Goal: Task Accomplishment & Management: Complete application form

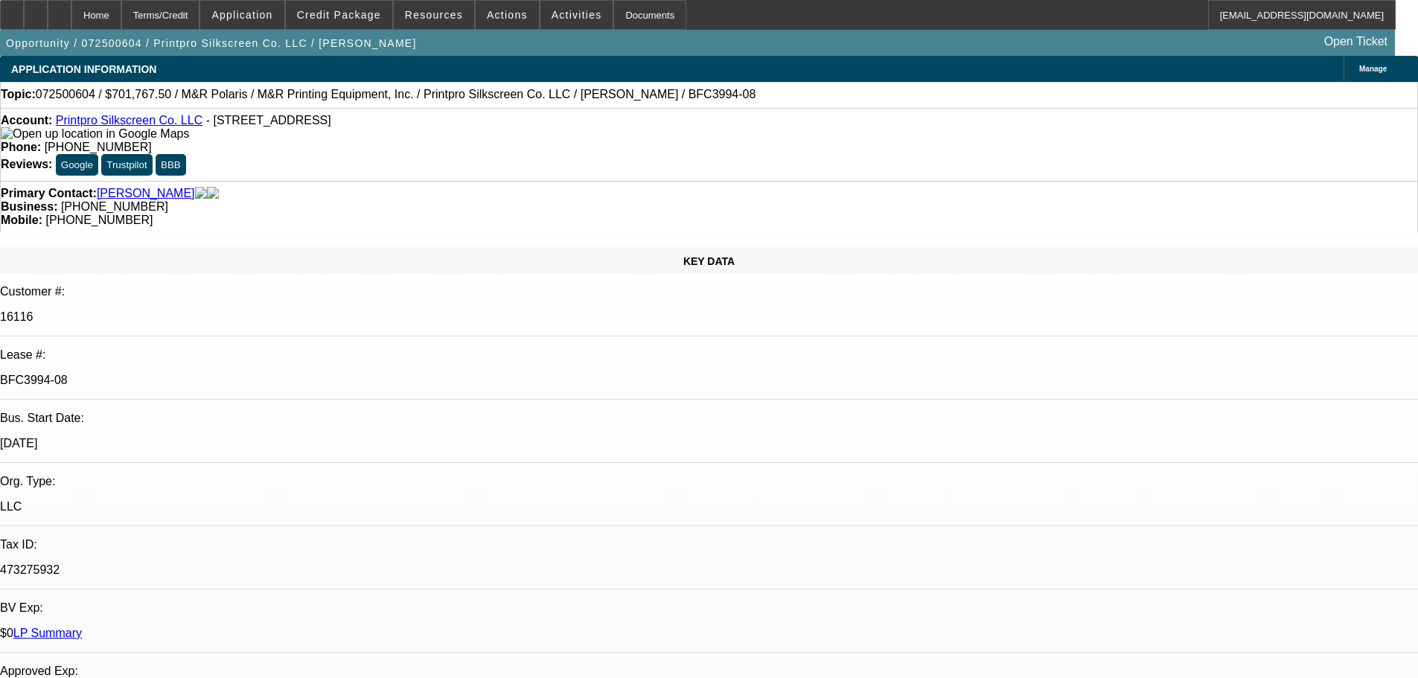
select select "0"
select select "6"
select select "0"
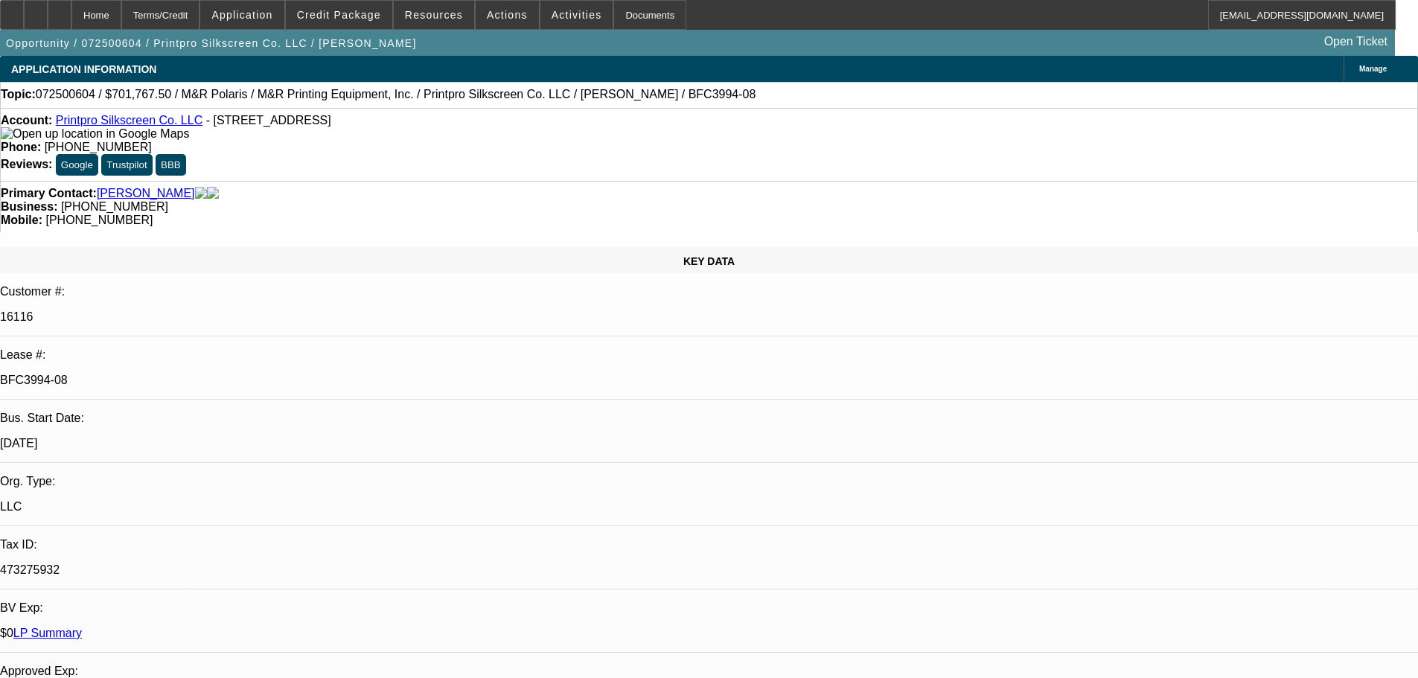
select select "0"
select select "6"
select select "0"
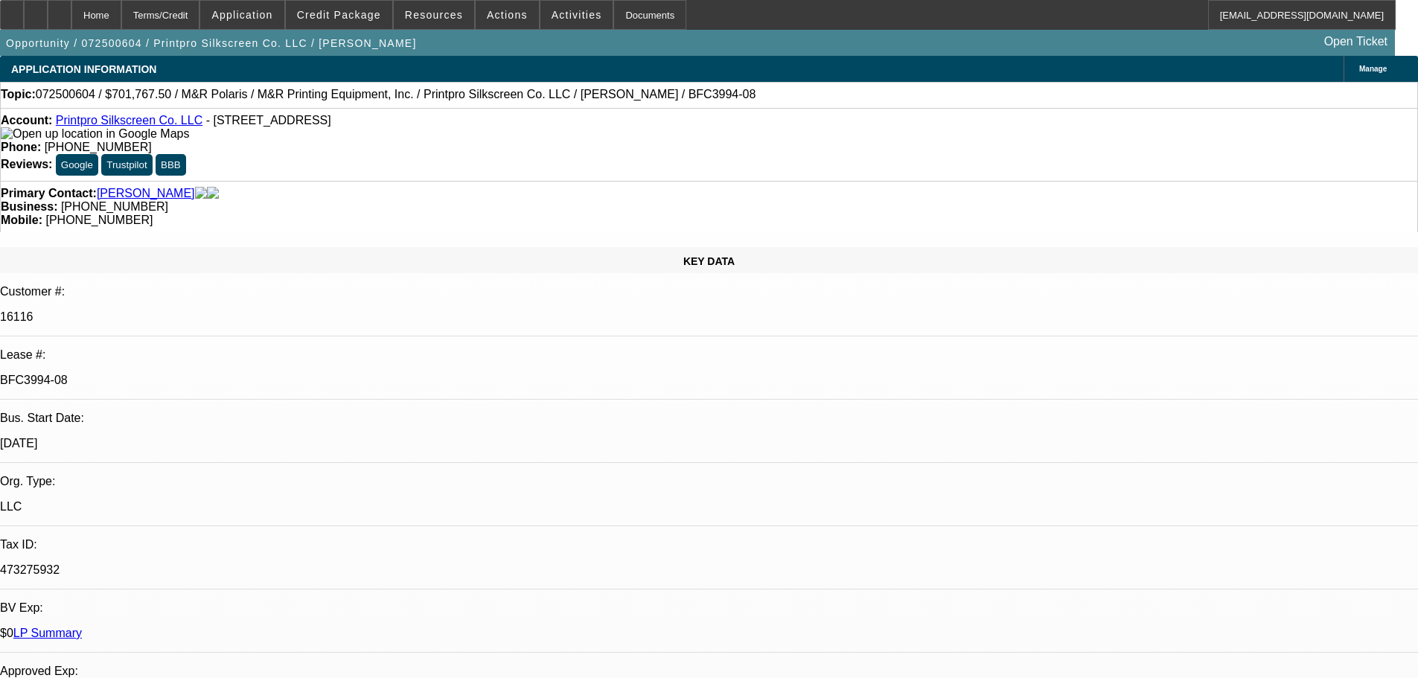
select select "0"
select select "6"
select select "0"
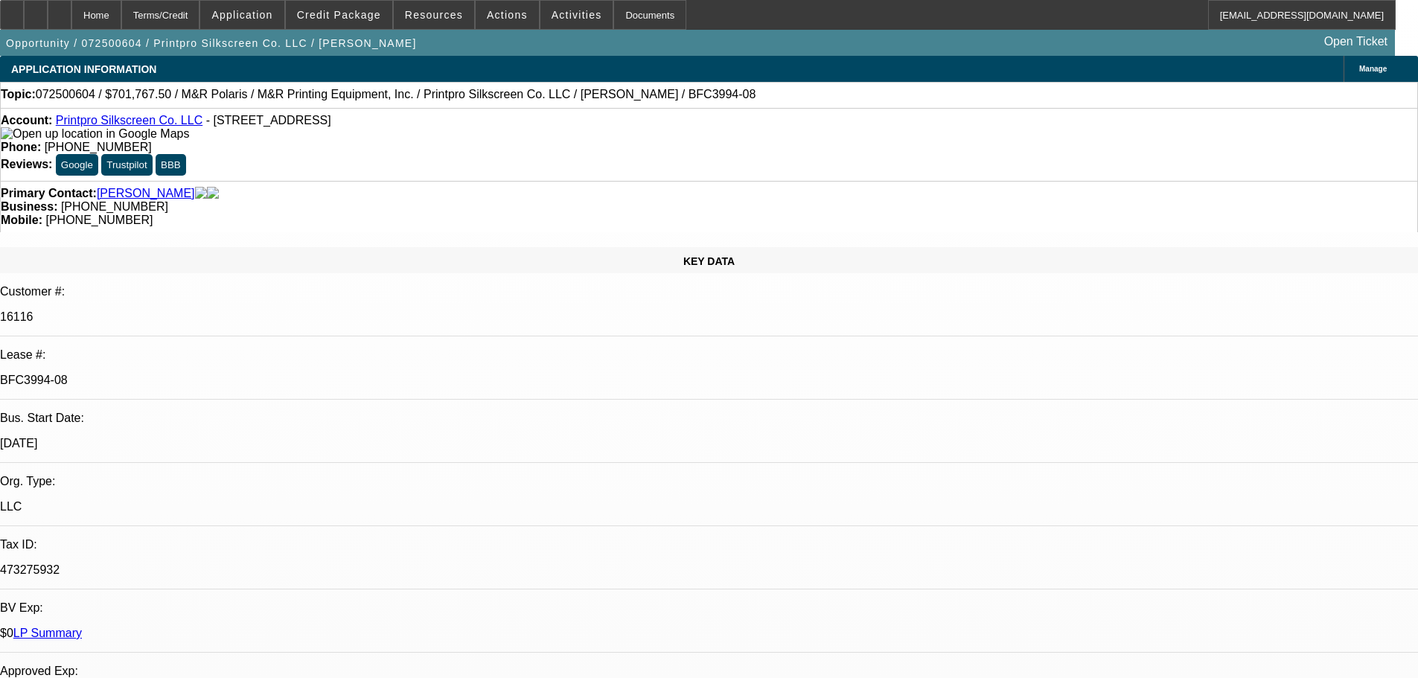
select select "6"
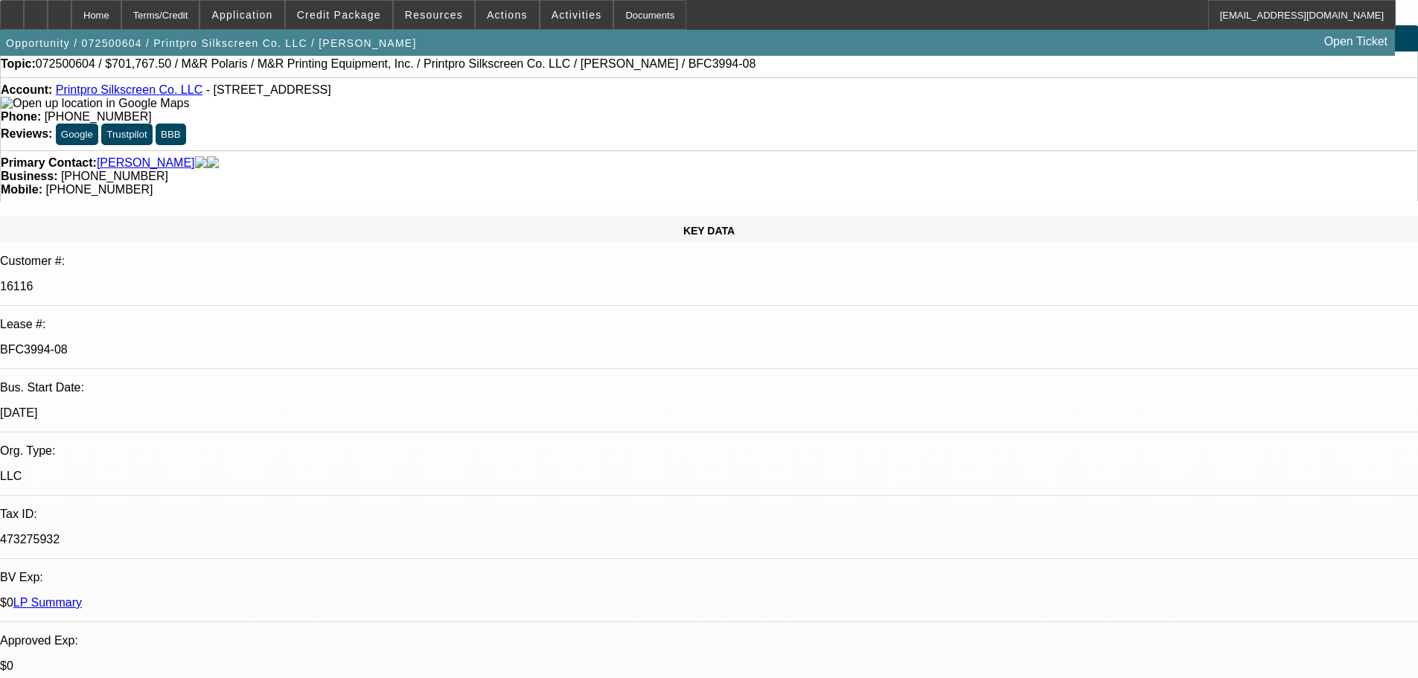
scroll to position [149, 0]
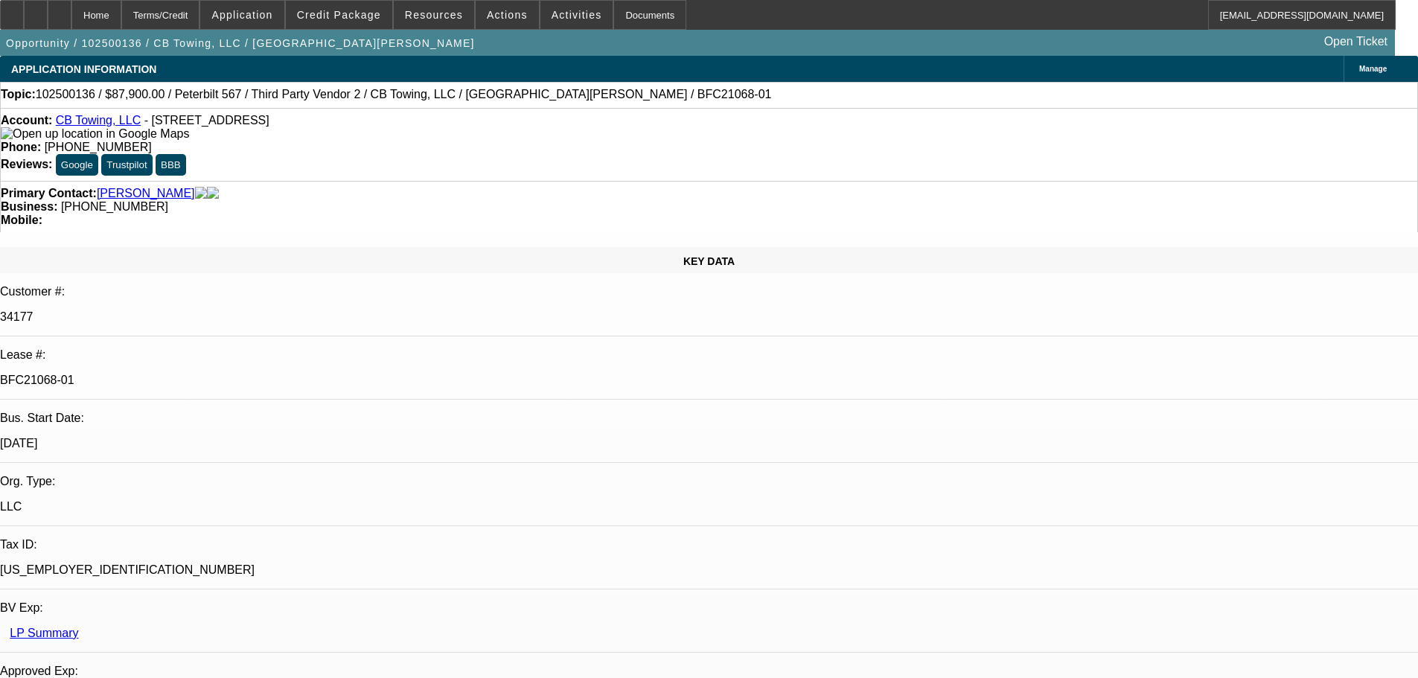
select select "0"
select select "6"
select select "0"
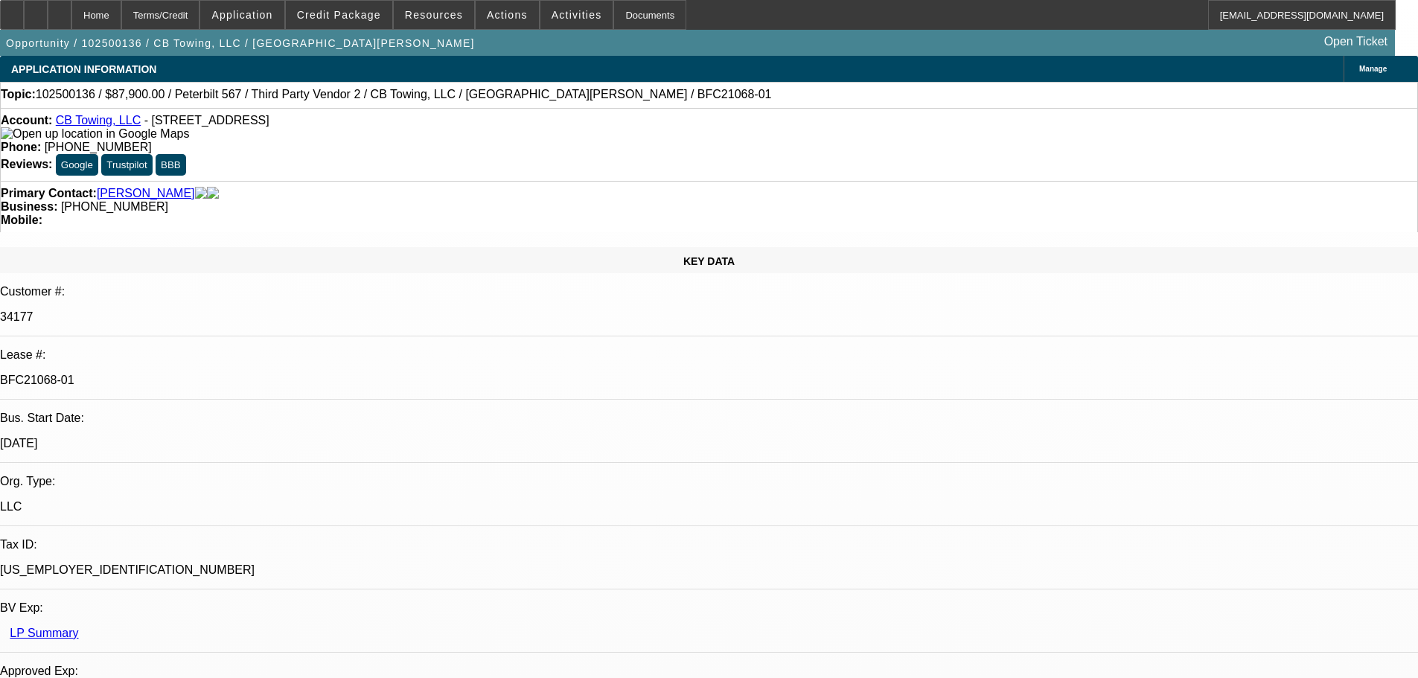
select select "0"
select select "6"
select select "0"
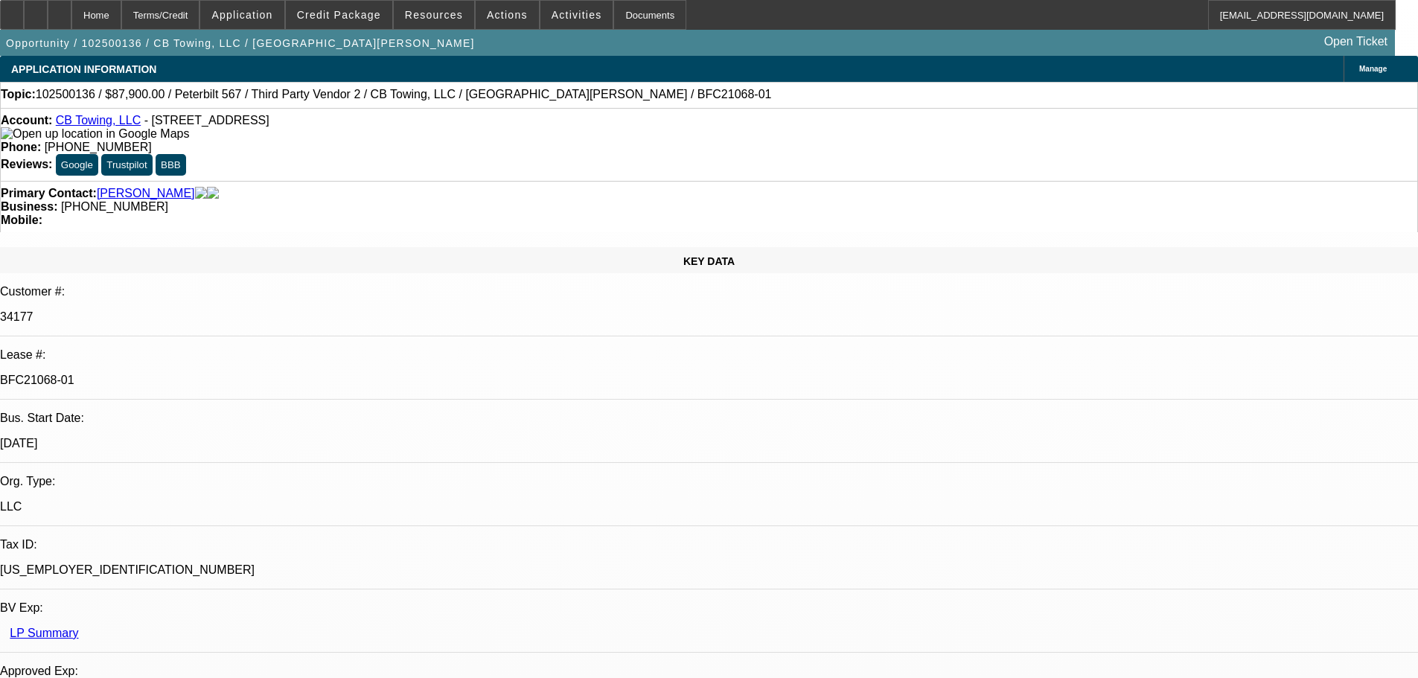
select select "0"
select select "6"
drag, startPoint x: 974, startPoint y: 93, endPoint x: 983, endPoint y: 60, distance: 34.9
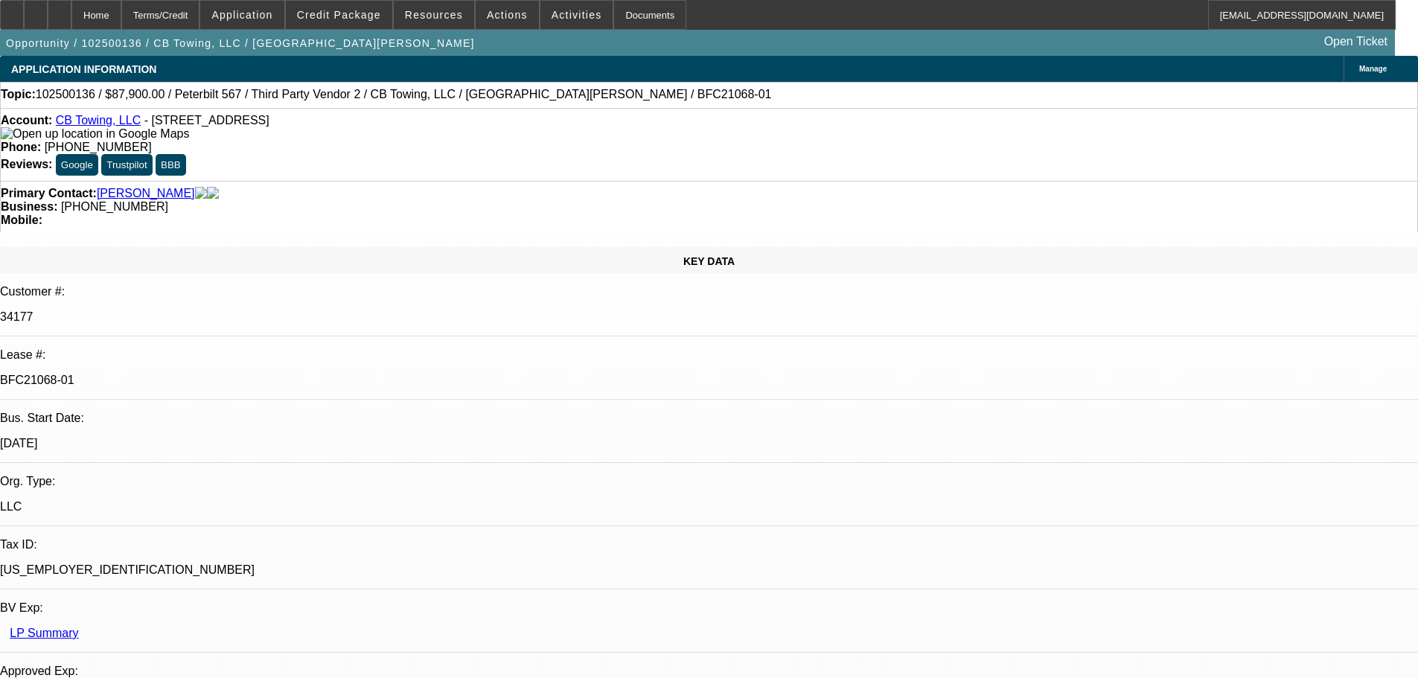
drag, startPoint x: 959, startPoint y: 523, endPoint x: 1097, endPoint y: 573, distance: 146.5
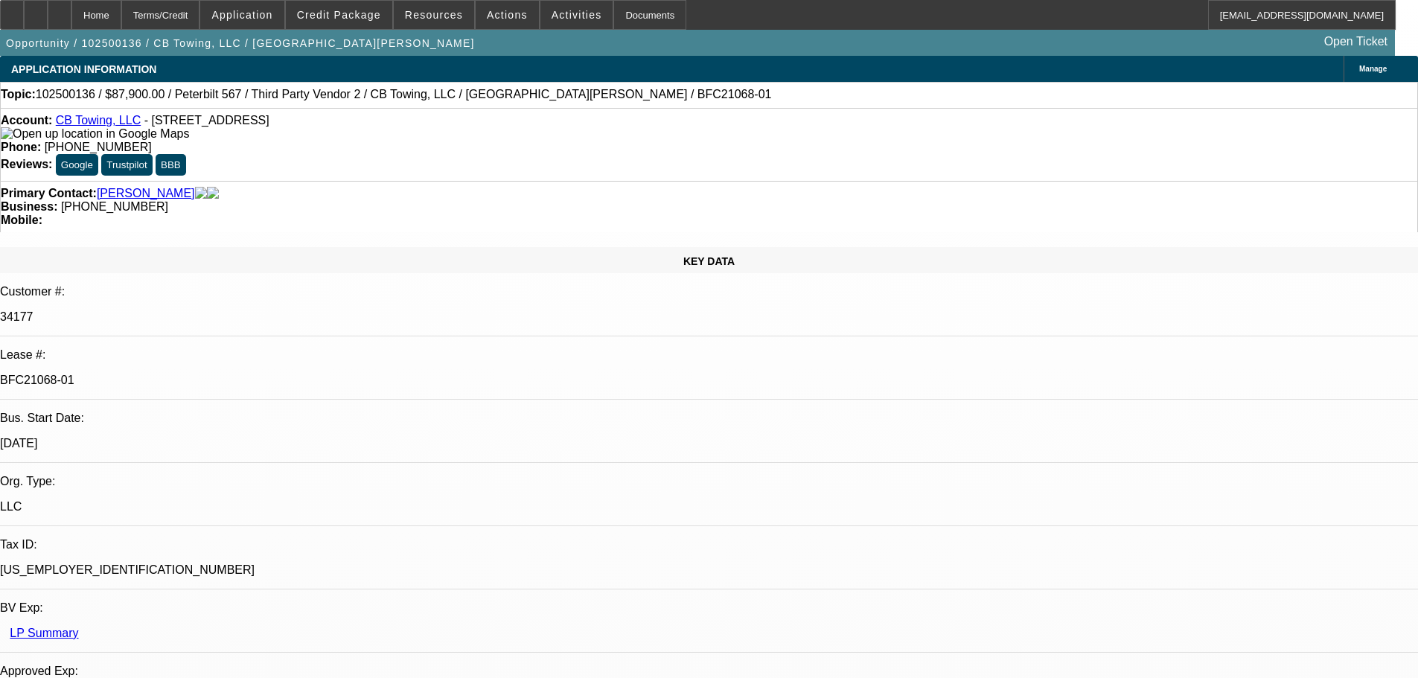
copy span "Okay to wire LB LEASING, INC once all other funding conditions are met and once…"
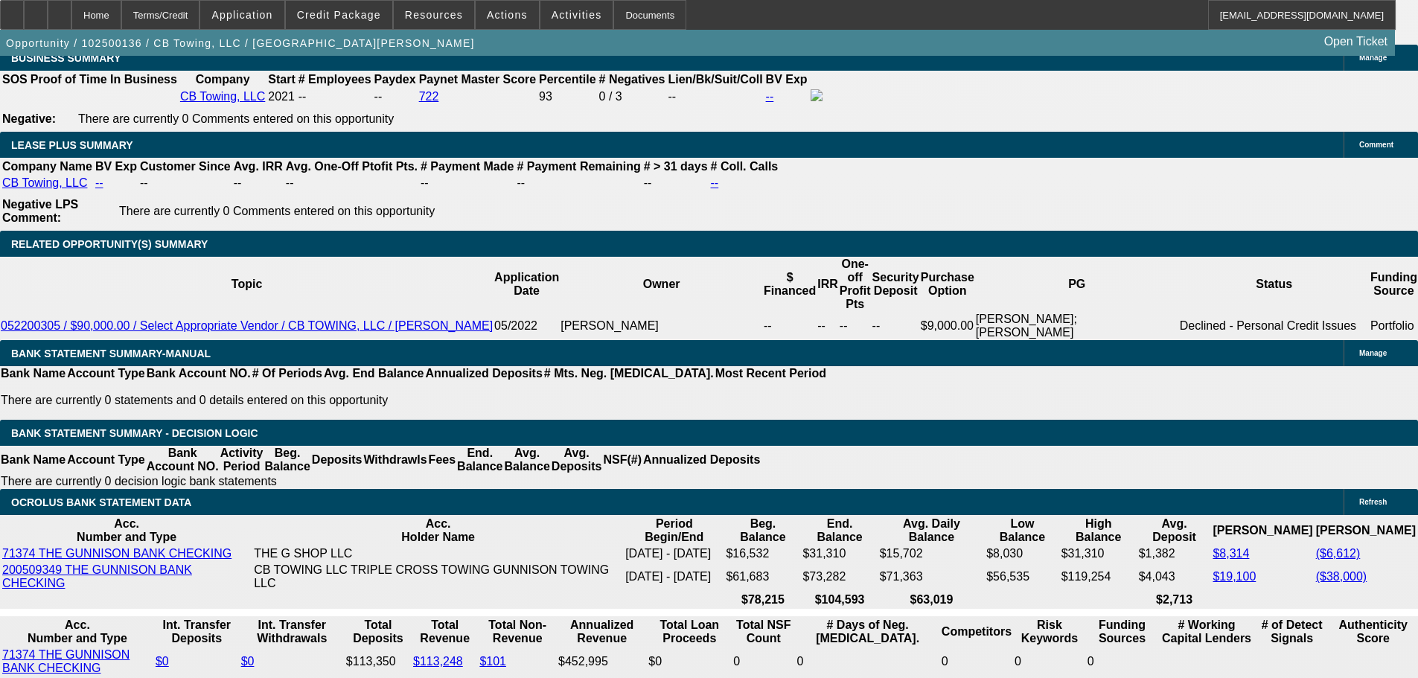
scroll to position [2531, 0]
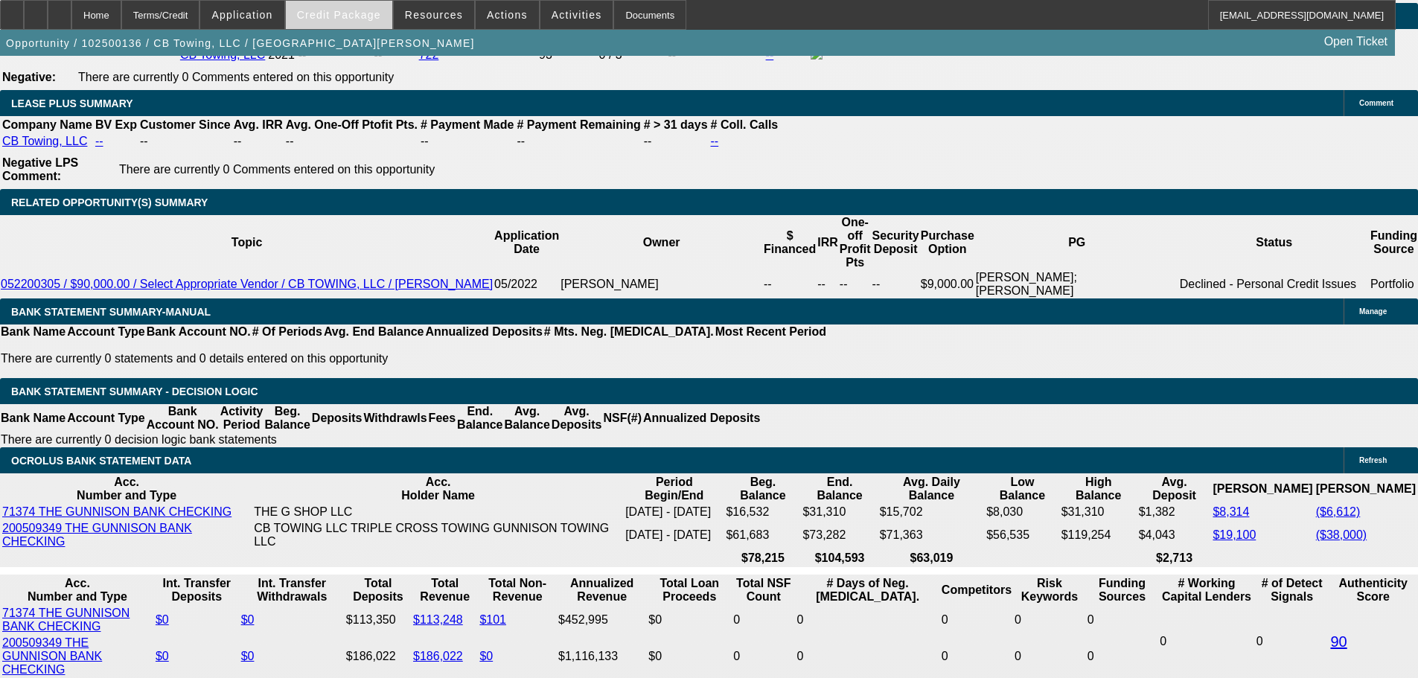
click at [345, 25] on span at bounding box center [339, 15] width 106 height 36
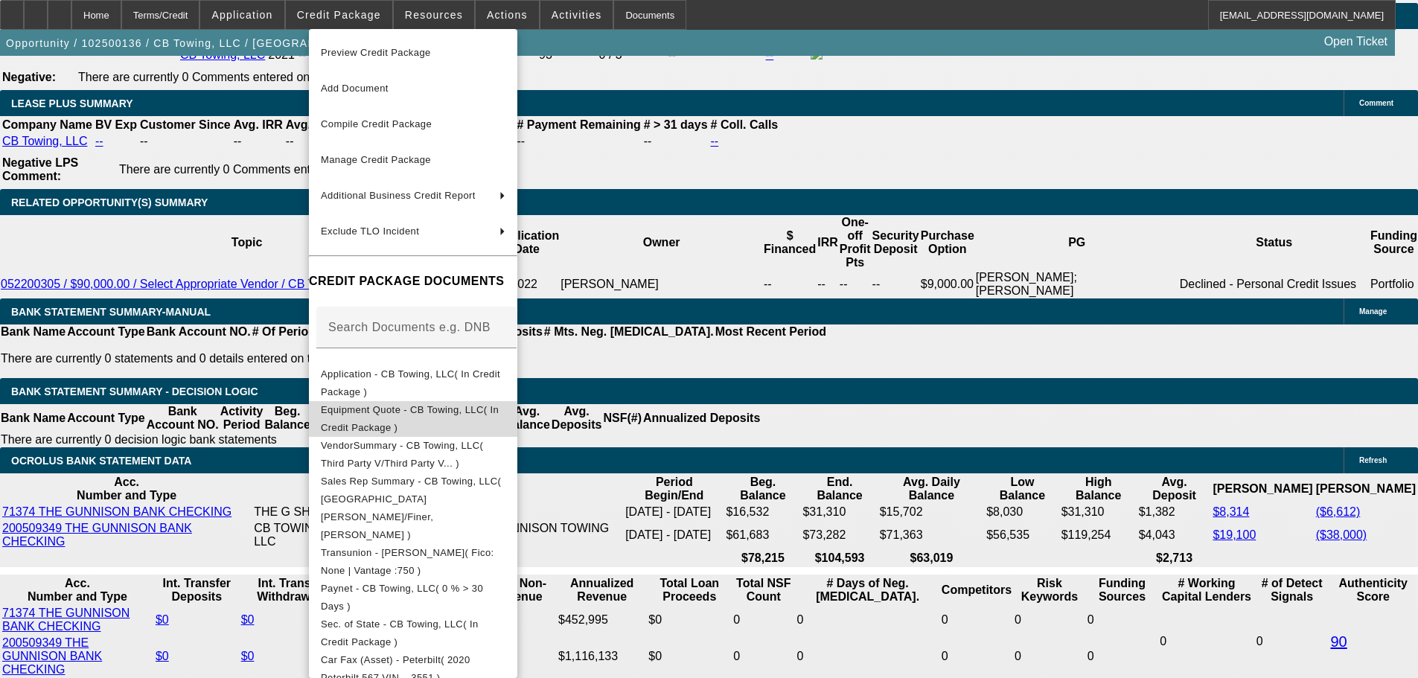
click at [457, 410] on span "Equipment Quote - CB Towing, LLC( In Credit Package )" at bounding box center [410, 418] width 178 height 29
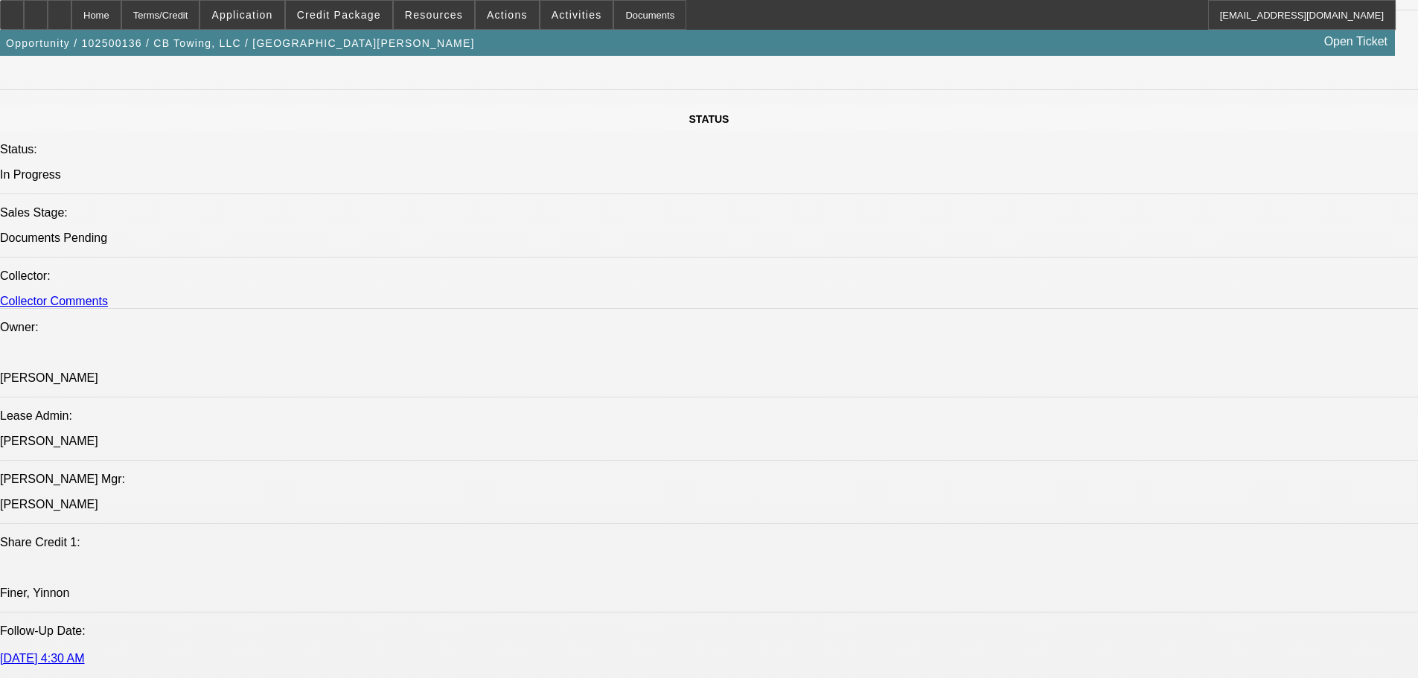
scroll to position [1861, 0]
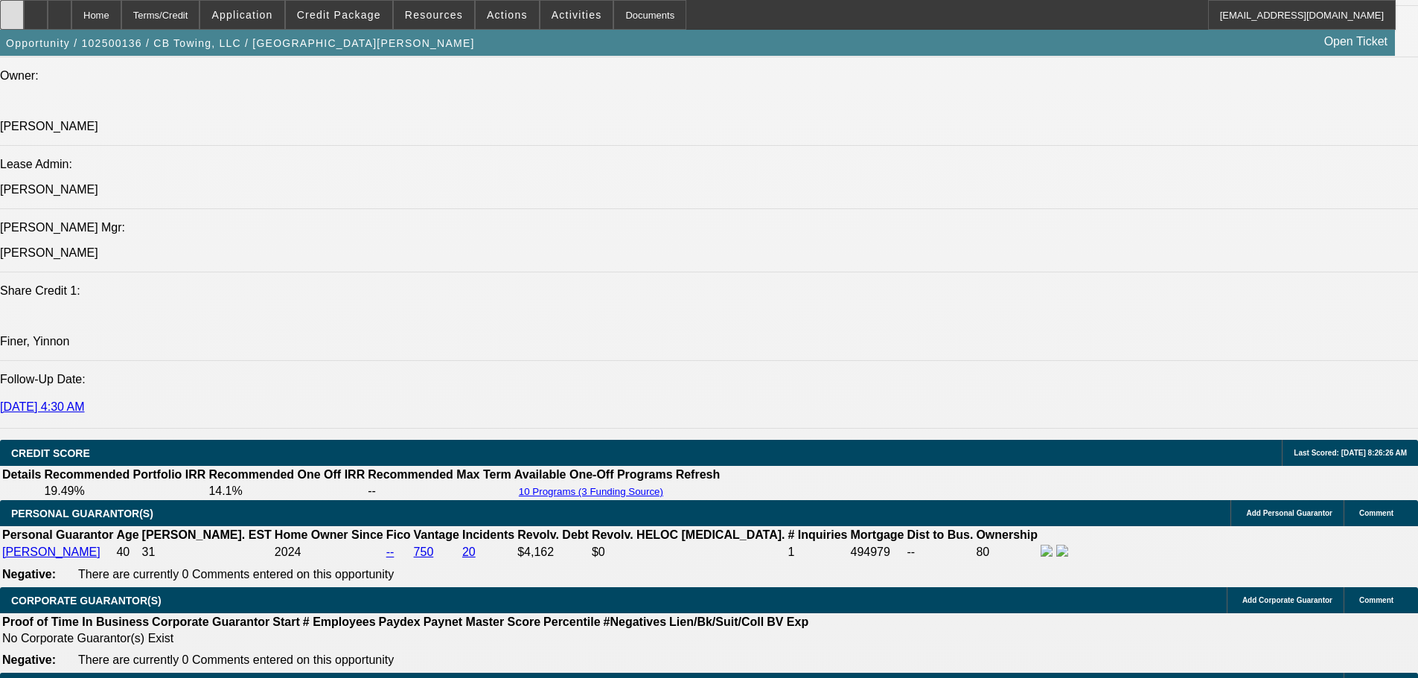
click at [12, 10] on icon at bounding box center [12, 10] width 0 height 0
click at [351, 16] on span "Credit Package" at bounding box center [339, 15] width 84 height 12
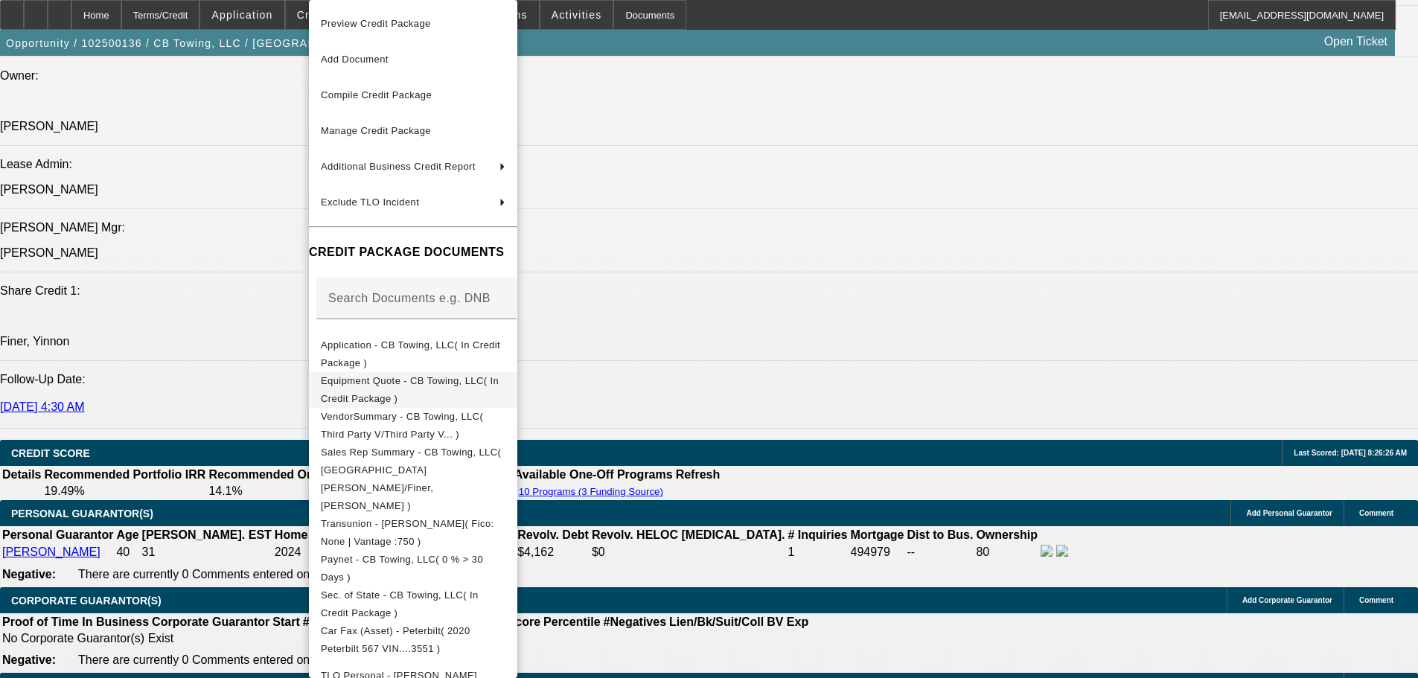
click at [431, 384] on span "Equipment Quote - CB Towing, LLC( In Credit Package )" at bounding box center [410, 389] width 178 height 29
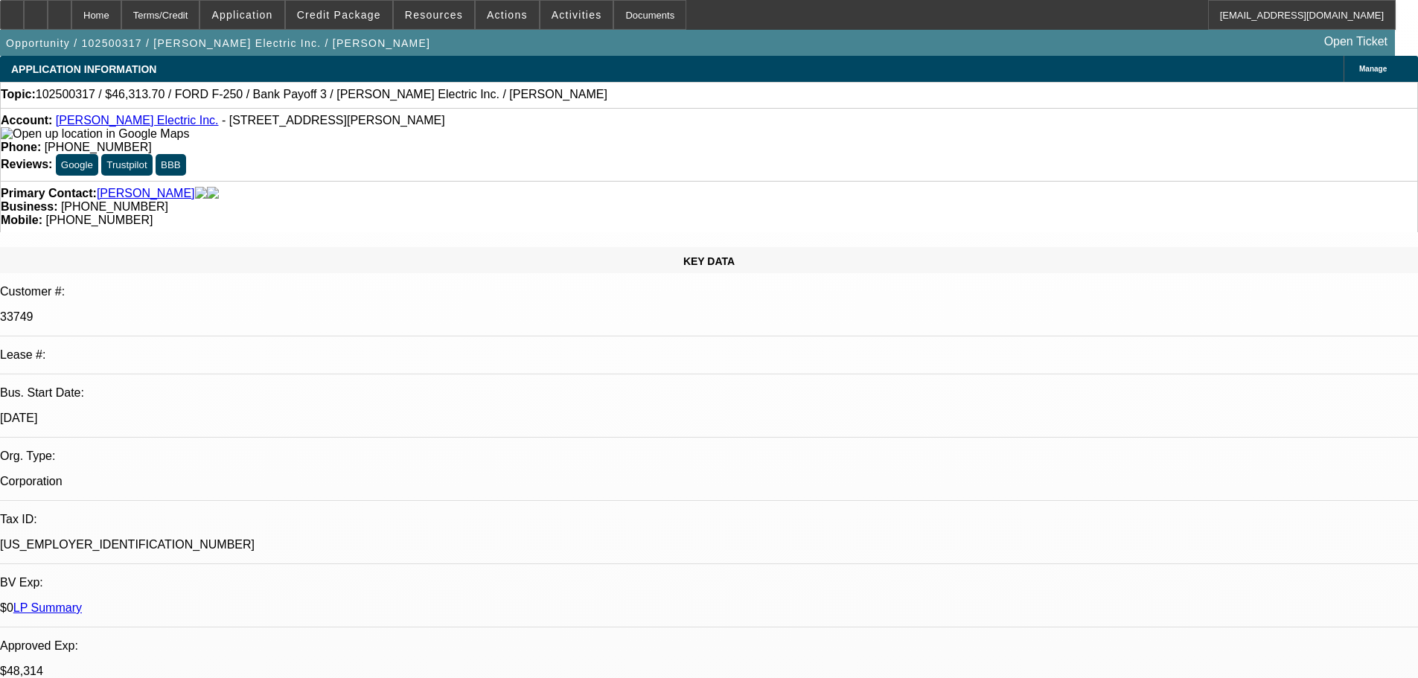
select select "0"
select select "2"
select select "0"
select select "6"
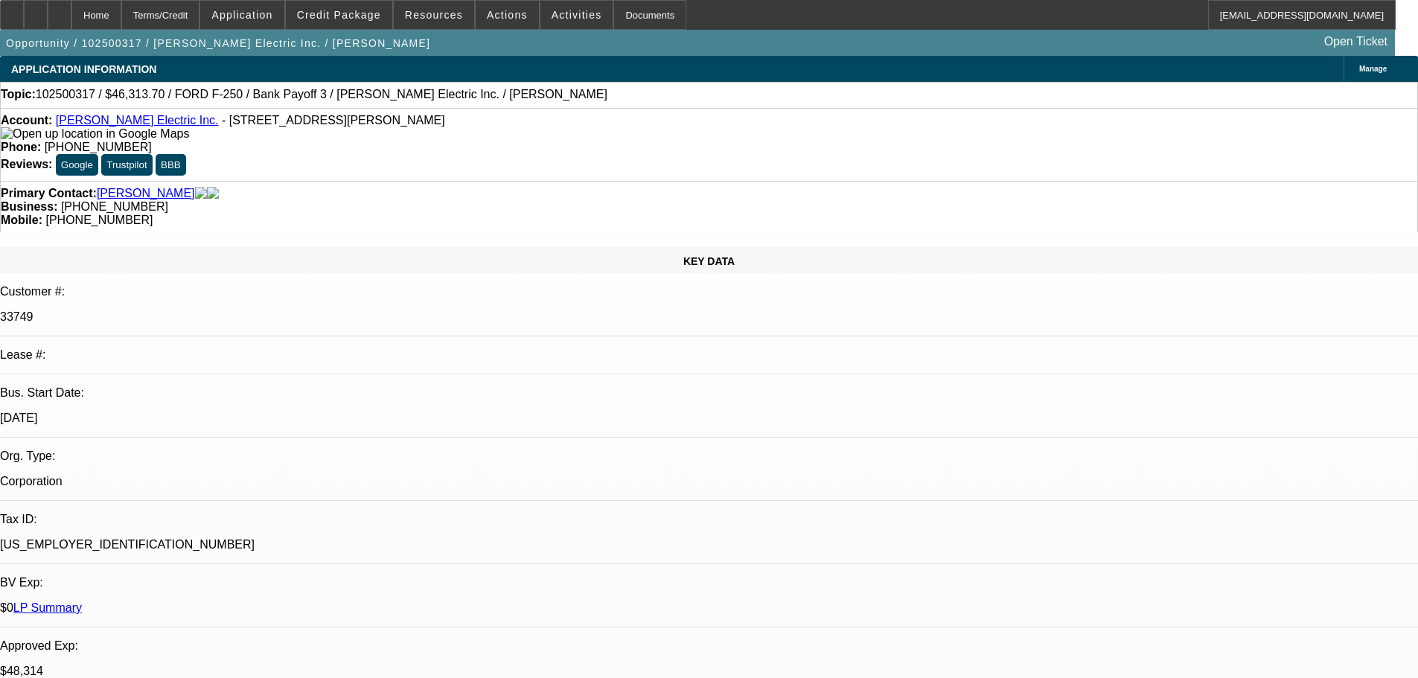
select select "0"
select select "2"
select select "0"
select select "6"
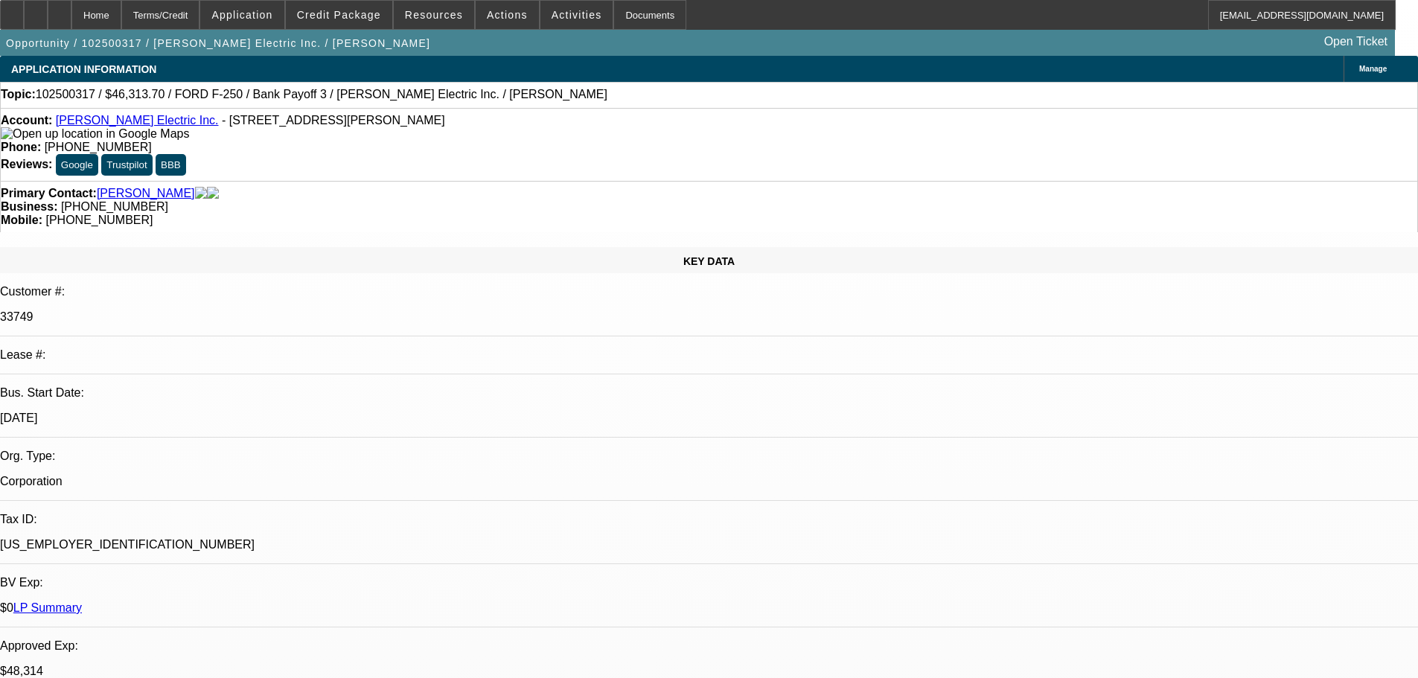
select select "0"
select select "2"
select select "0"
select select "6"
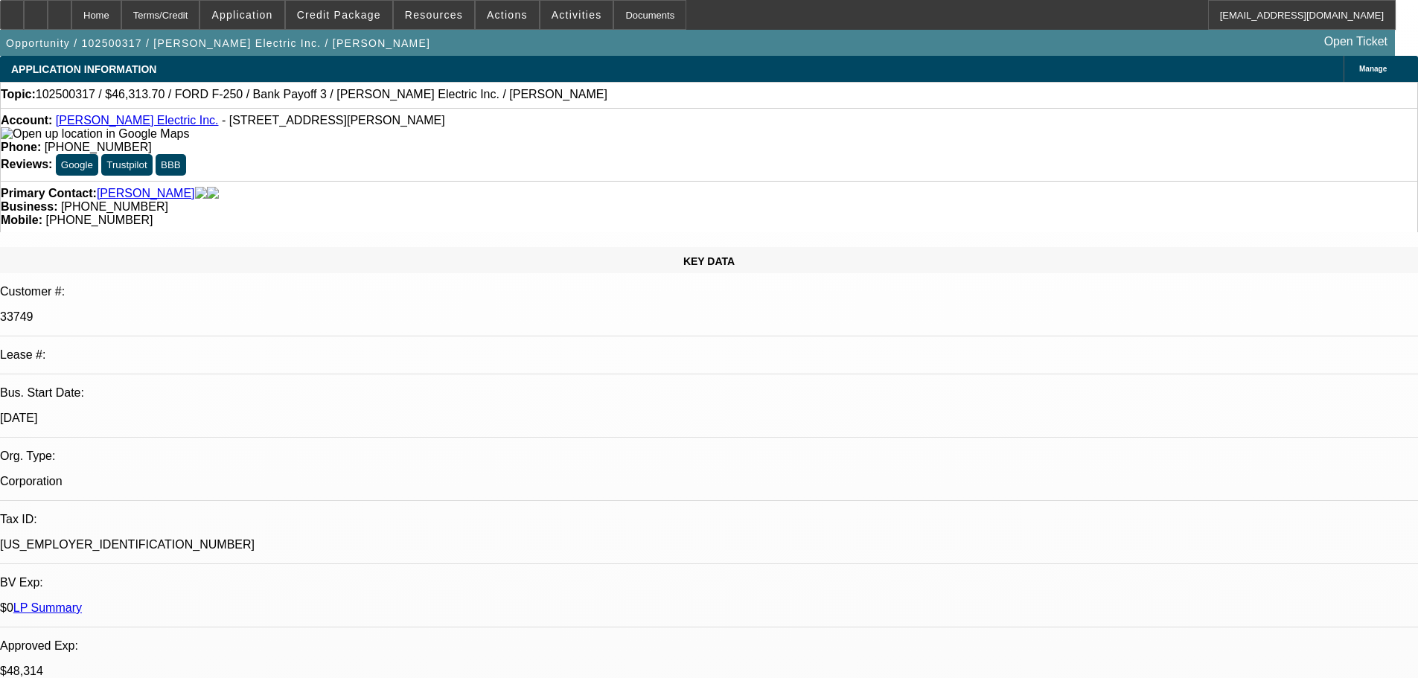
select select "0"
select select "3"
select select "0"
select select "6"
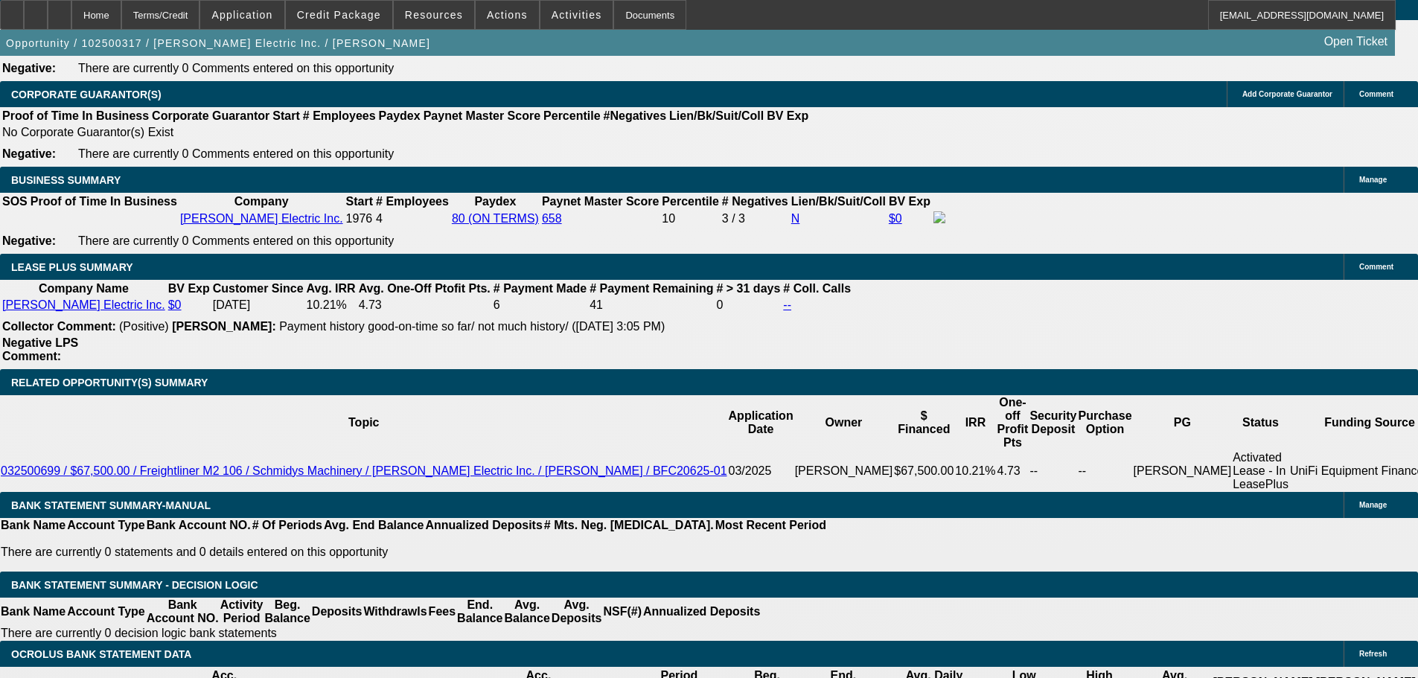
scroll to position [2393, 0]
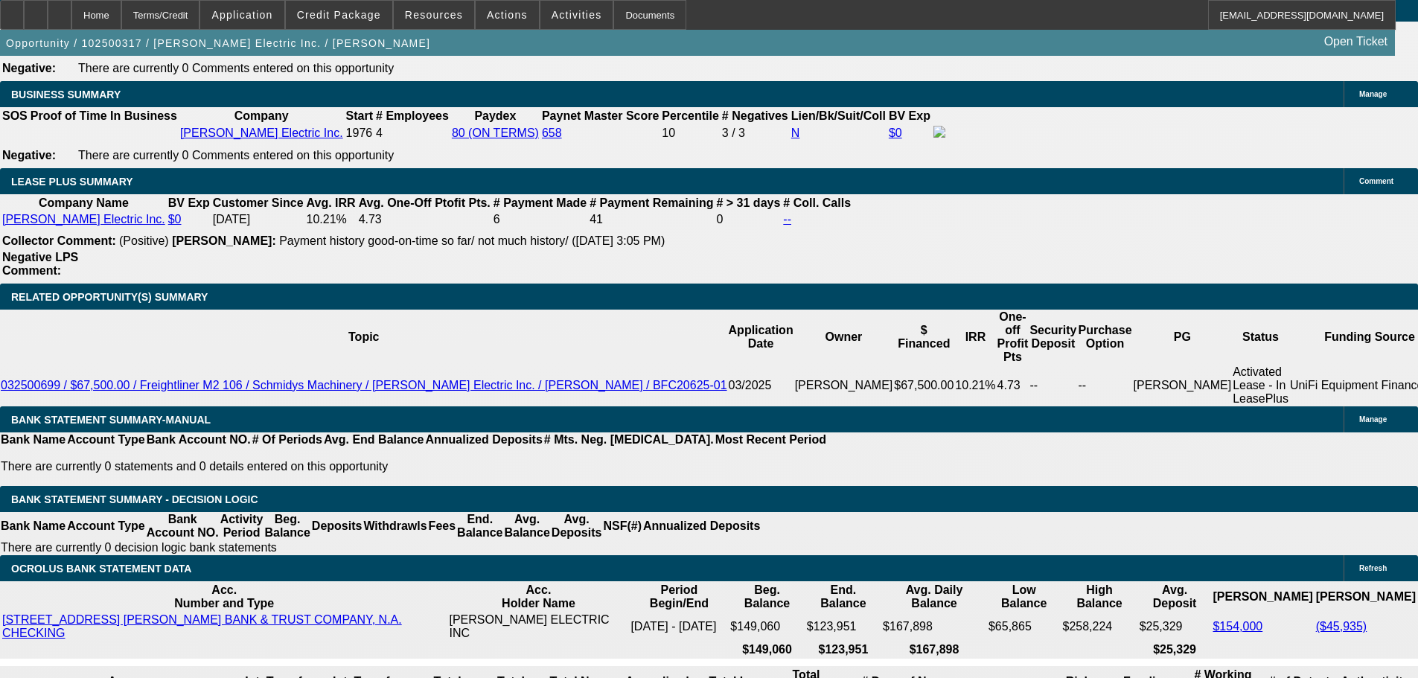
drag, startPoint x: 254, startPoint y: 340, endPoint x: 368, endPoint y: 340, distance: 113.9
type input "$30,000.00"
type input "UNKNOWN"
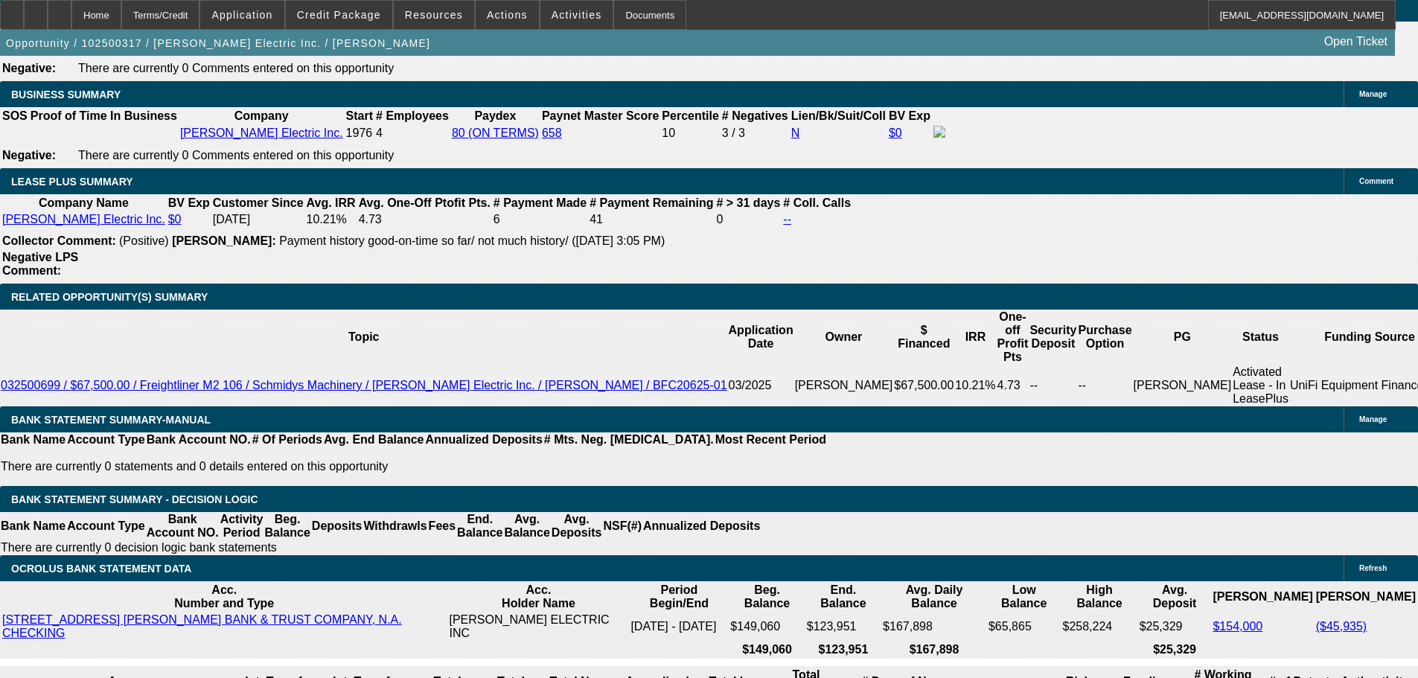
type input "$1,009.46"
type input "$2,018.92"
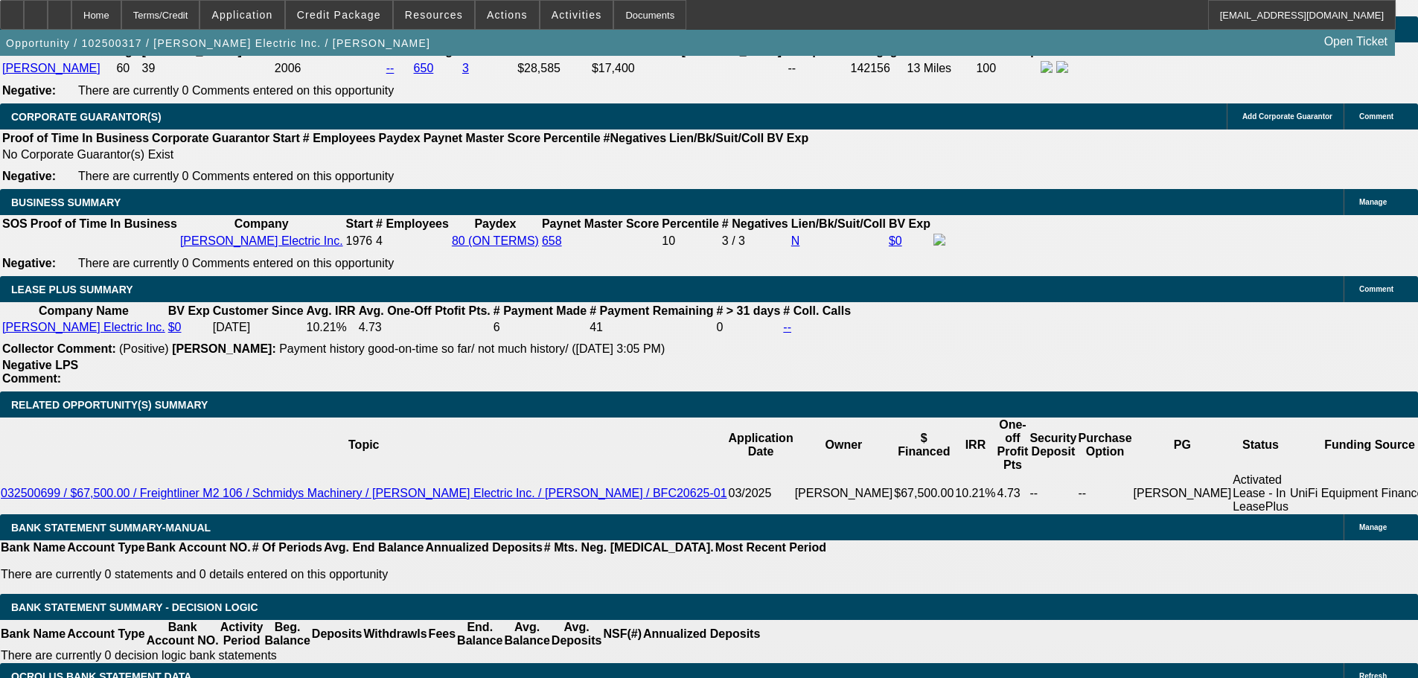
scroll to position [2244, 0]
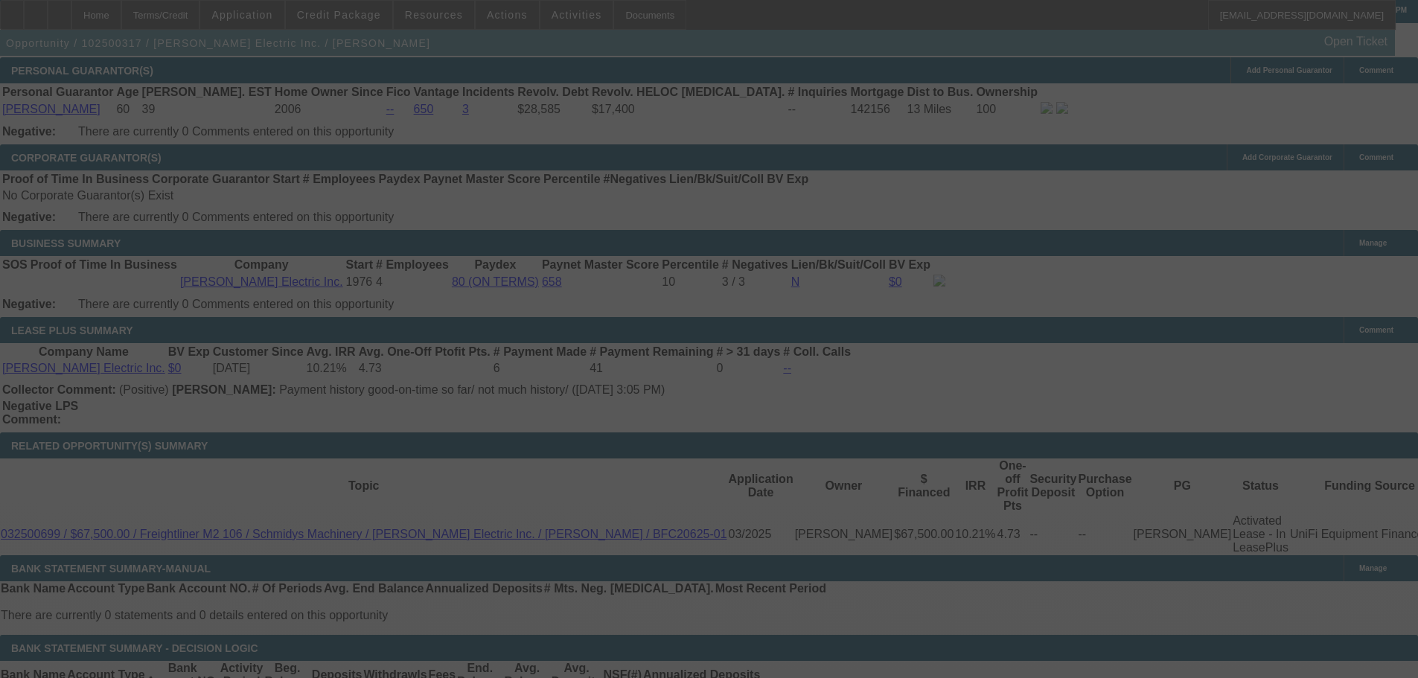
select select "0"
select select "2"
select select "0"
select select "6"
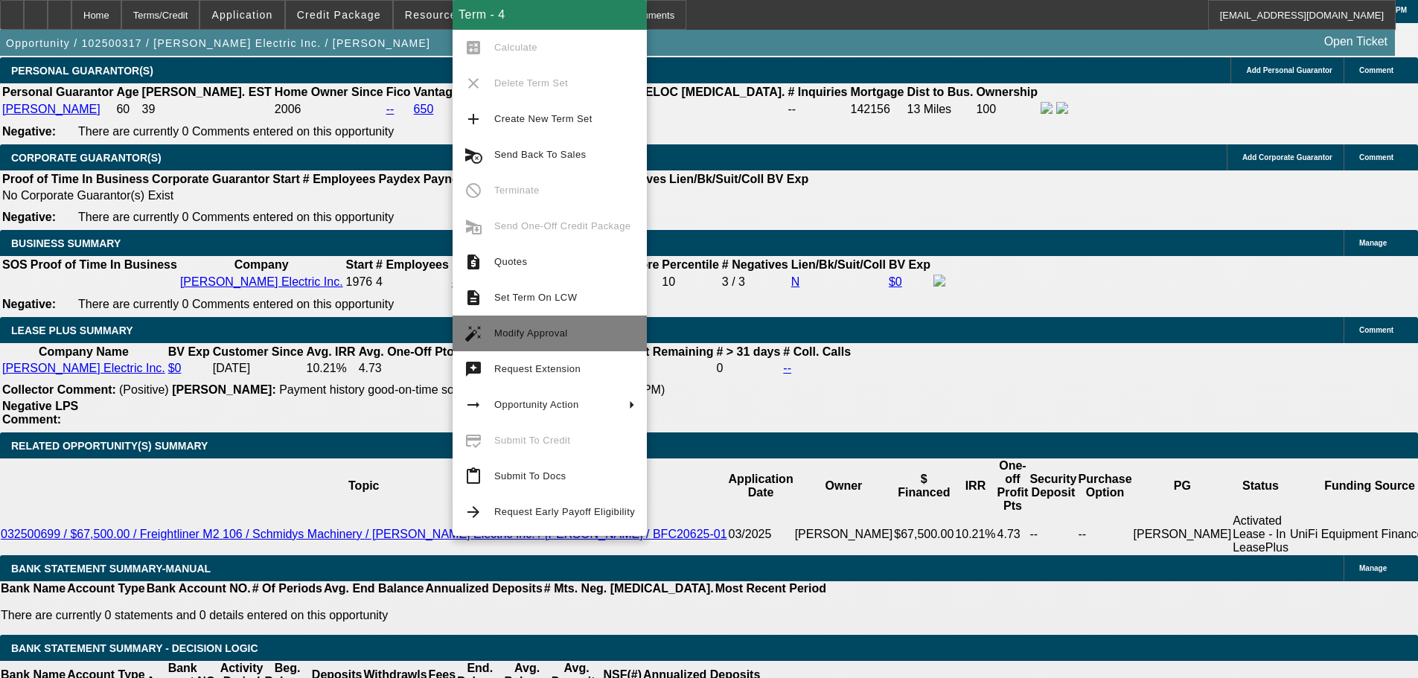
click at [542, 332] on span "Modify Approval" at bounding box center [531, 333] width 74 height 11
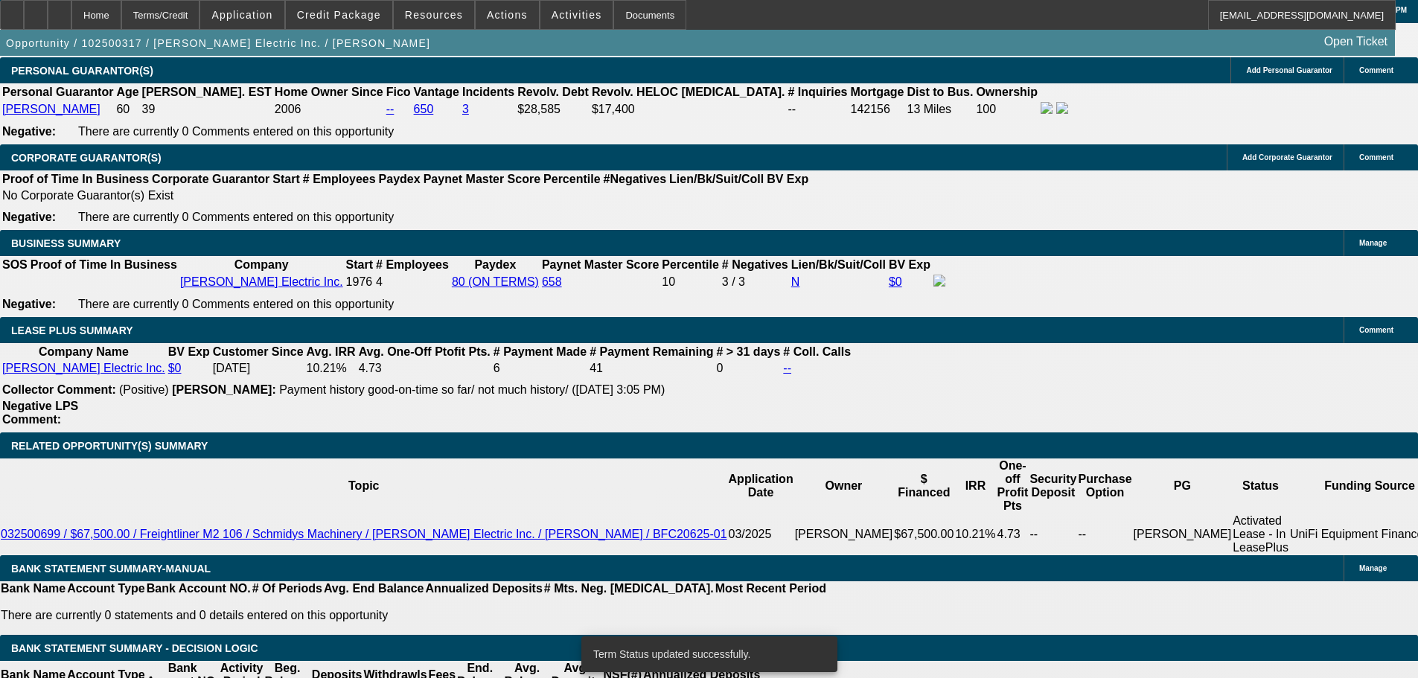
select select "0"
select select "2"
select select "0"
select select "6"
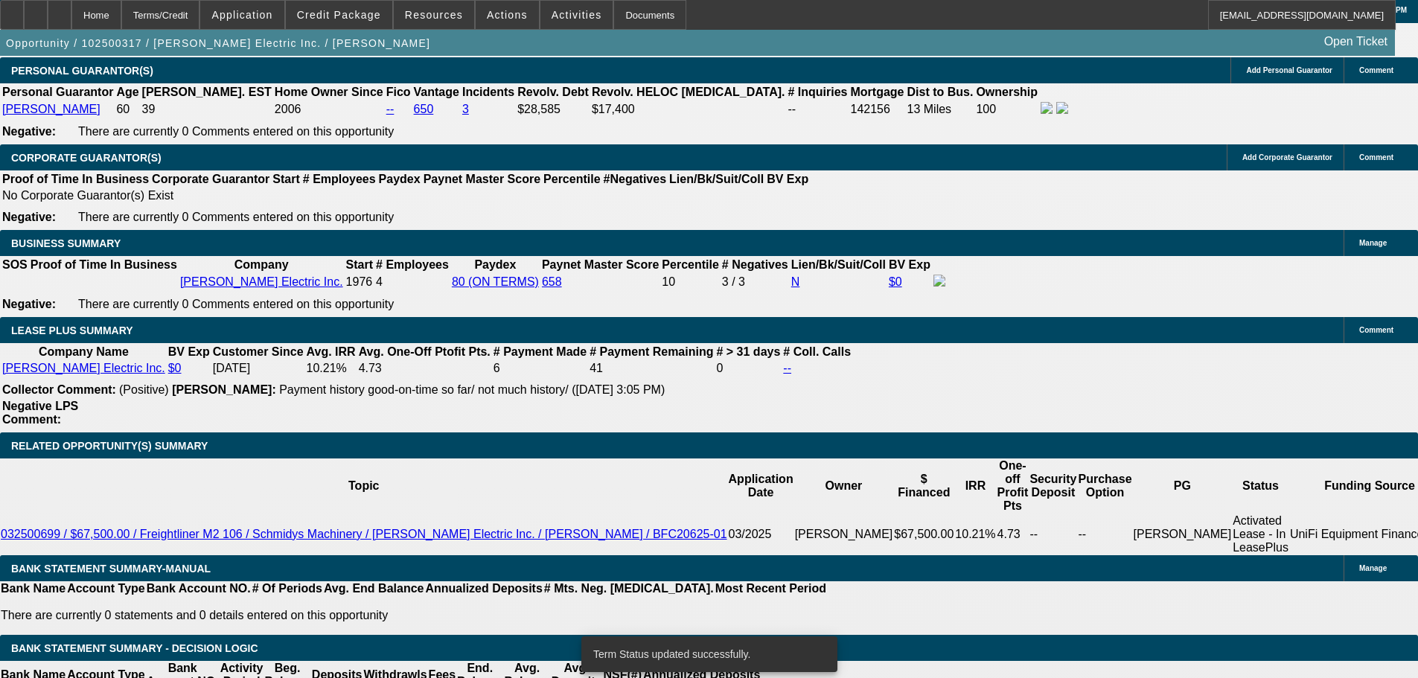
select select "0"
select select "2"
select select "0"
select select "6"
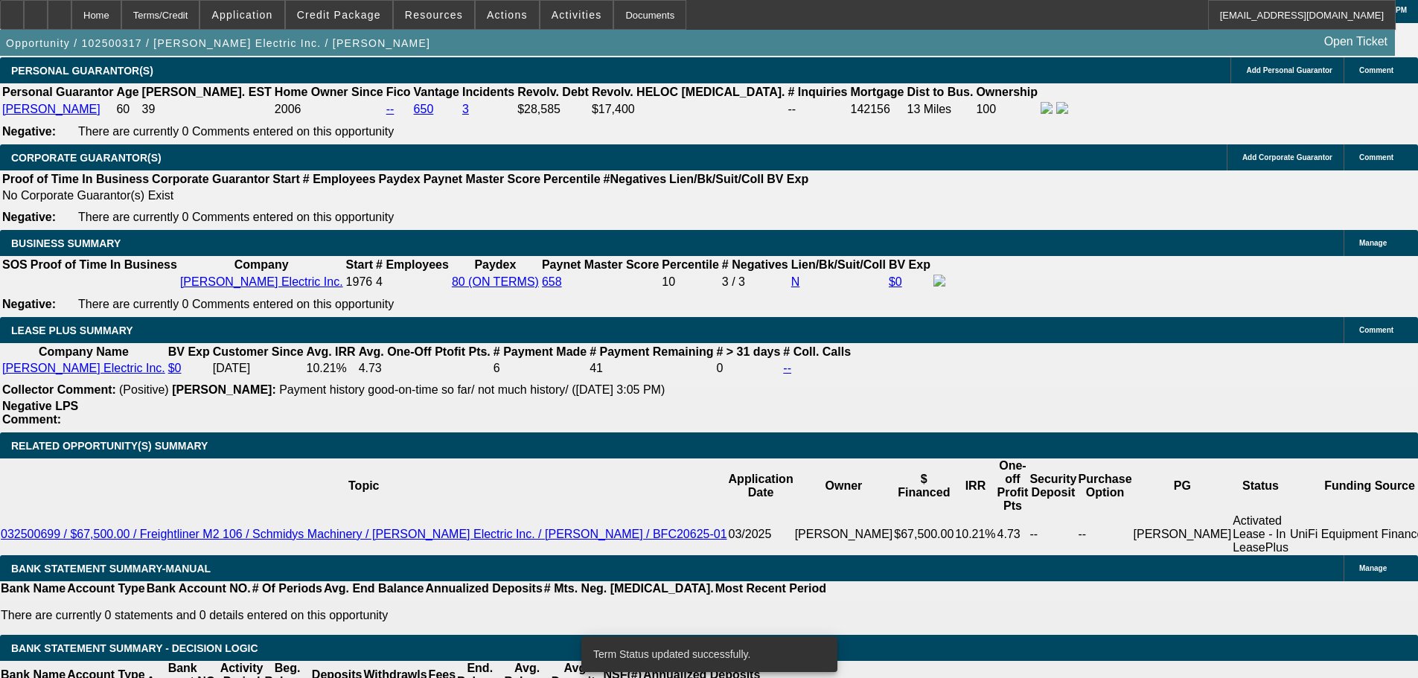
select select "0"
select select "2"
select select "0"
select select "6"
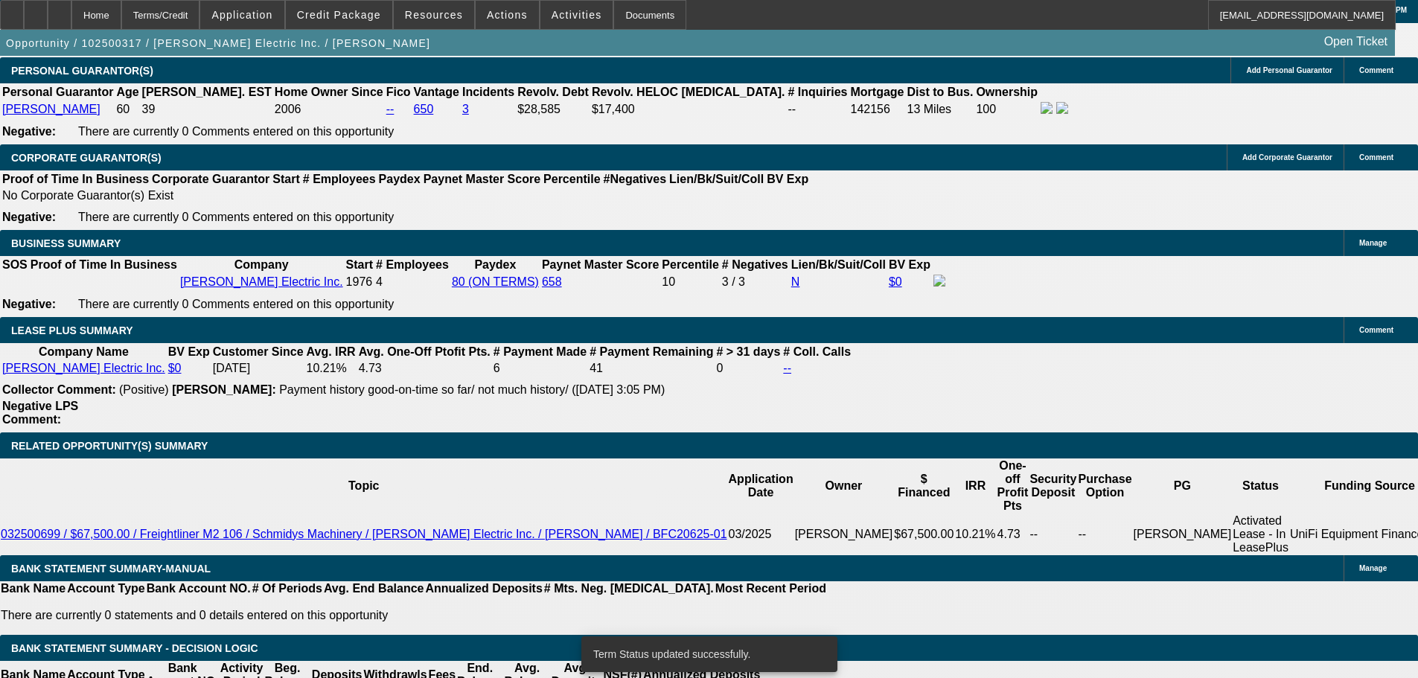
select select "0"
select select "2"
select select "0"
select select "6"
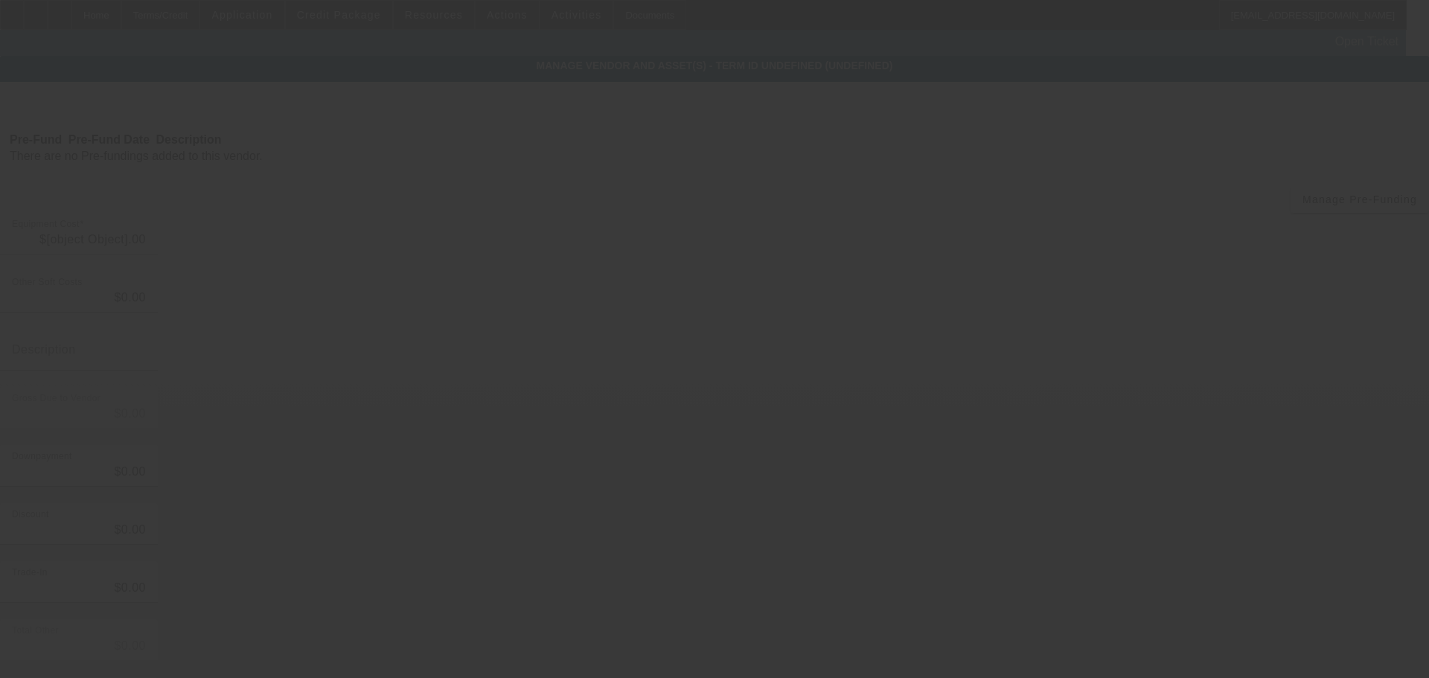
type input "$58,313.70"
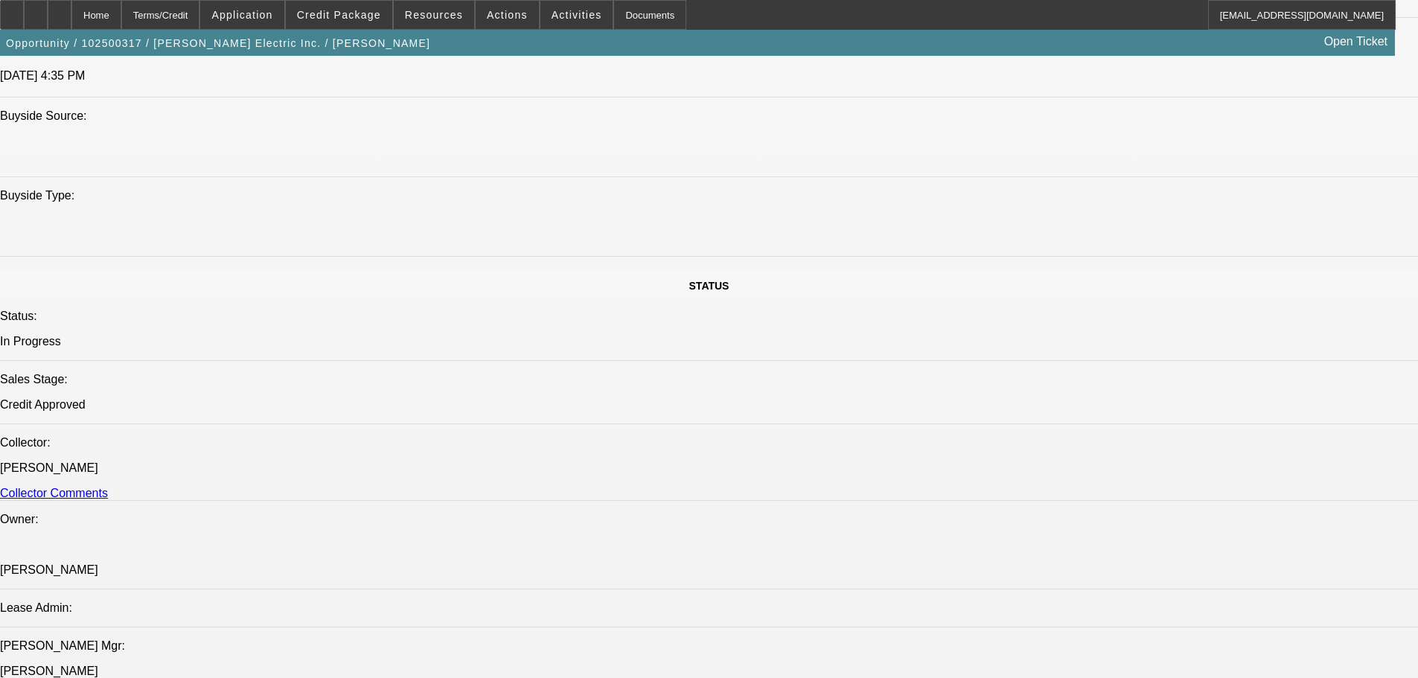
select select "0"
select select "2"
select select "0"
select select "6"
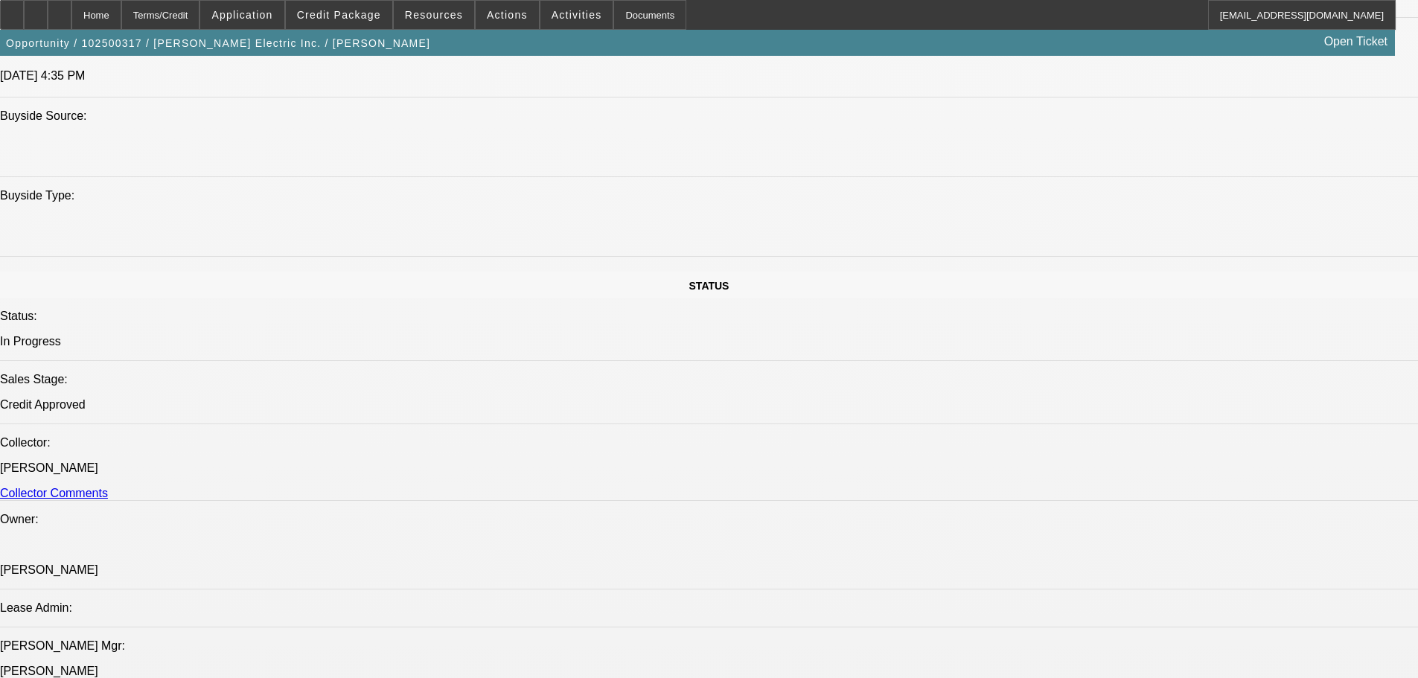
select select "0"
select select "2"
select select "0"
select select "6"
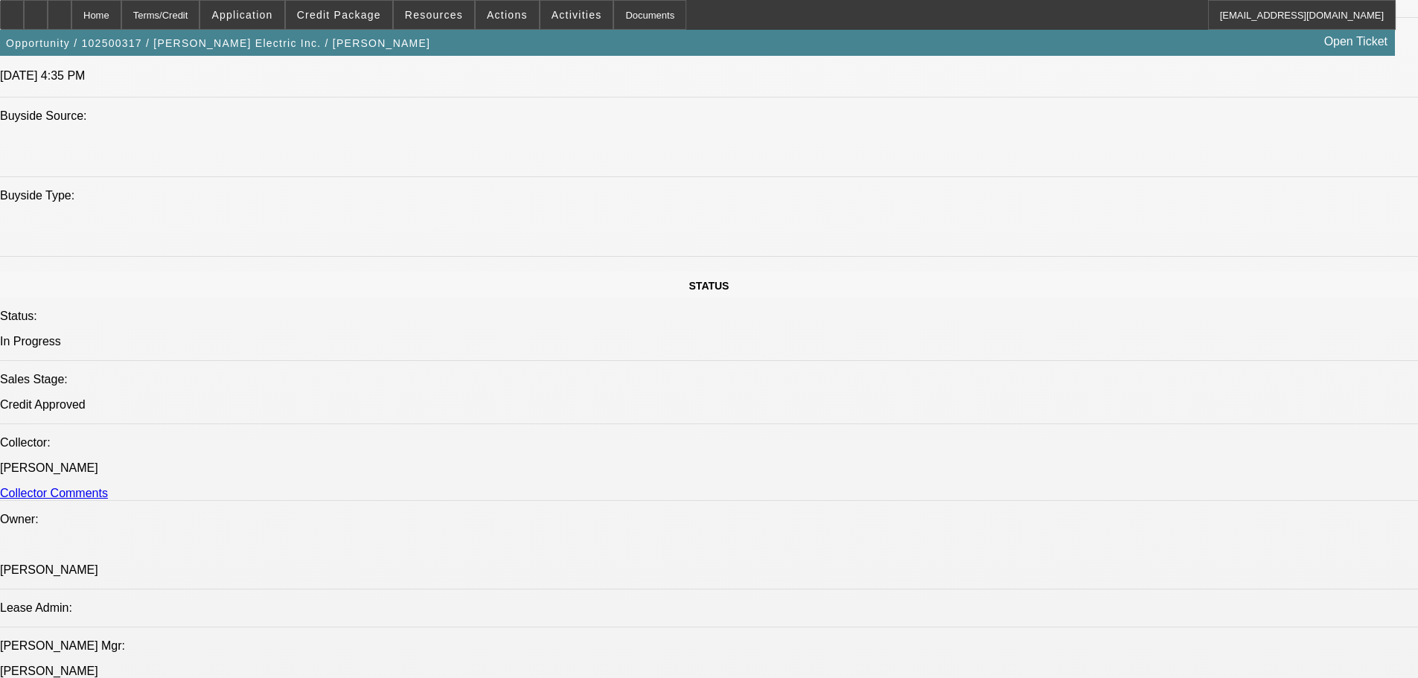
select select "0"
select select "2"
select select "0"
select select "6"
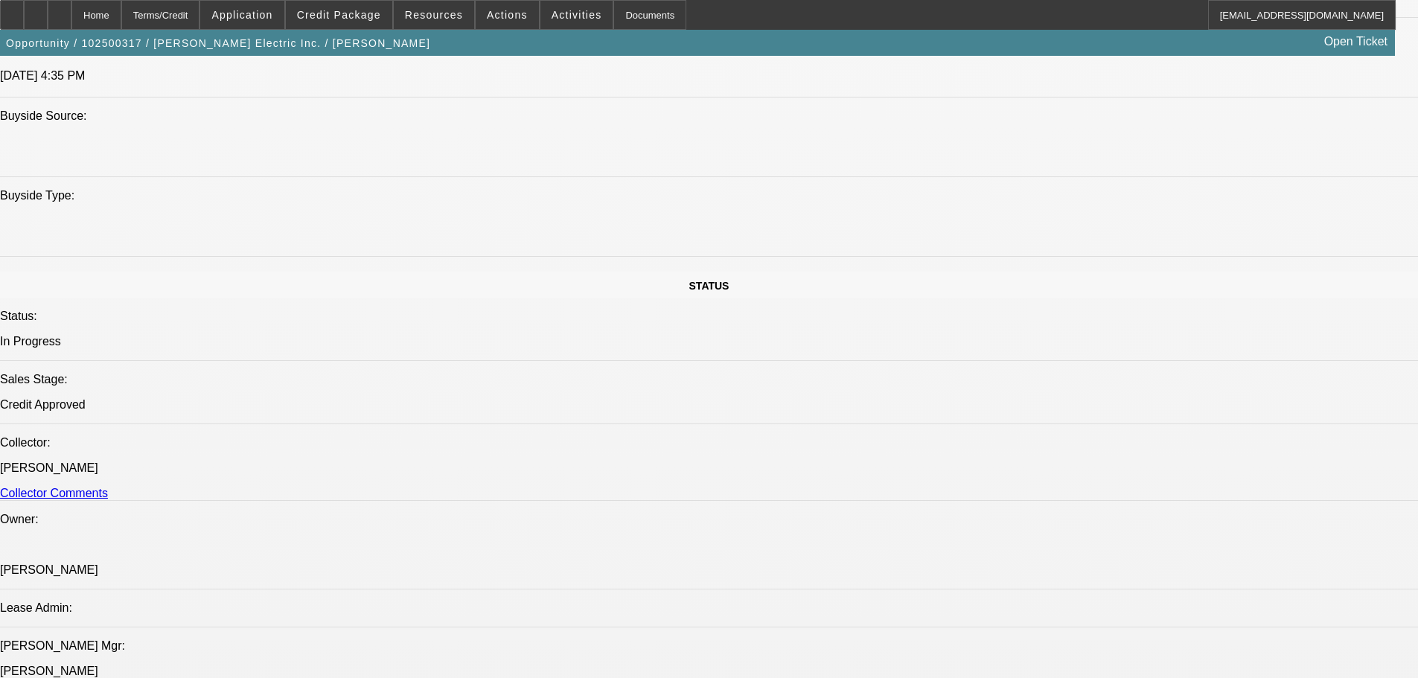
select select "0"
select select "2"
select select "0"
select select "6"
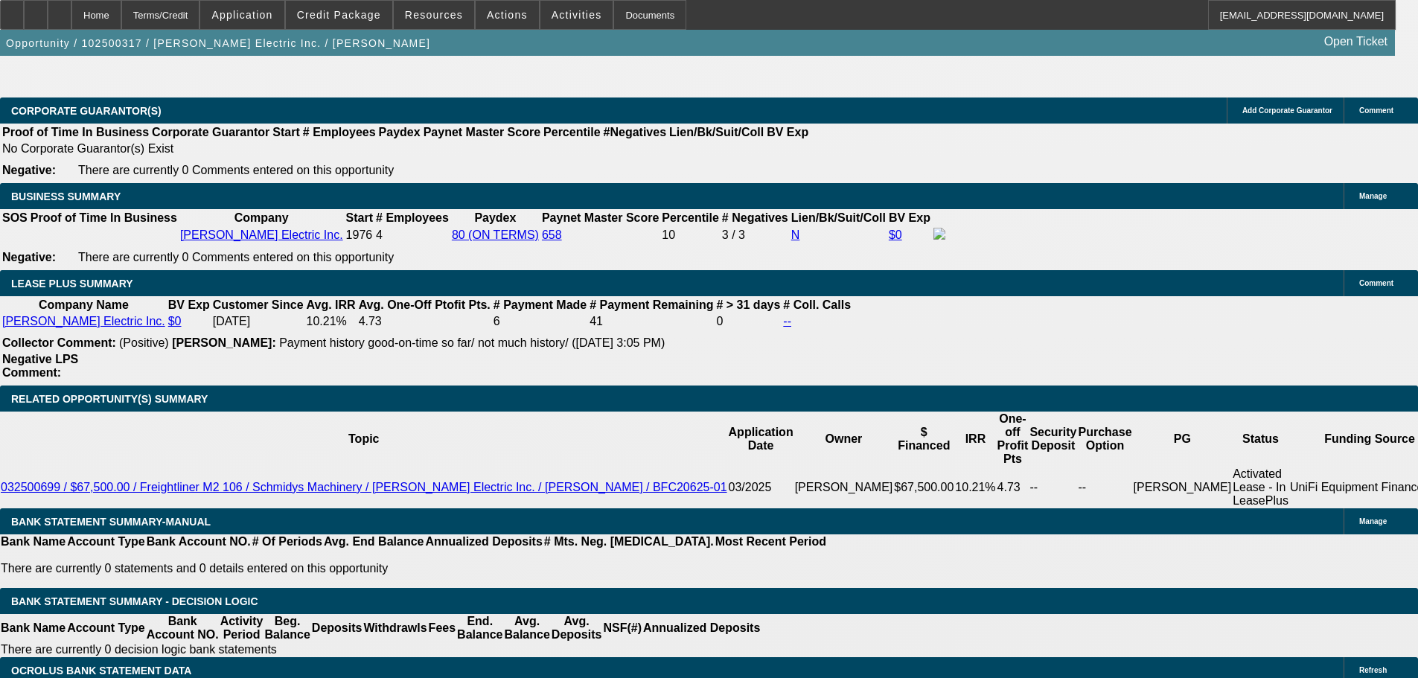
scroll to position [2428, 0]
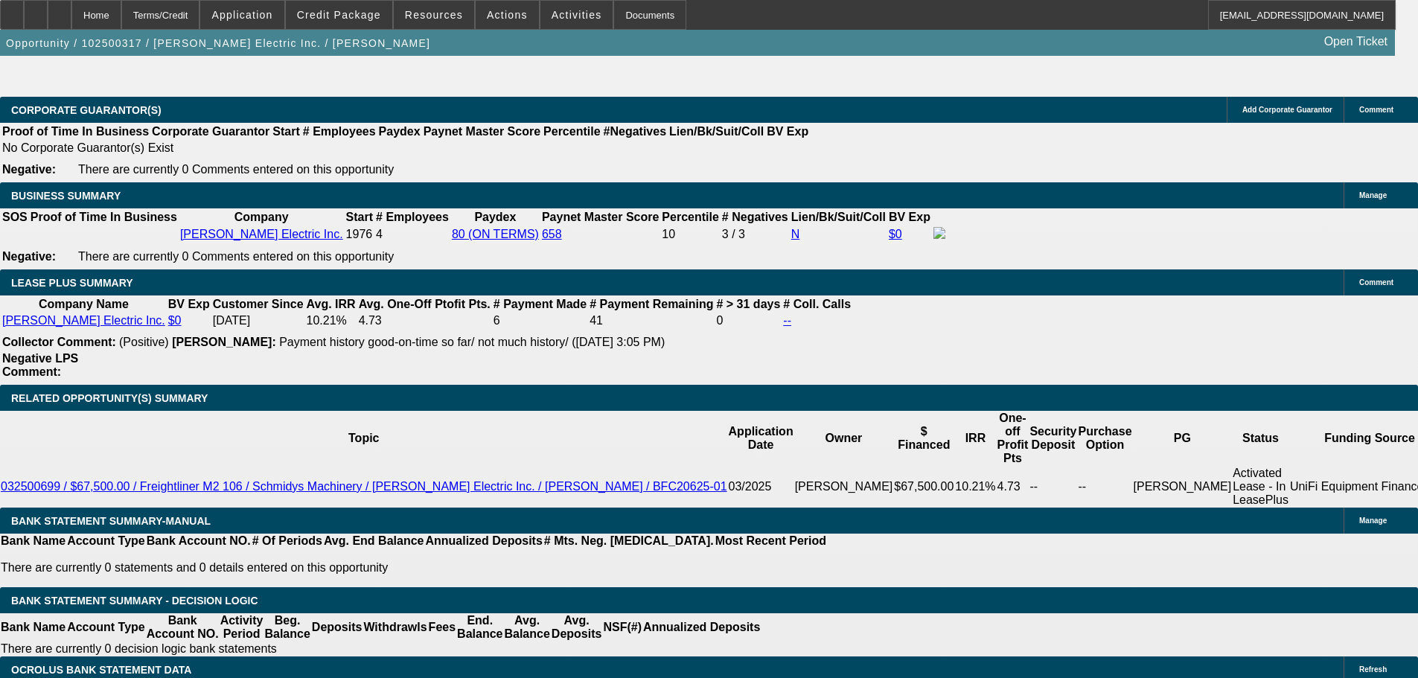
drag, startPoint x: 249, startPoint y: 325, endPoint x: 499, endPoint y: 300, distance: 251.4
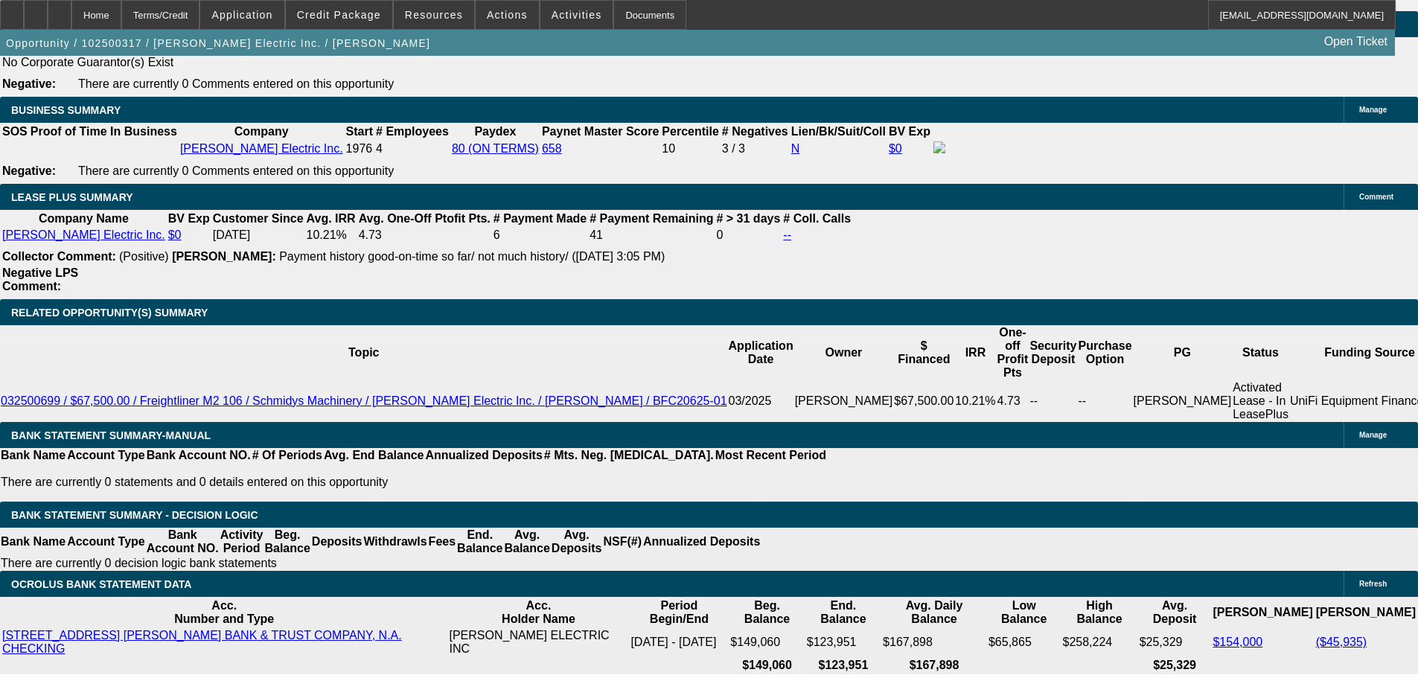
type input "$32,000.00"
type input "UNKNOWN"
type input "$938.16"
type input "$1,876.32"
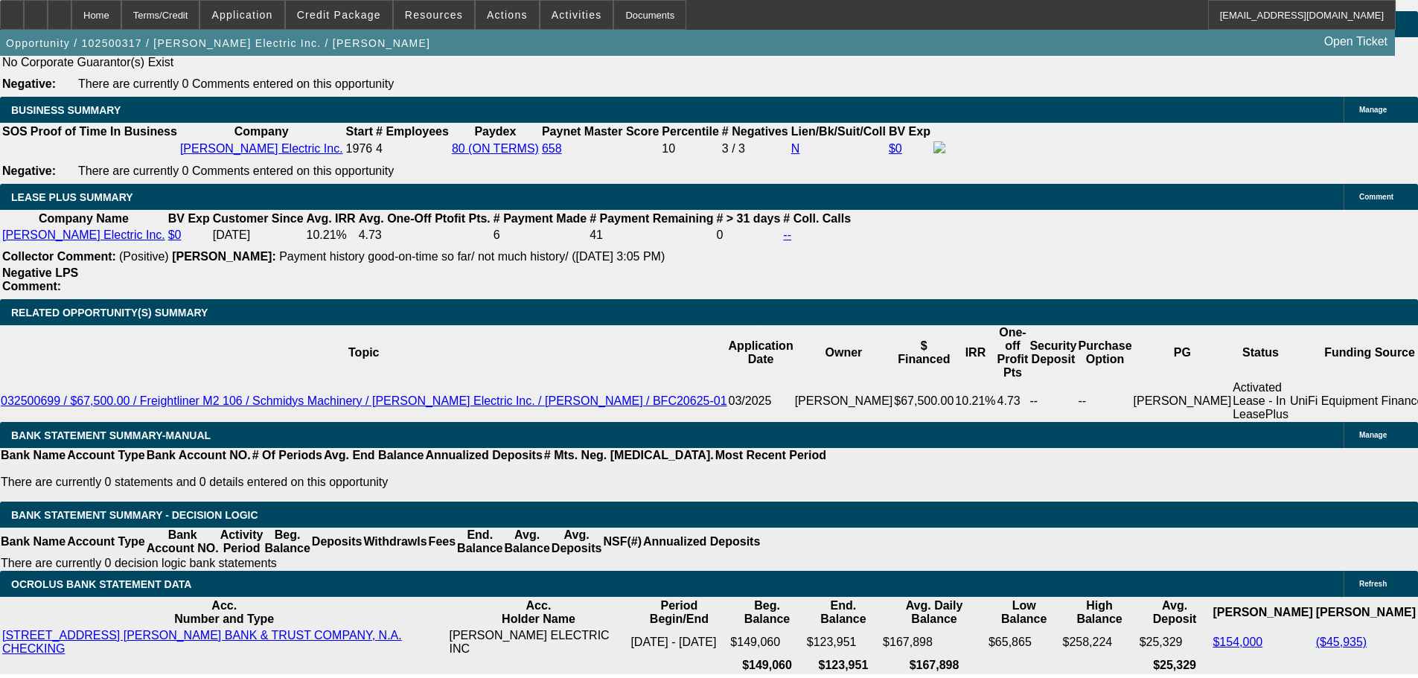
scroll to position [2588, 0]
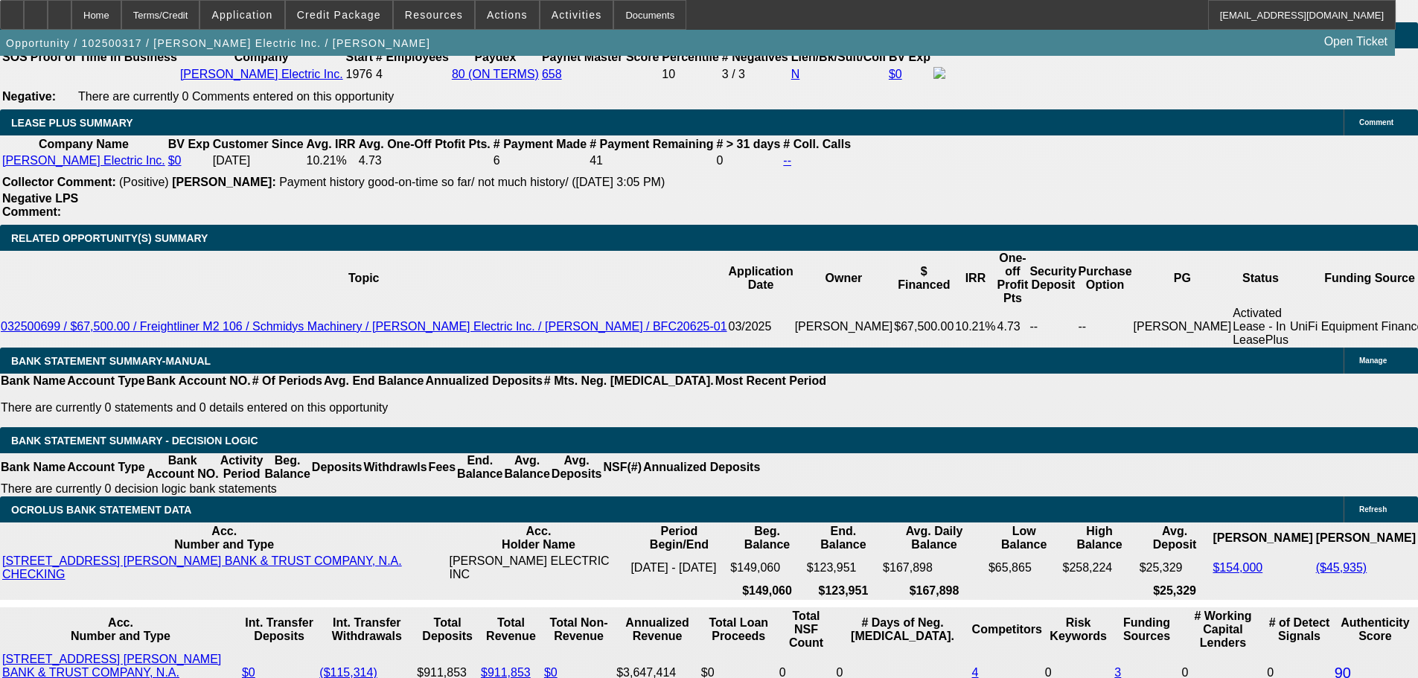
drag, startPoint x: 329, startPoint y: 367, endPoint x: 450, endPoint y: 363, distance: 121.4
type input "1"
type input "$742.26"
type input "$1,484.52"
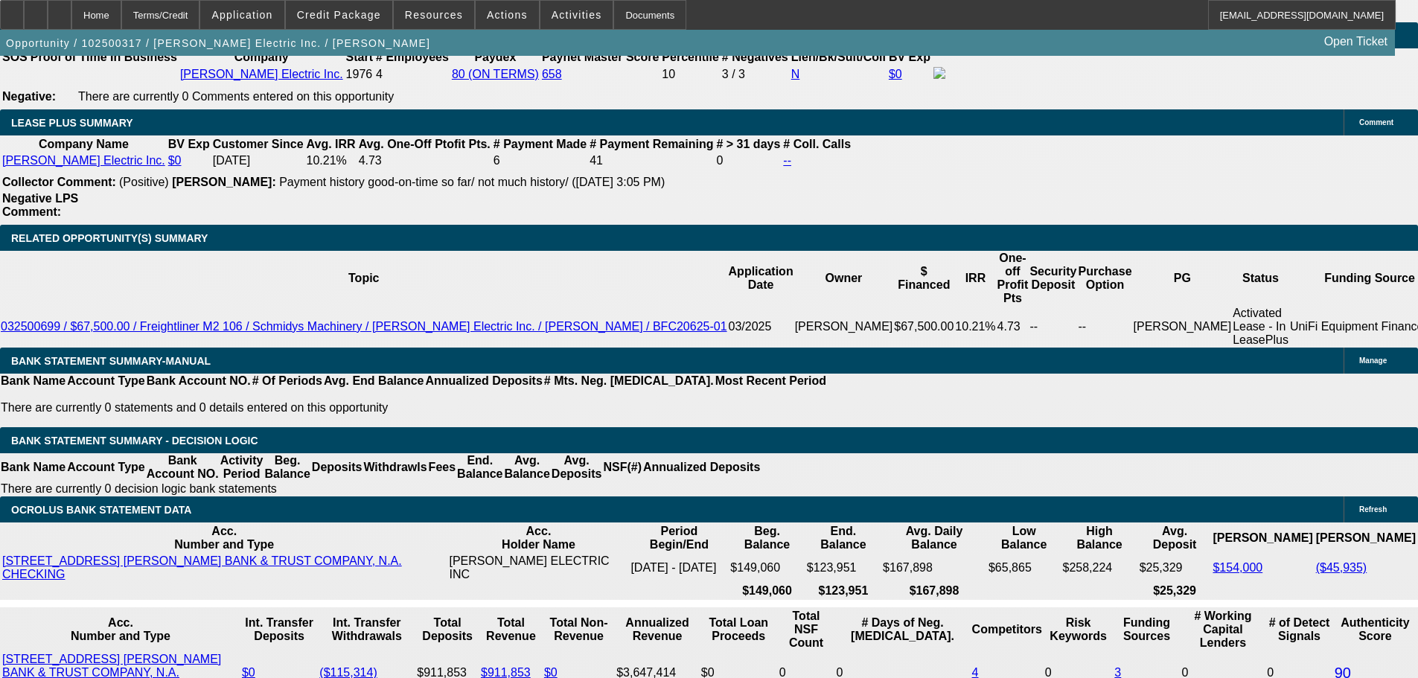
type input "14"
type input "$899.34"
type input "$1,798.68"
type input "14"
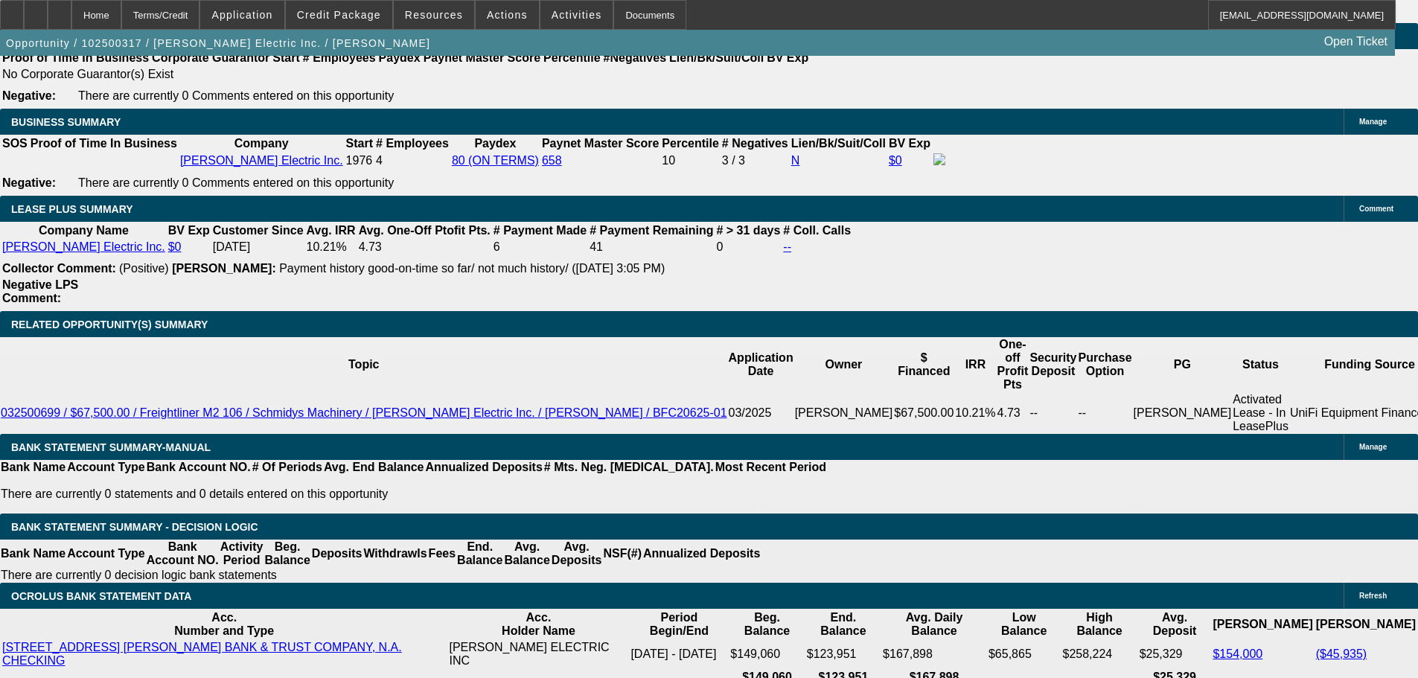
scroll to position [2365, 0]
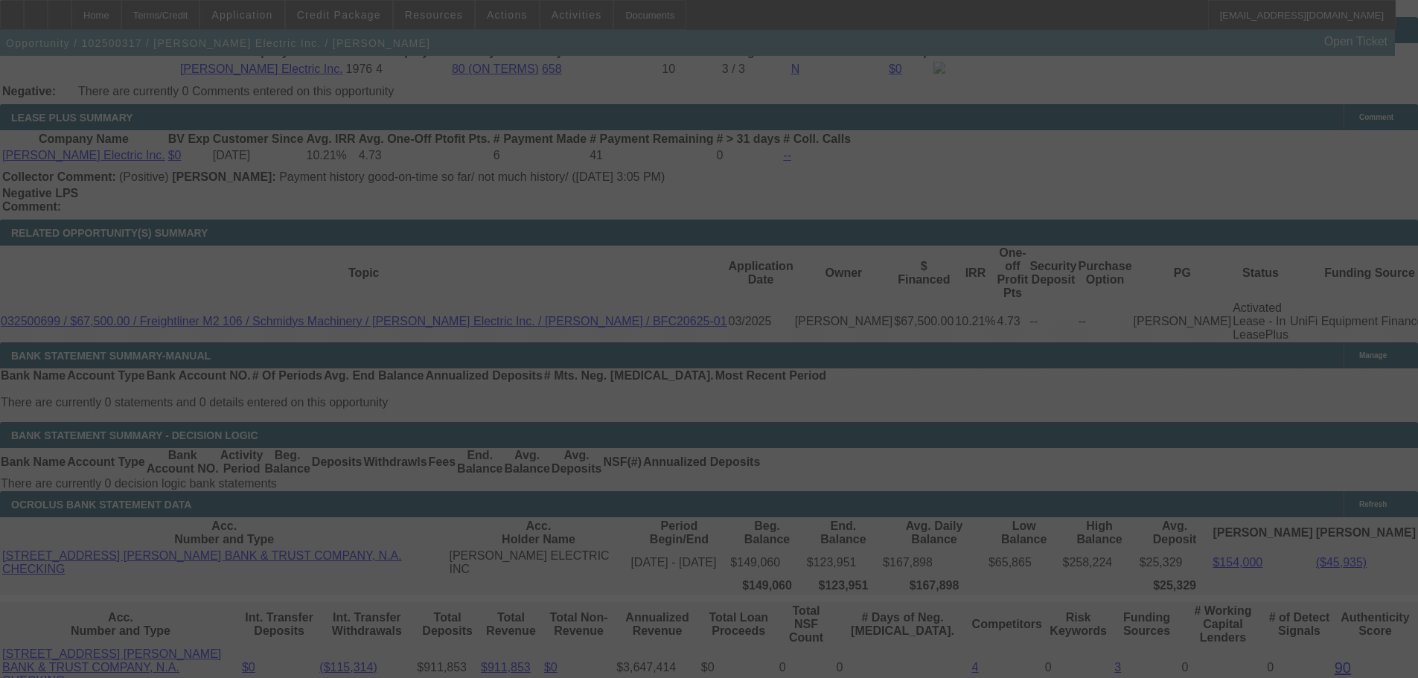
scroll to position [2479, 0]
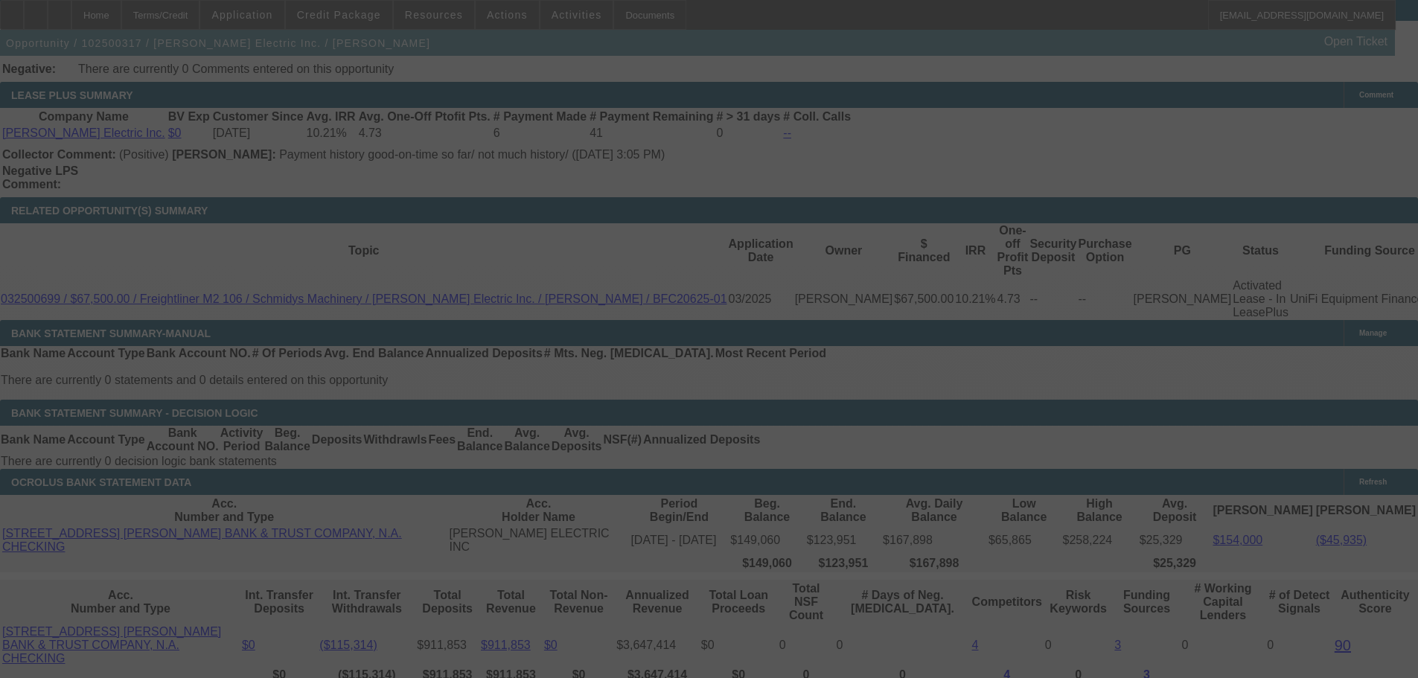
select select "0"
select select "2"
select select "0"
select select "6"
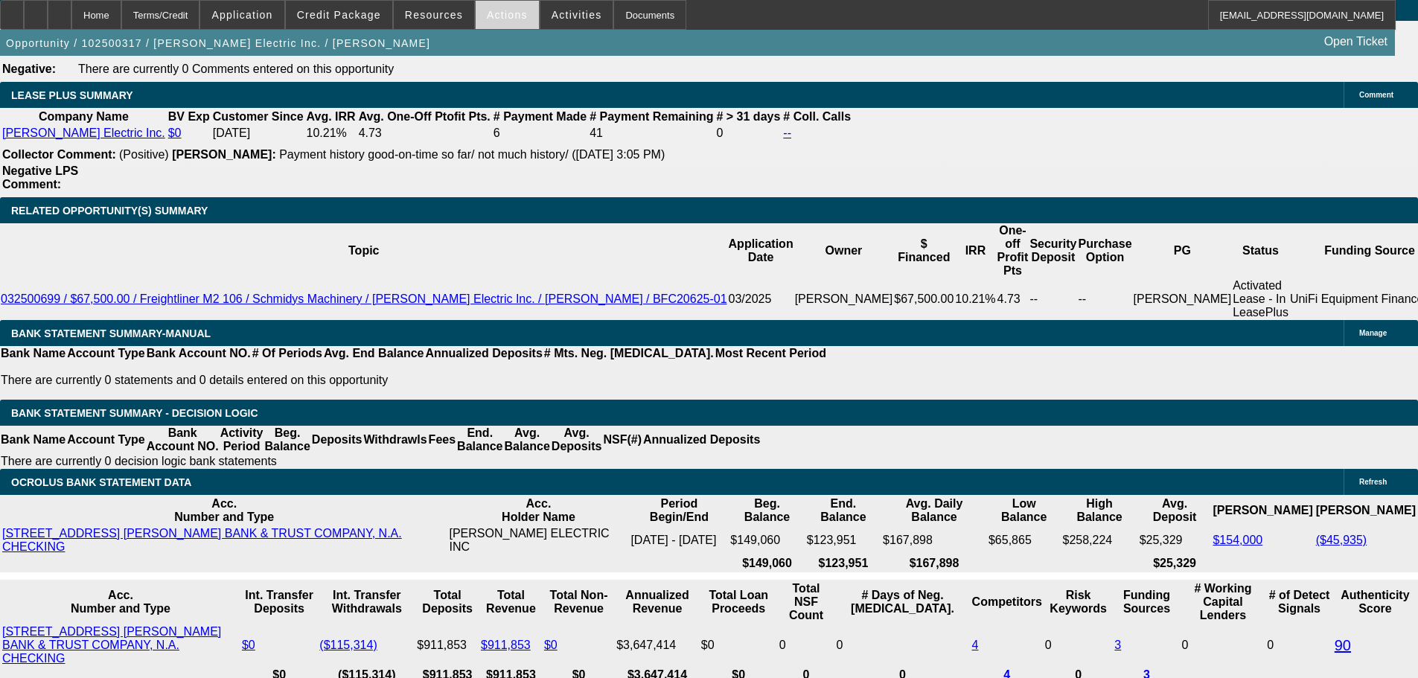
click at [496, 15] on span "Actions" at bounding box center [507, 15] width 41 height 12
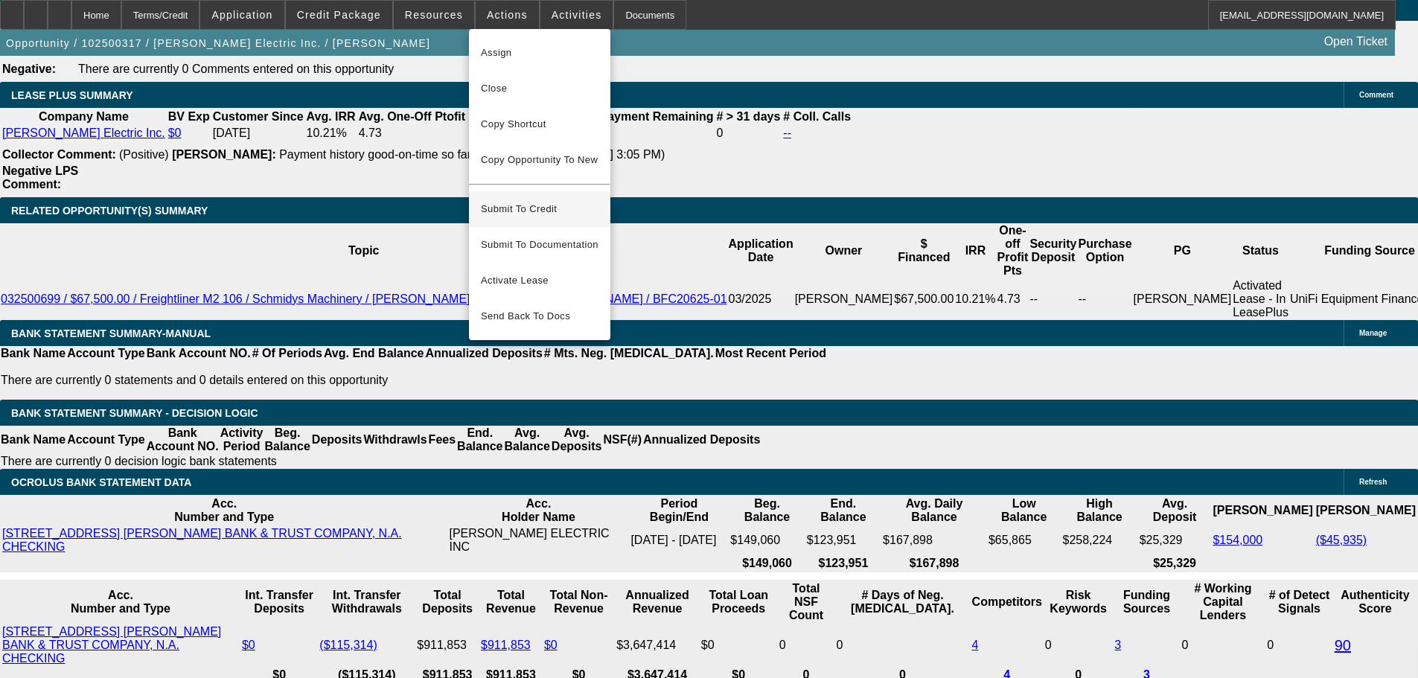
click at [497, 200] on span "Submit To Credit" at bounding box center [540, 209] width 118 height 18
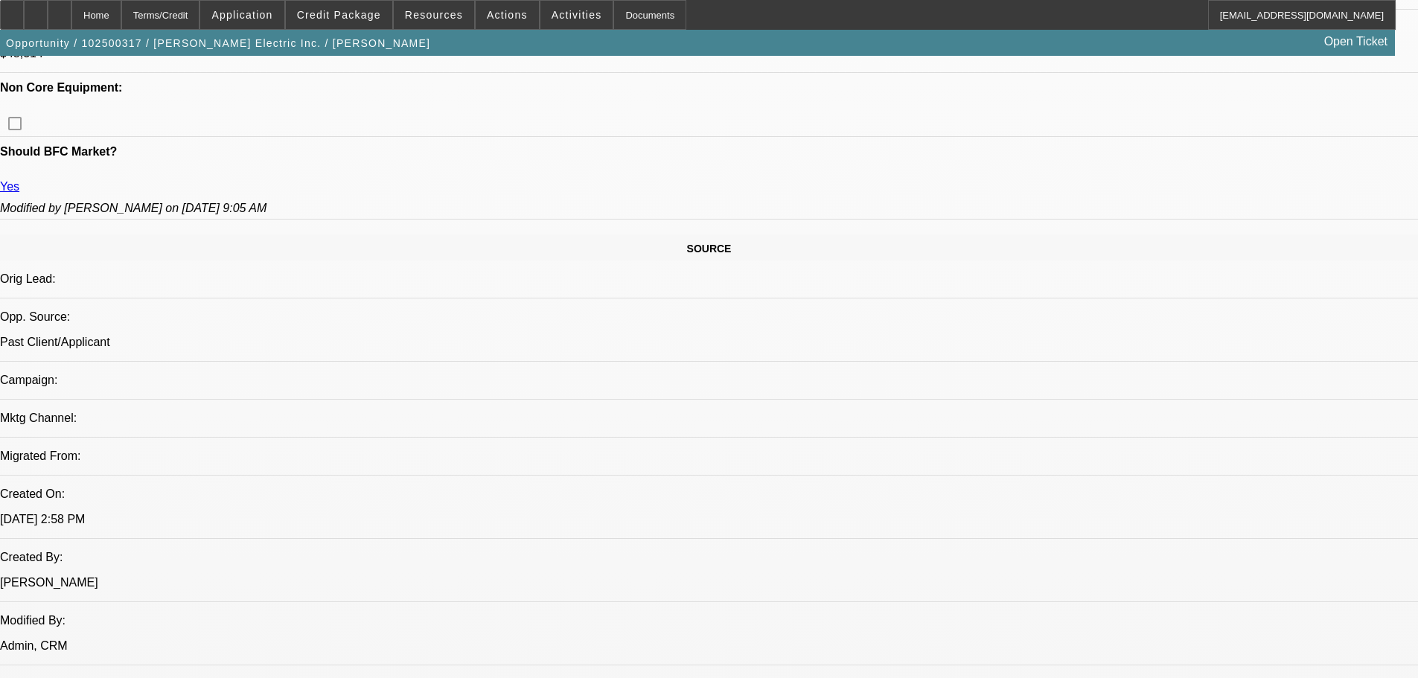
select select "0"
select select "2"
select select "0"
select select "6"
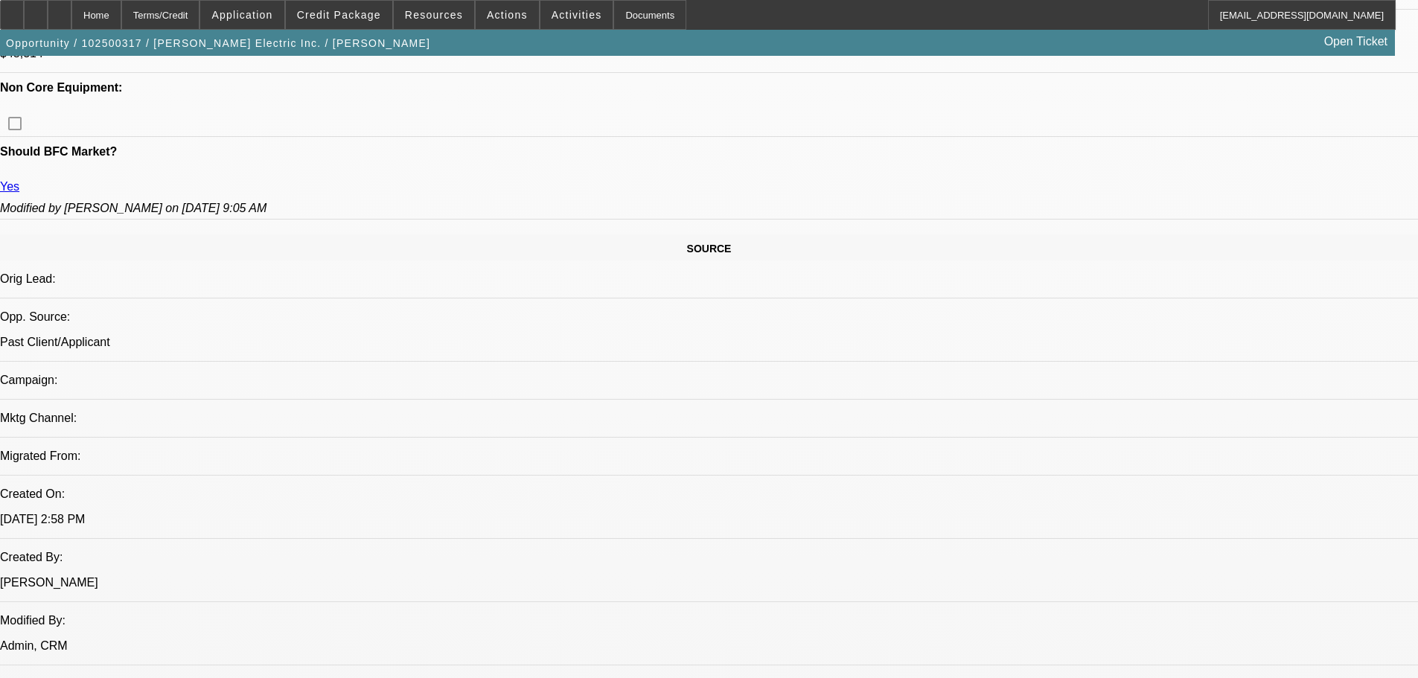
select select "0"
select select "2"
select select "0"
select select "6"
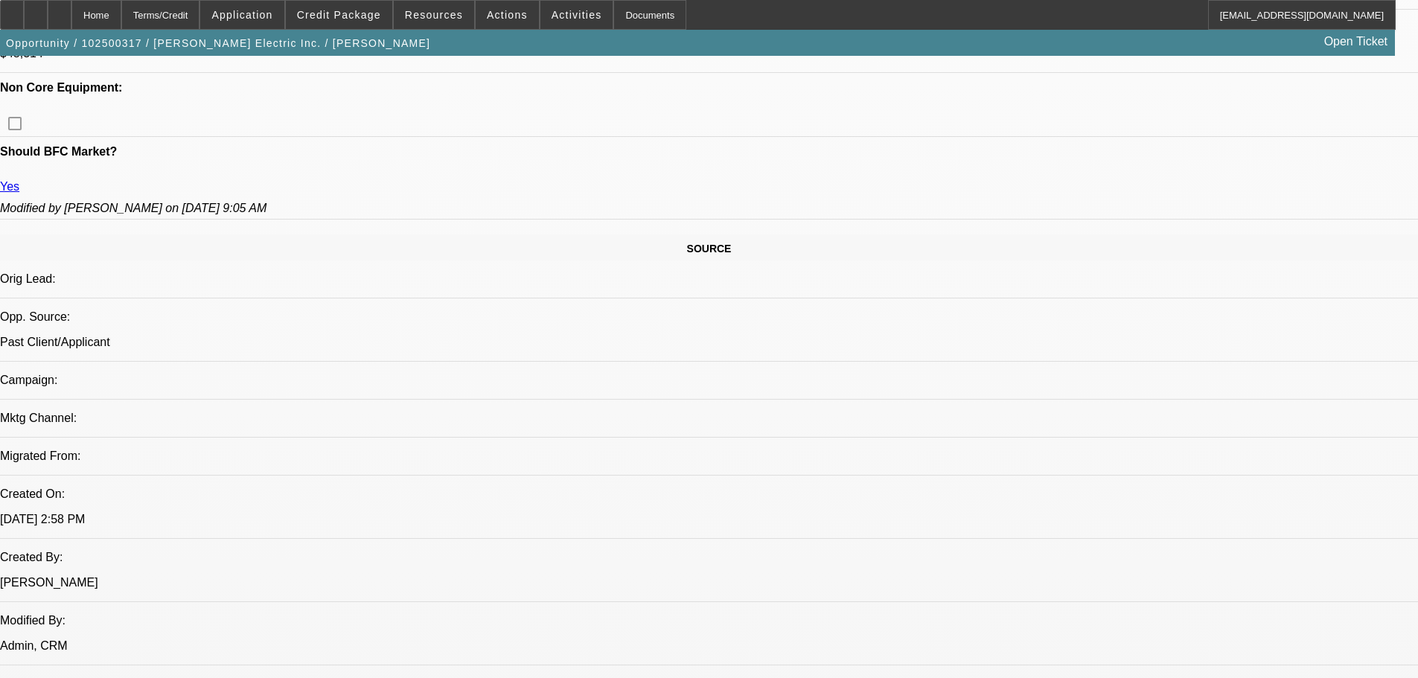
select select "0"
select select "2"
select select "0"
select select "6"
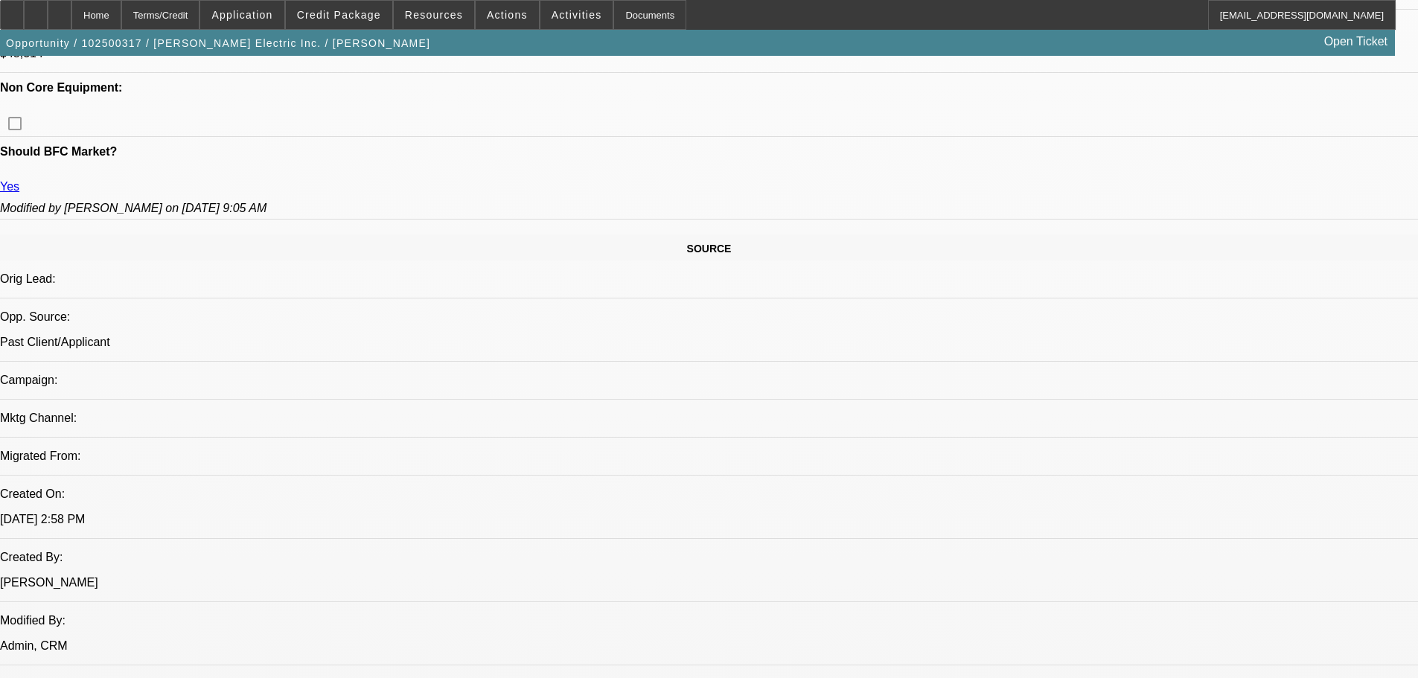
select select "0"
select select "2"
select select "0"
select select "6"
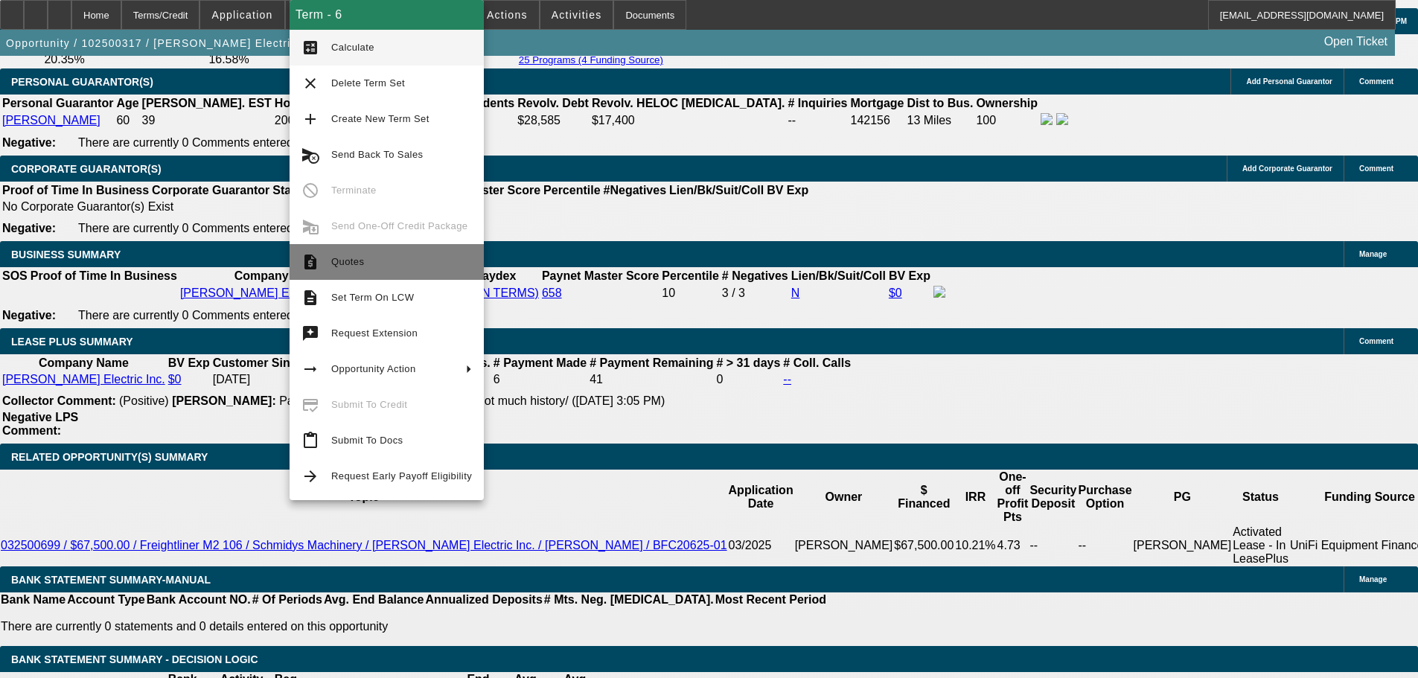
scroll to position [2319, 0]
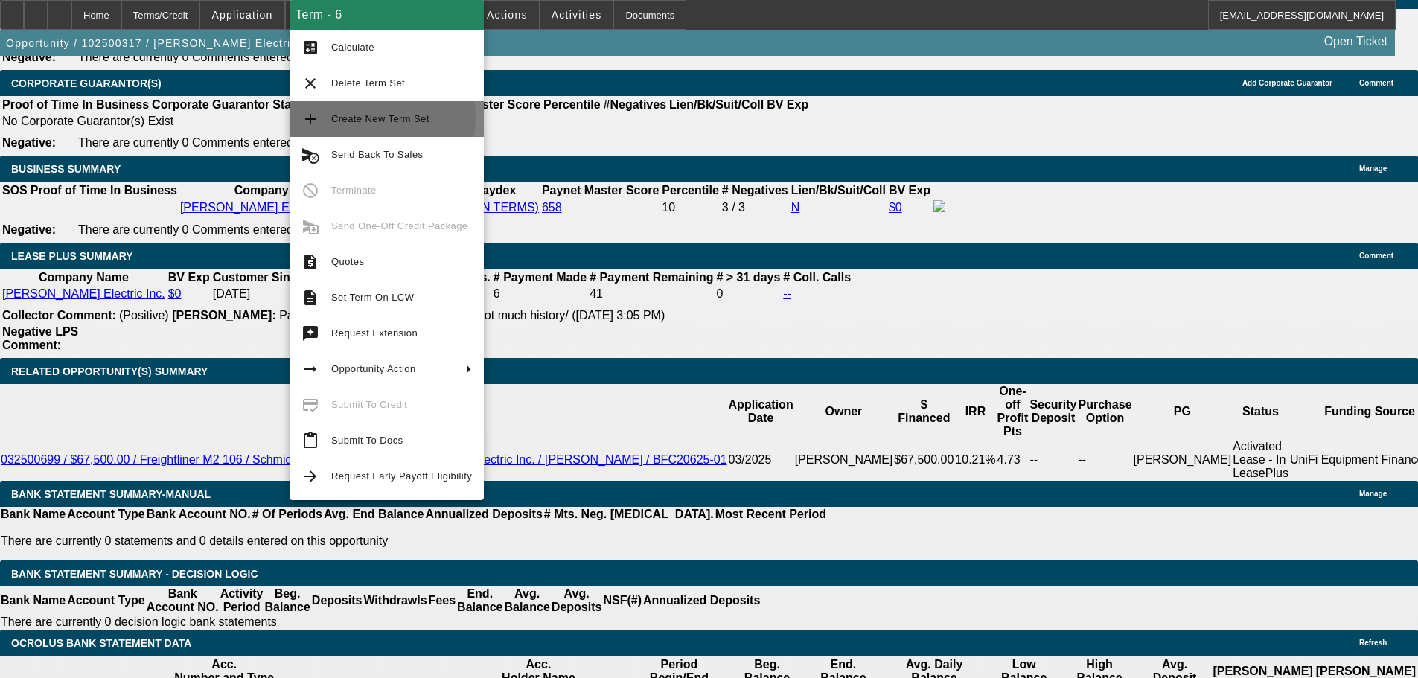
click at [360, 118] on span "Create New Term Set" at bounding box center [380, 118] width 98 height 11
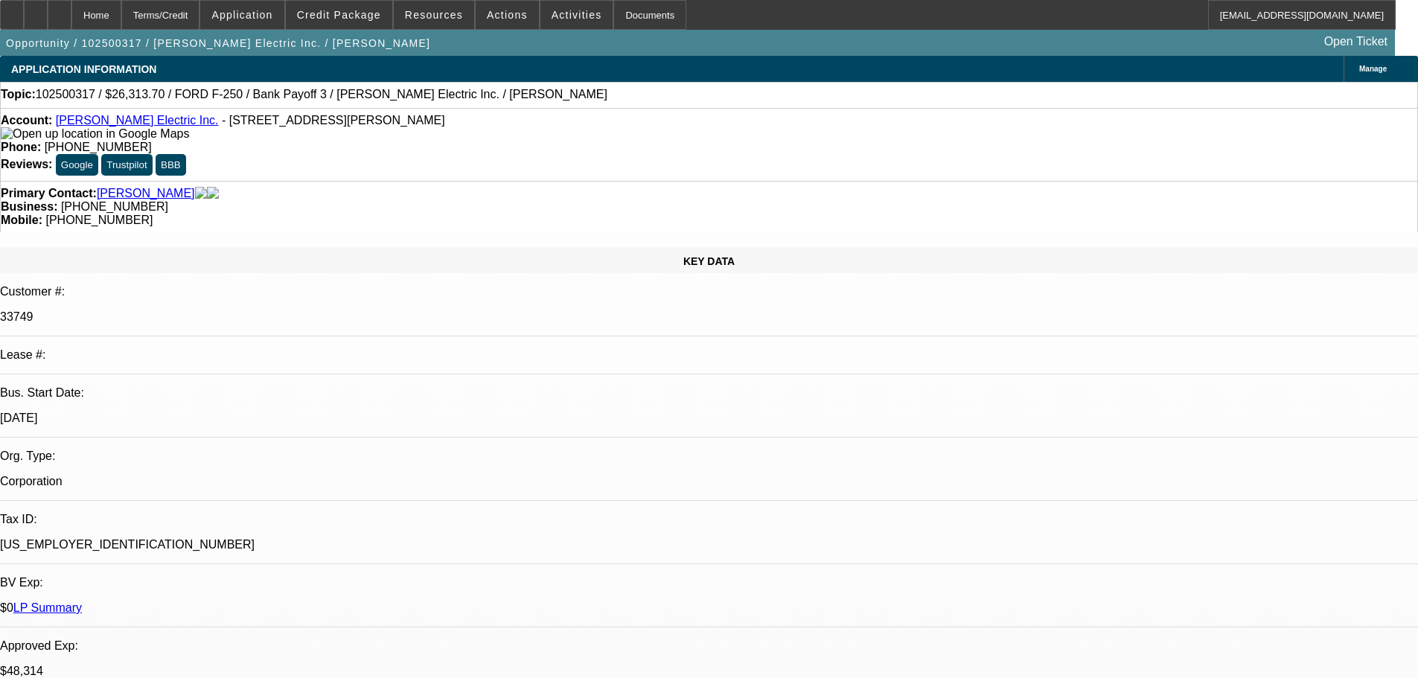
select select "0"
select select "2"
select select "0"
select select "6"
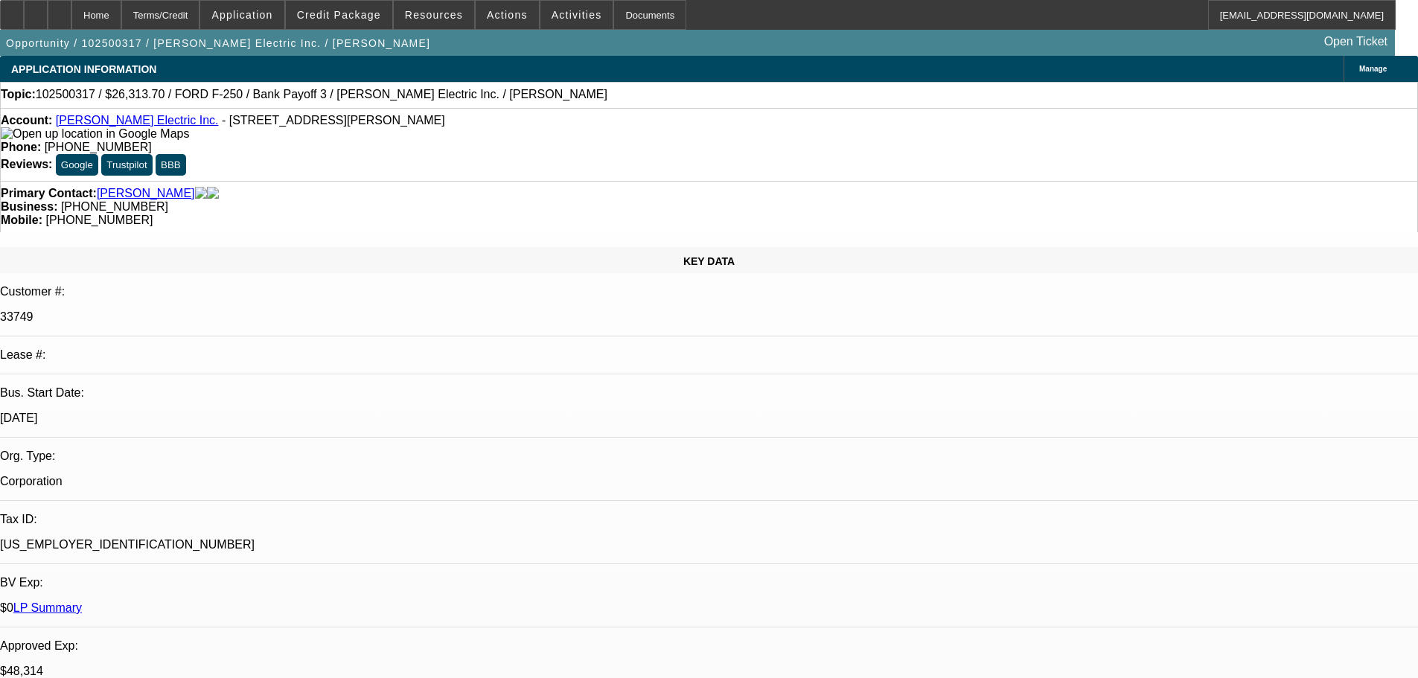
select select "0"
select select "2"
select select "0"
select select "6"
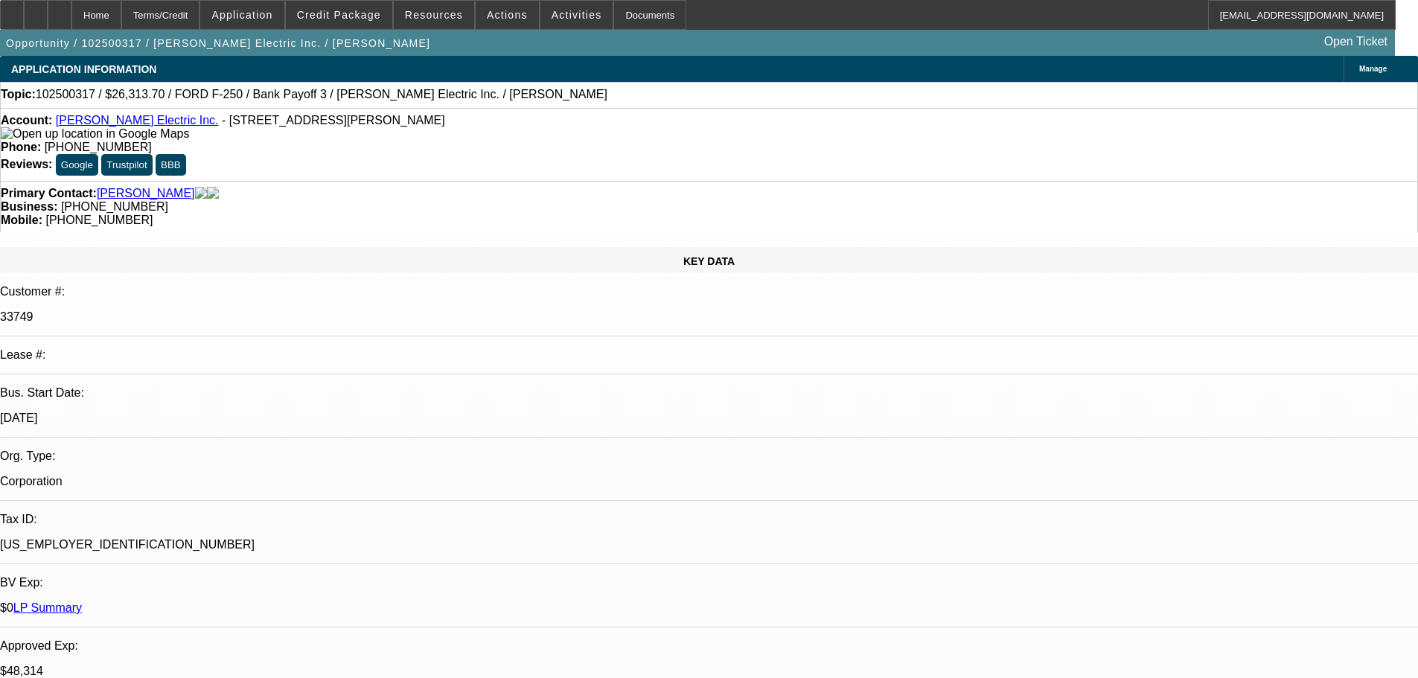
select select "0"
select select "2"
select select "0"
select select "6"
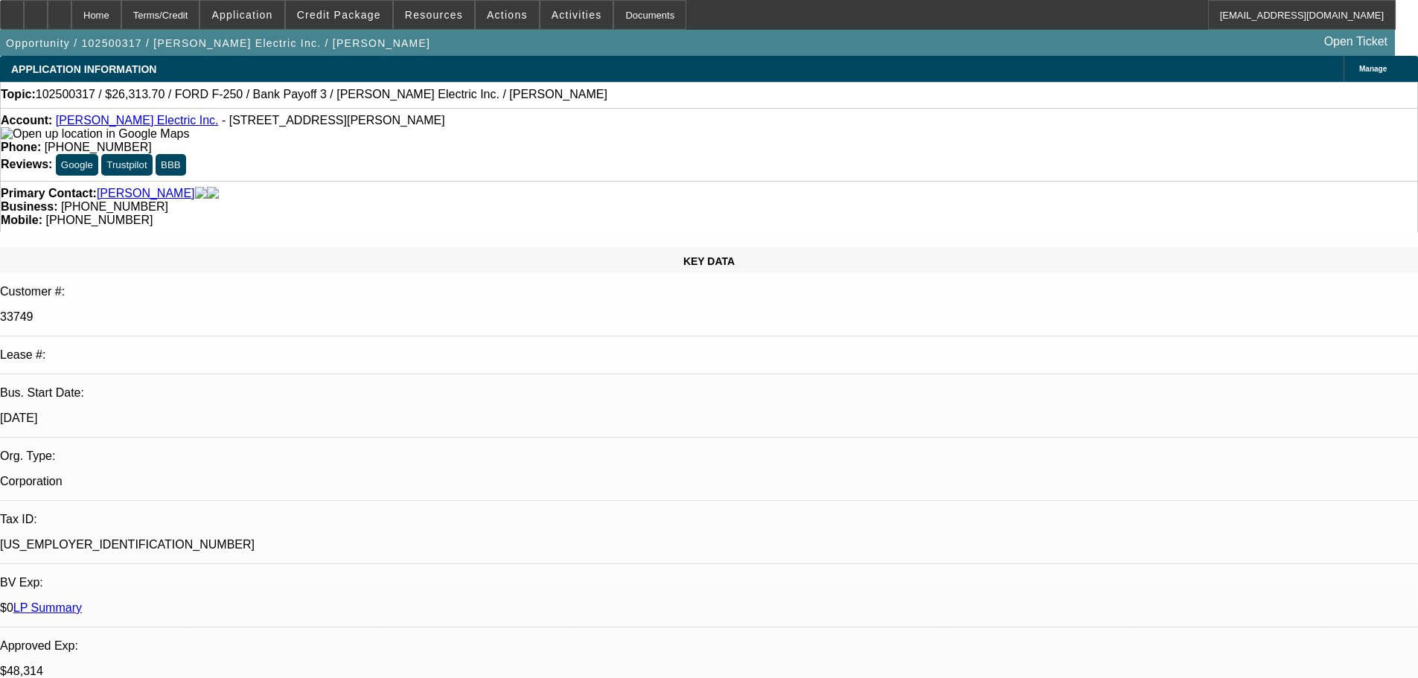
select select "0"
select select "2"
select select "0"
select select "6"
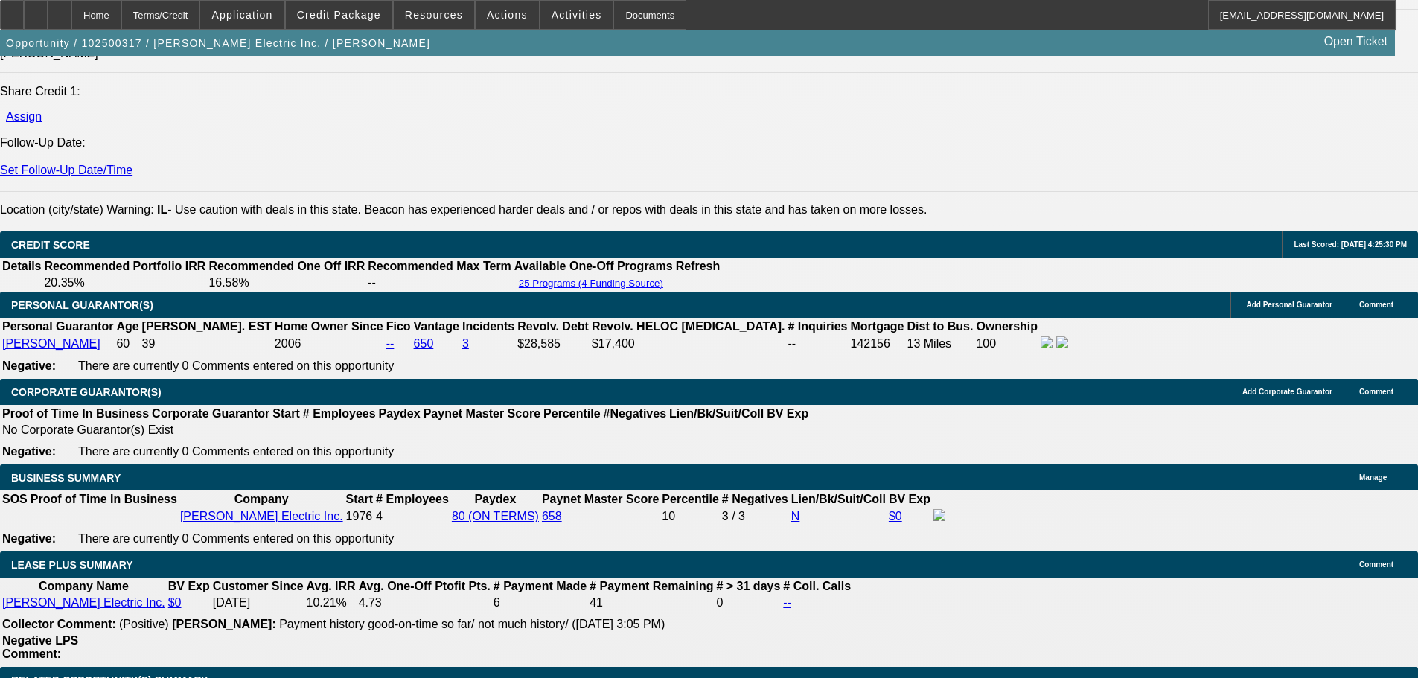
scroll to position [2531, 0]
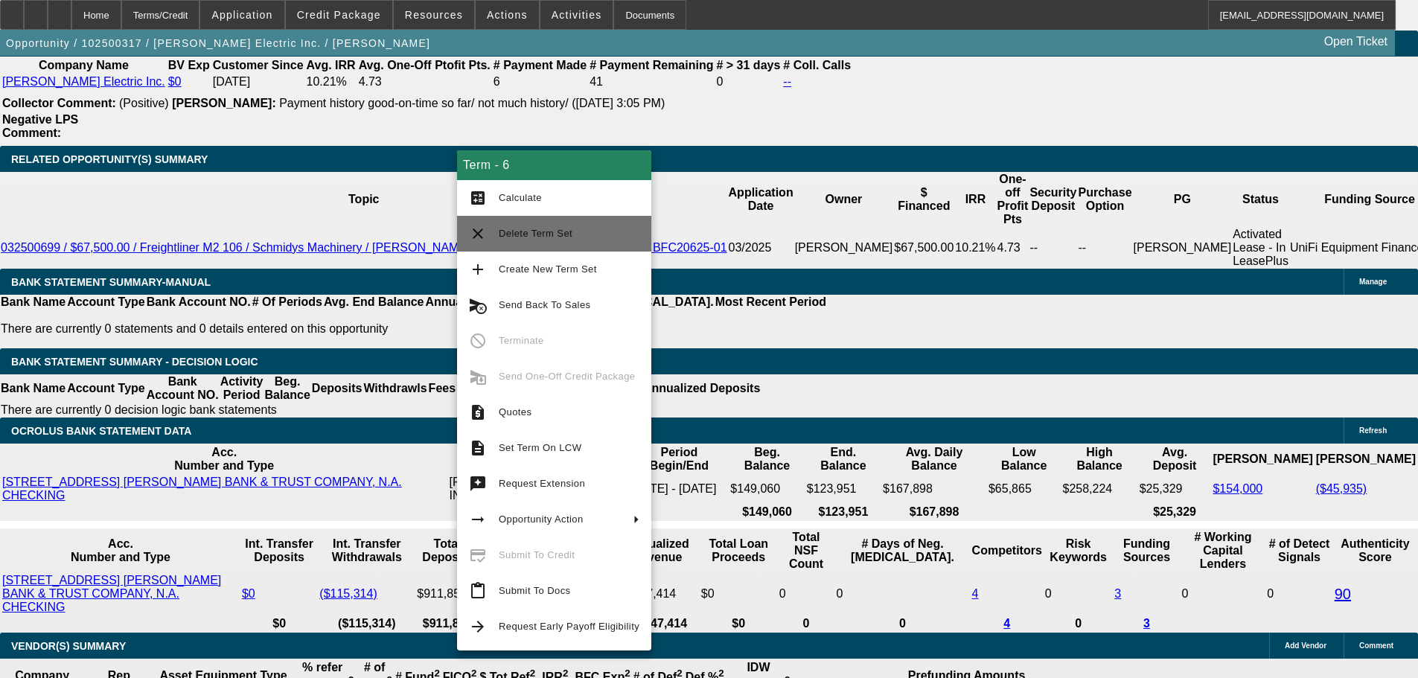
click at [572, 229] on span "Delete Term Set" at bounding box center [569, 234] width 141 height 18
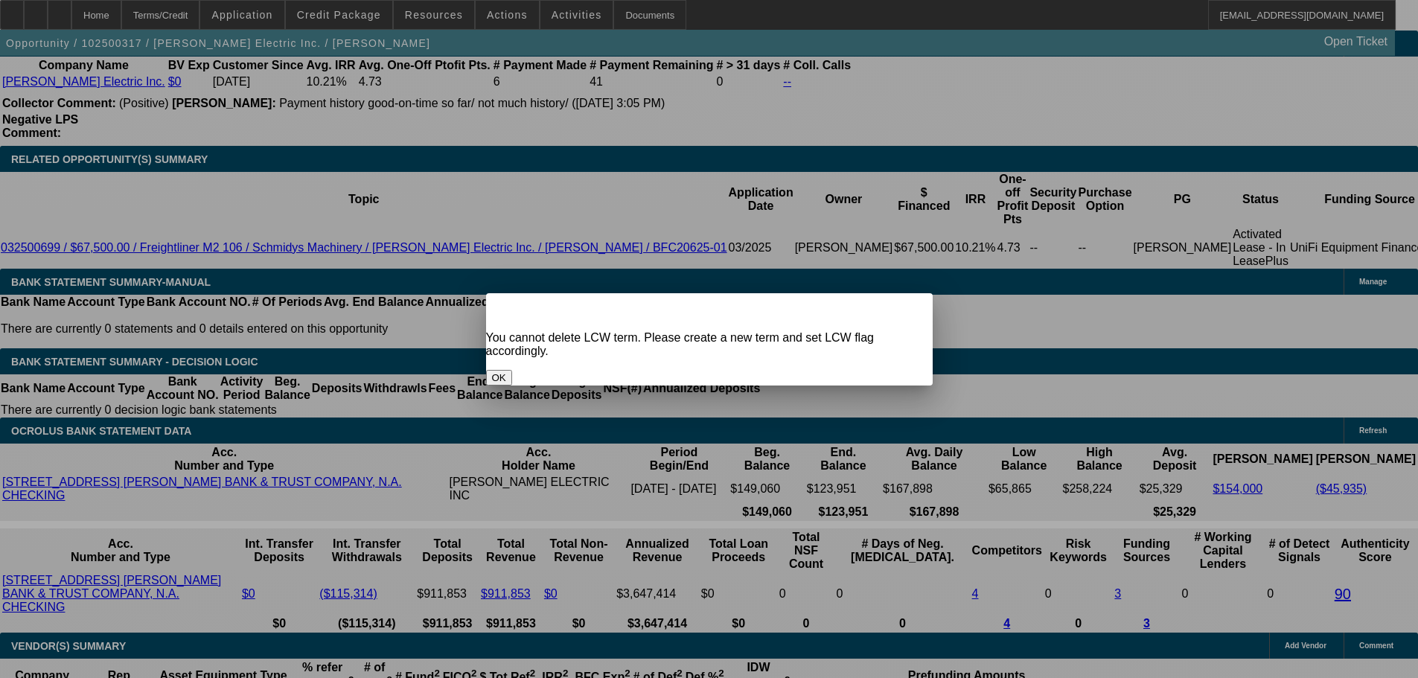
click at [899, 303] on div "Close" at bounding box center [915, 301] width 33 height 17
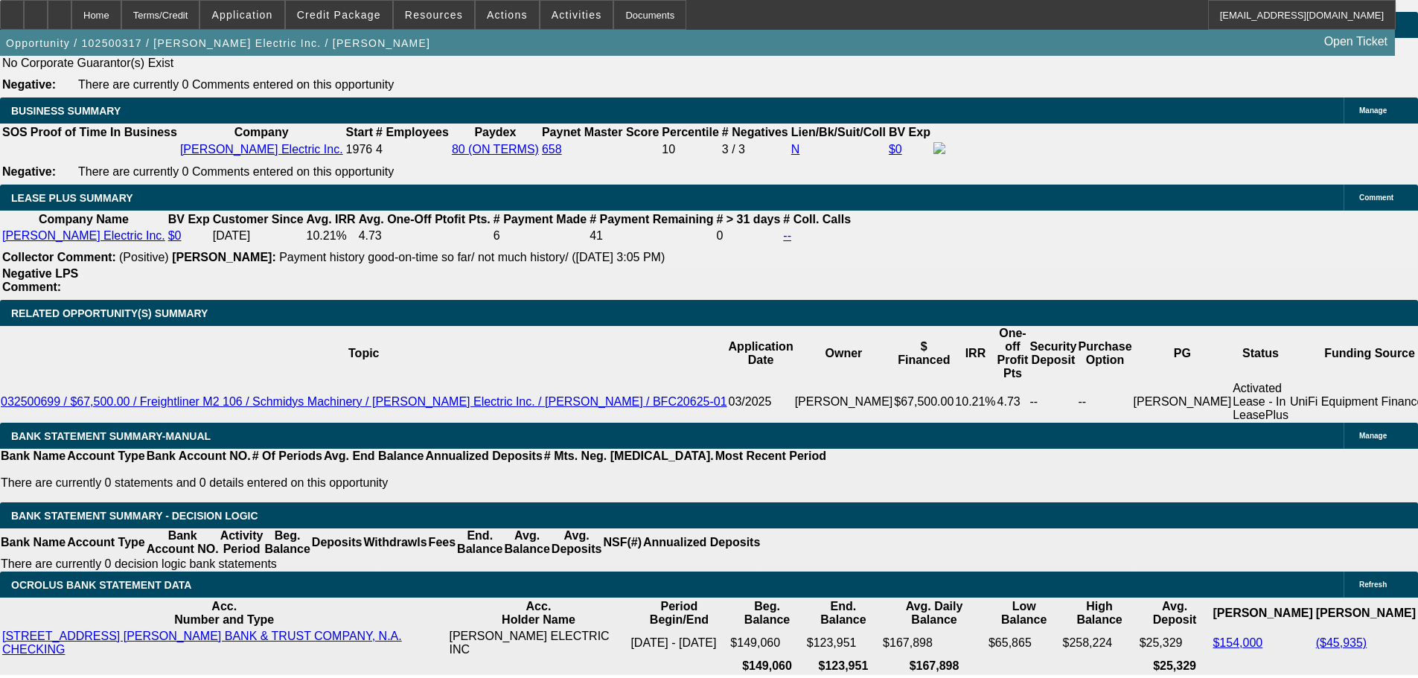
scroll to position [2382, 0]
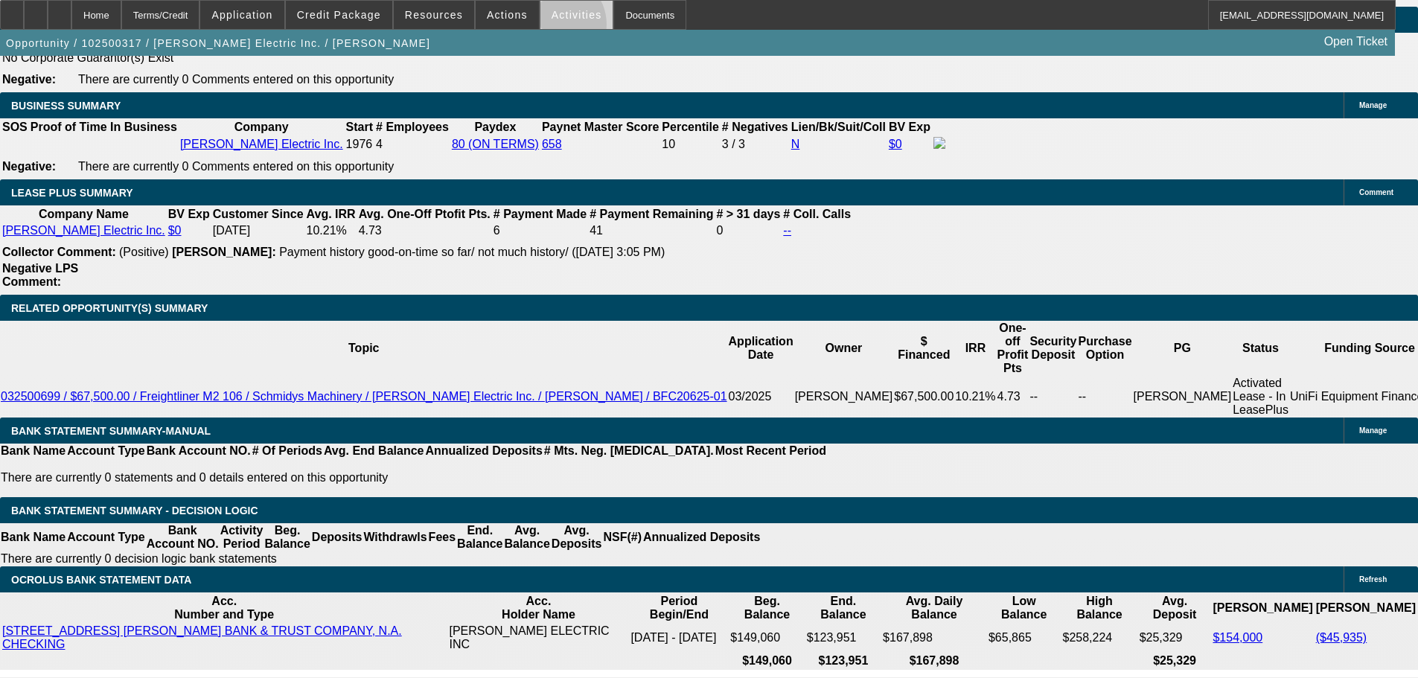
click at [540, 28] on span at bounding box center [576, 15] width 73 height 36
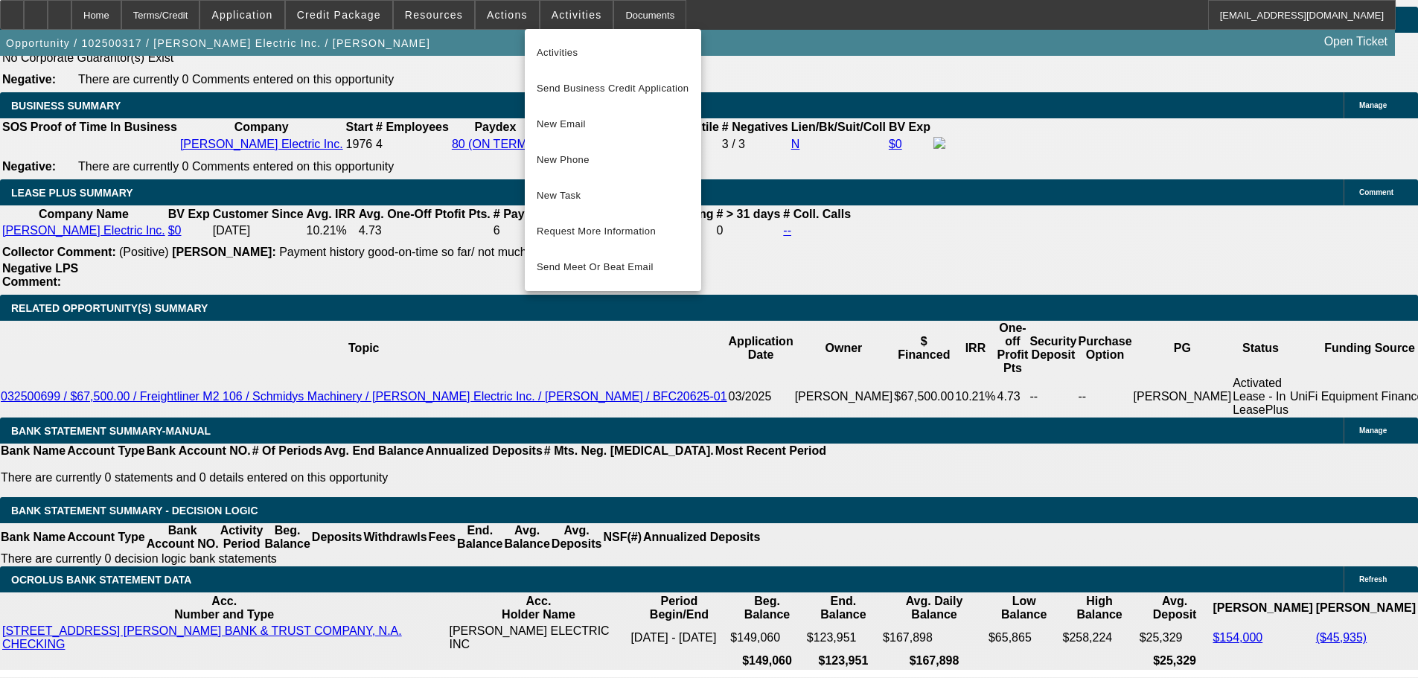
click at [484, 19] on div at bounding box center [709, 339] width 1418 height 678
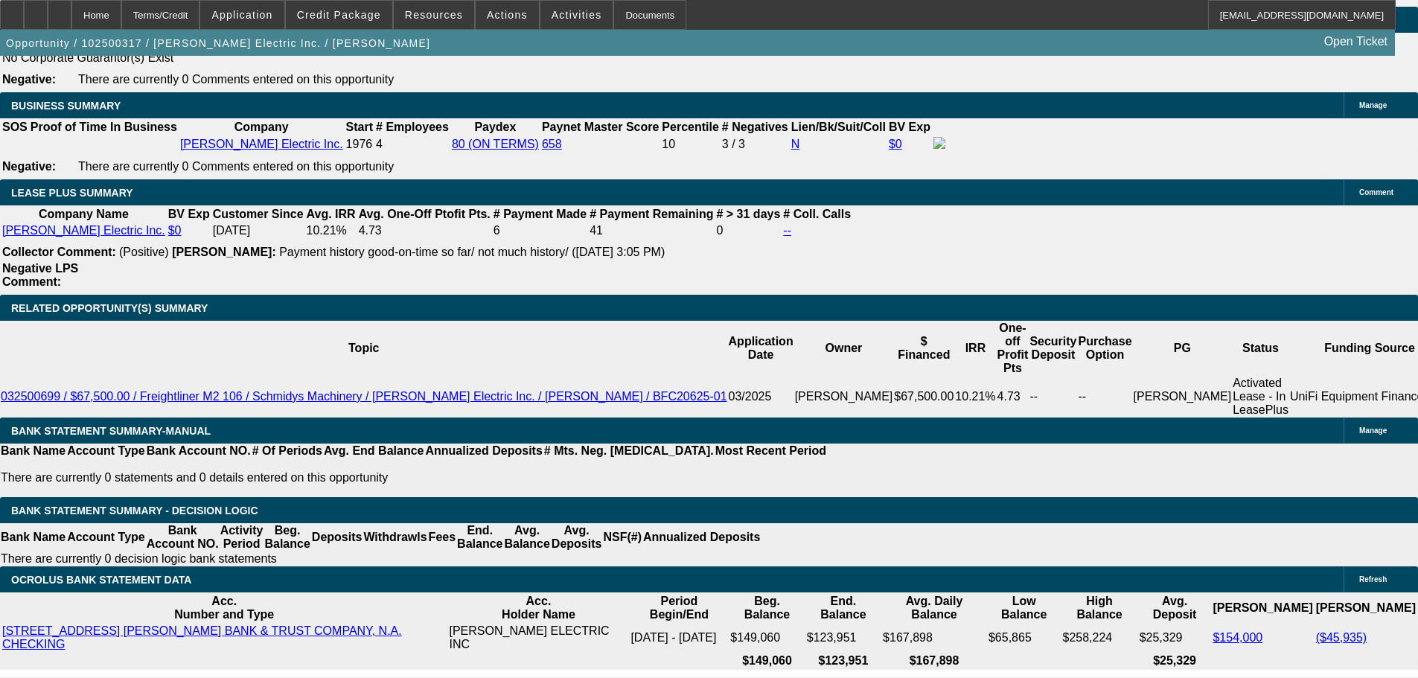
click at [487, 19] on span "Actions" at bounding box center [507, 15] width 41 height 12
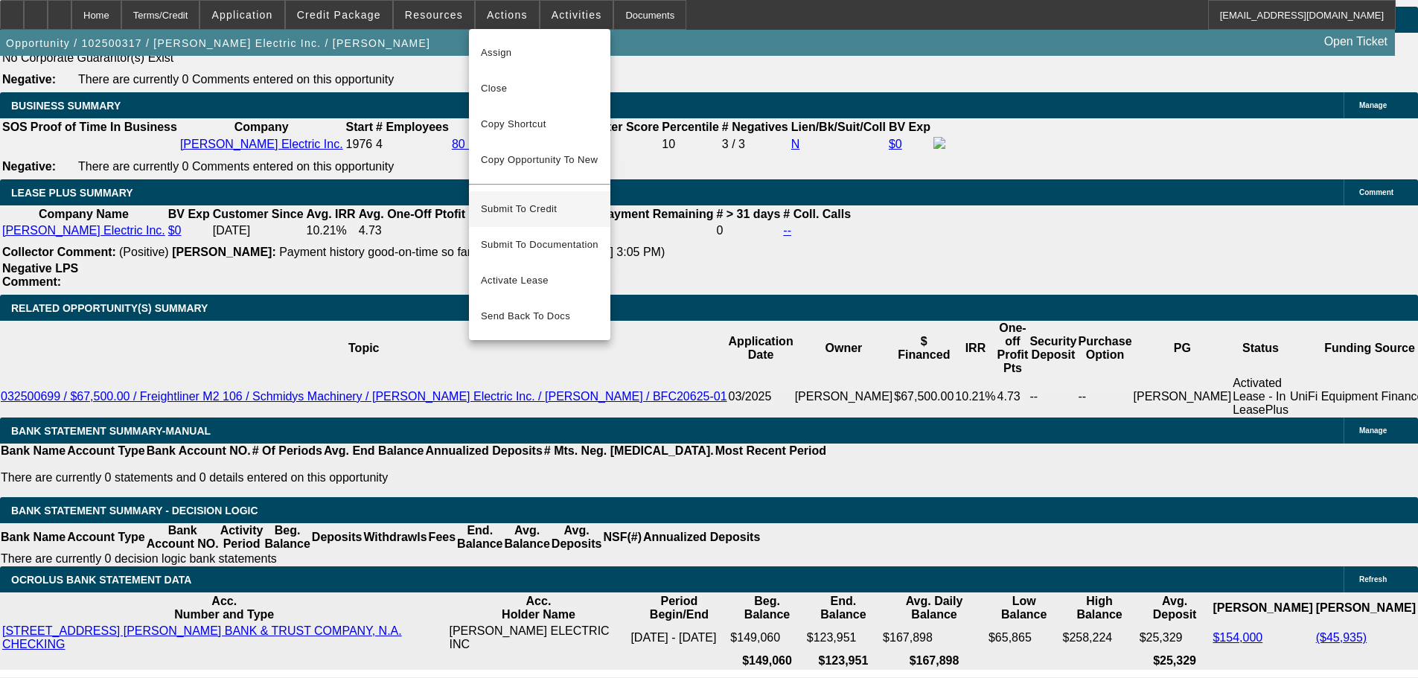
click at [559, 200] on span "Submit To Credit" at bounding box center [540, 209] width 118 height 18
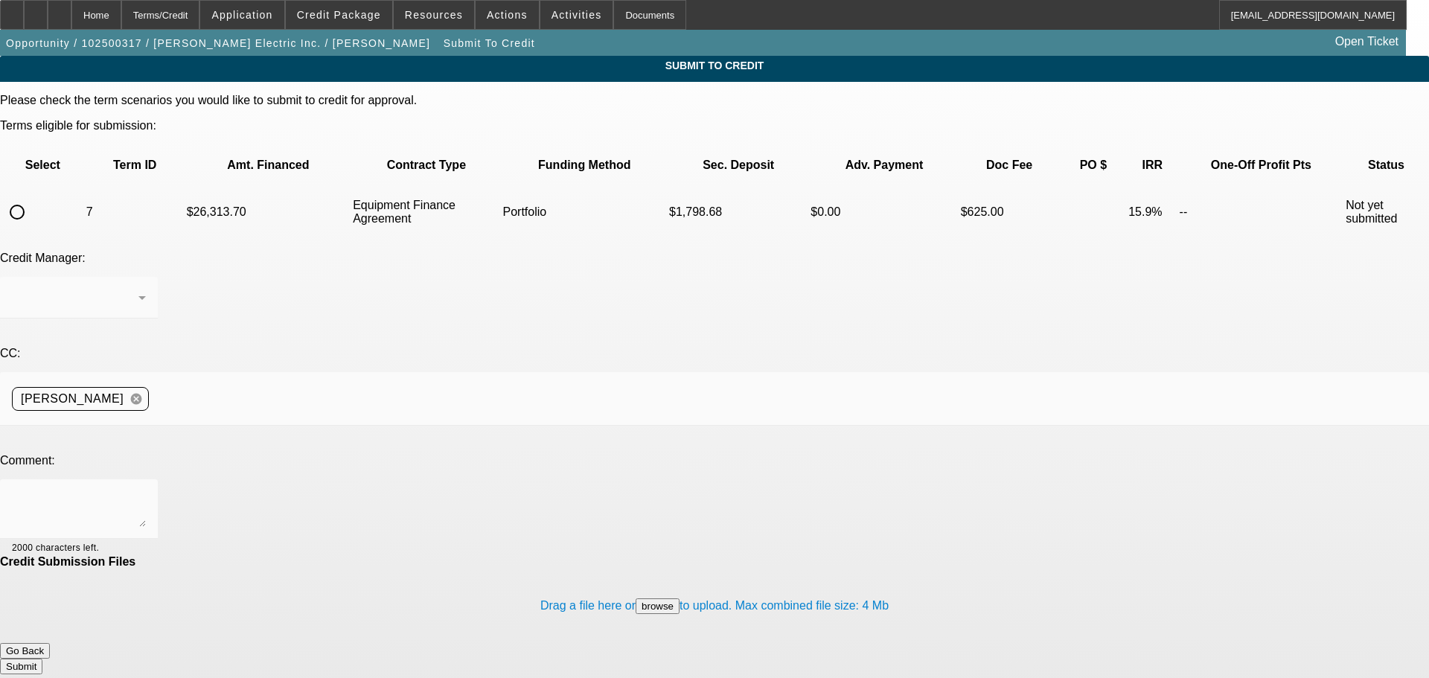
click at [32, 197] on input "radio" at bounding box center [17, 212] width 30 height 30
radio input "true"
click at [146, 479] on div at bounding box center [79, 509] width 134 height 60
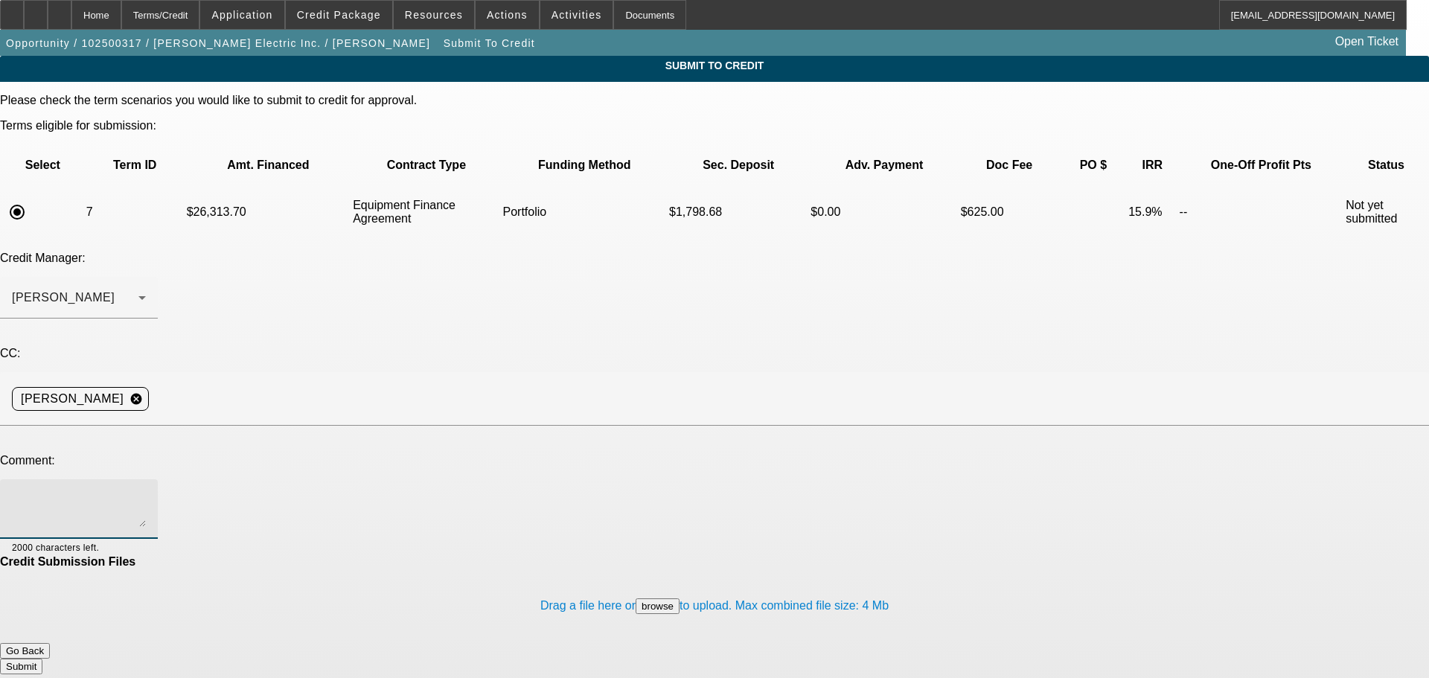
type textarea "g"
type textarea "George, this customer wants to put down an additional 30K to get the rate down …"
drag, startPoint x: 734, startPoint y: 369, endPoint x: 209, endPoint y: 359, distance: 524.9
click at [180, 479] on div "George, this customer wants to put down an additional 30K to get the rate down …" at bounding box center [714, 517] width 1429 height 76
click at [121, 18] on div "Home" at bounding box center [96, 15] width 50 height 30
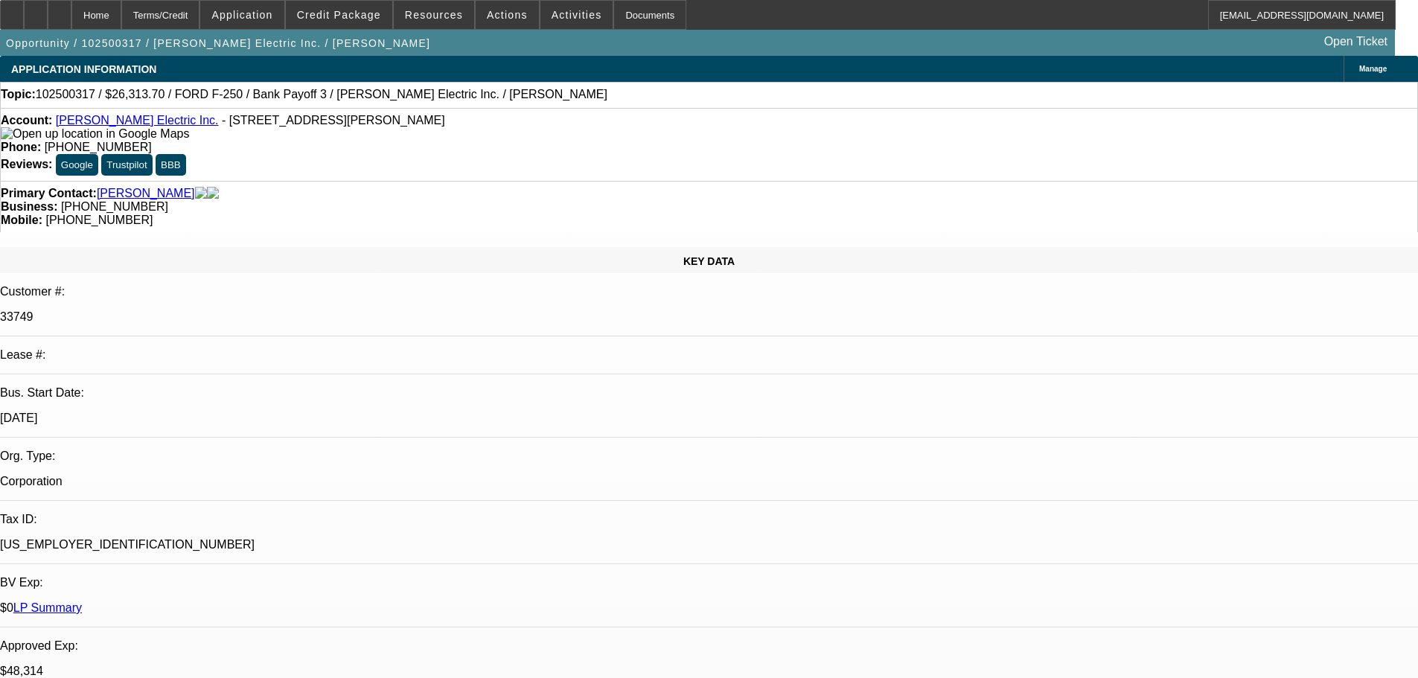
select select "0"
select select "2"
select select "0"
select select "6"
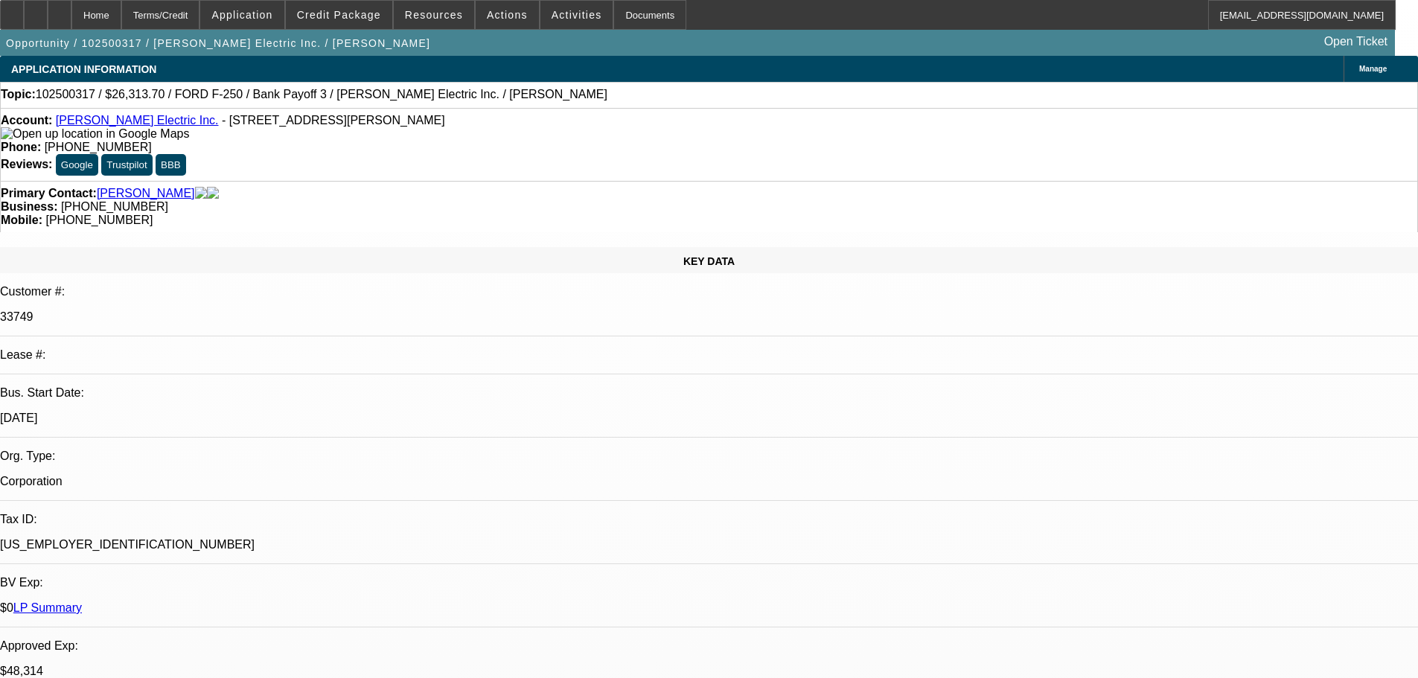
select select "0"
select select "2"
select select "0"
select select "6"
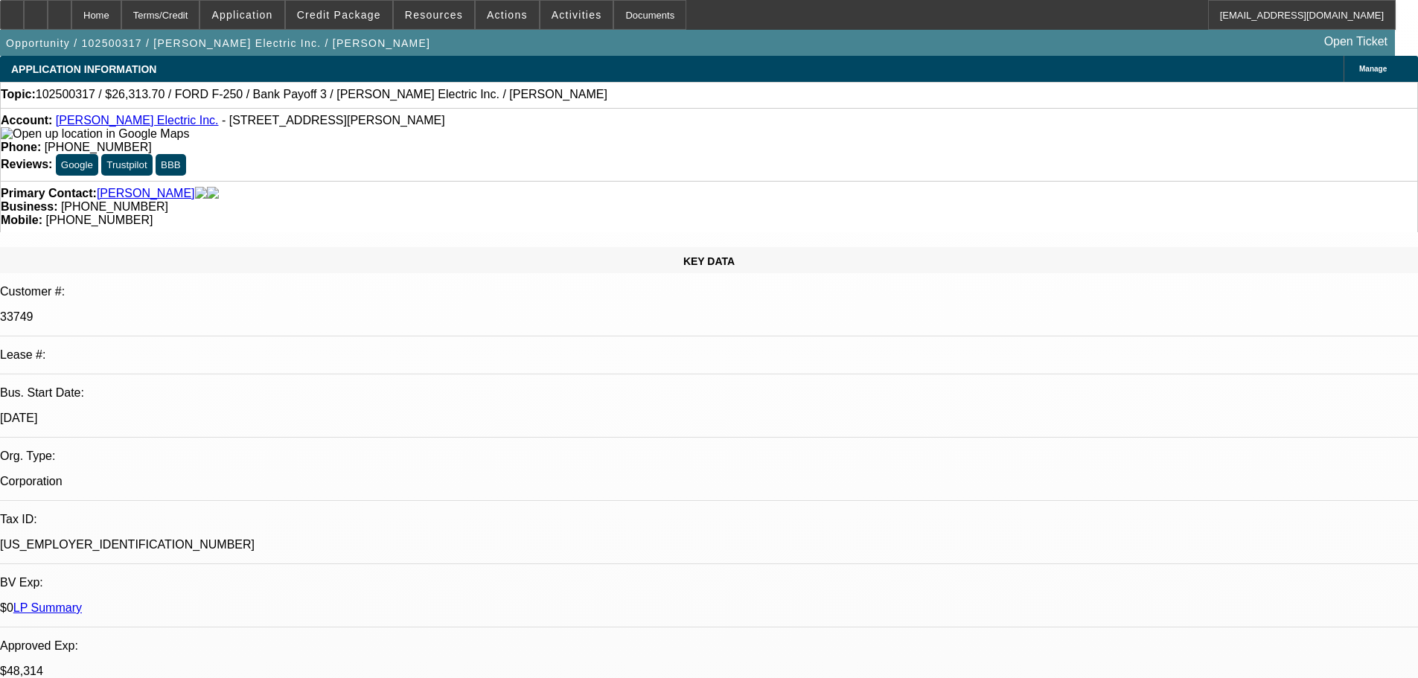
select select "0"
select select "2"
select select "0"
select select "6"
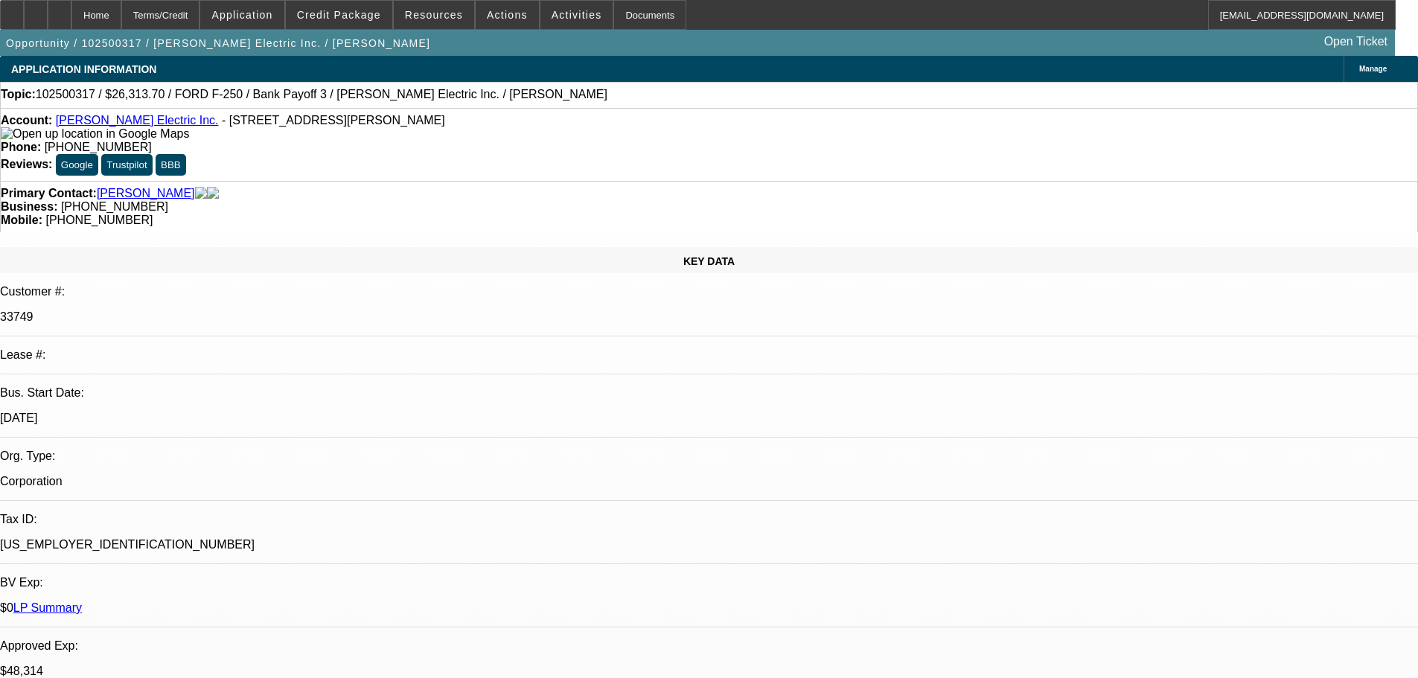
select select "0"
select select "2"
select select "0"
select select "6"
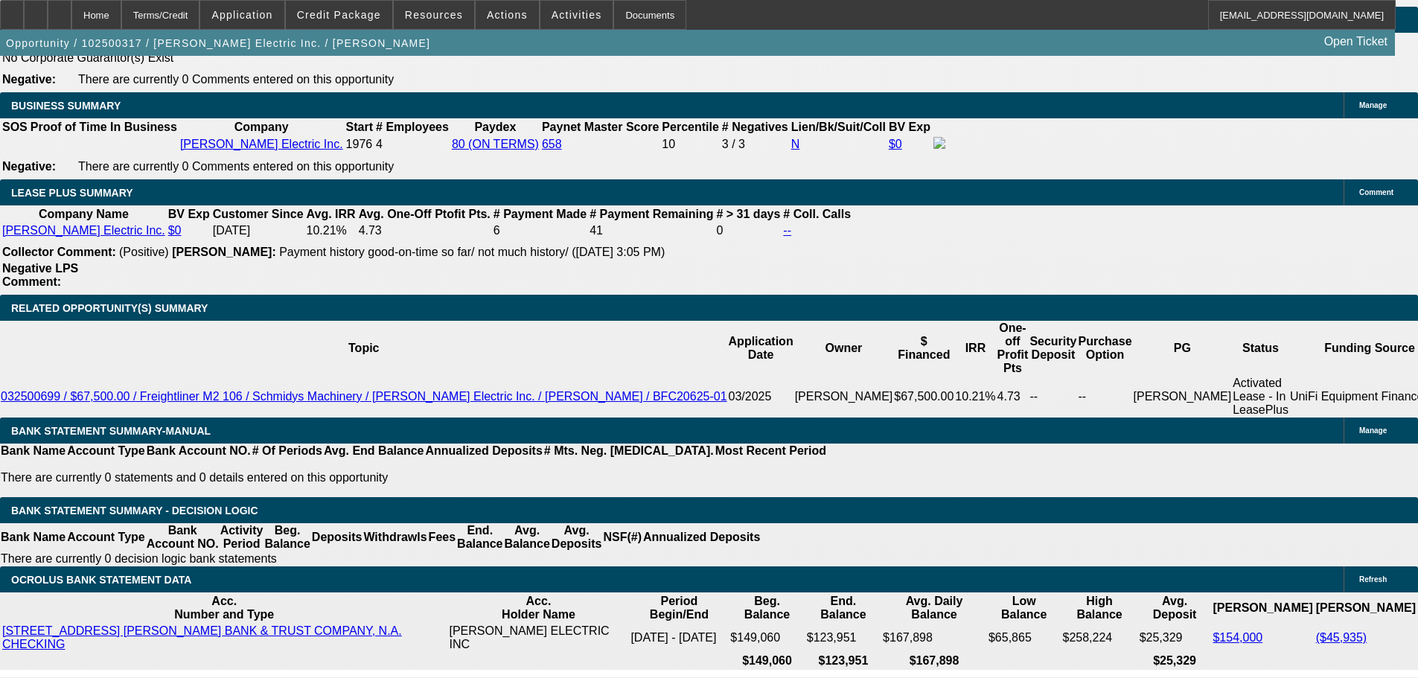
scroll to position [2468, 0]
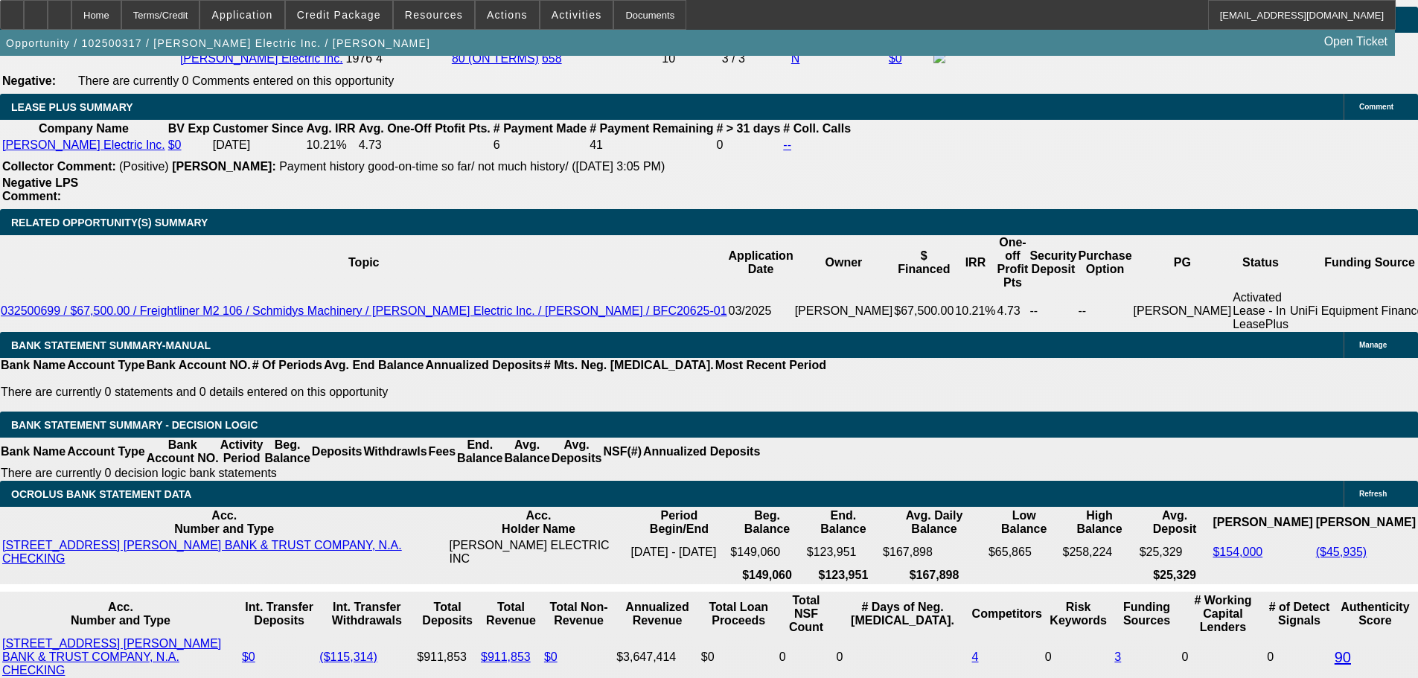
drag, startPoint x: 325, startPoint y: 379, endPoint x: 411, endPoint y: 357, distance: 88.5
type input "1"
type input "UNKNOWN"
type input "$742.26"
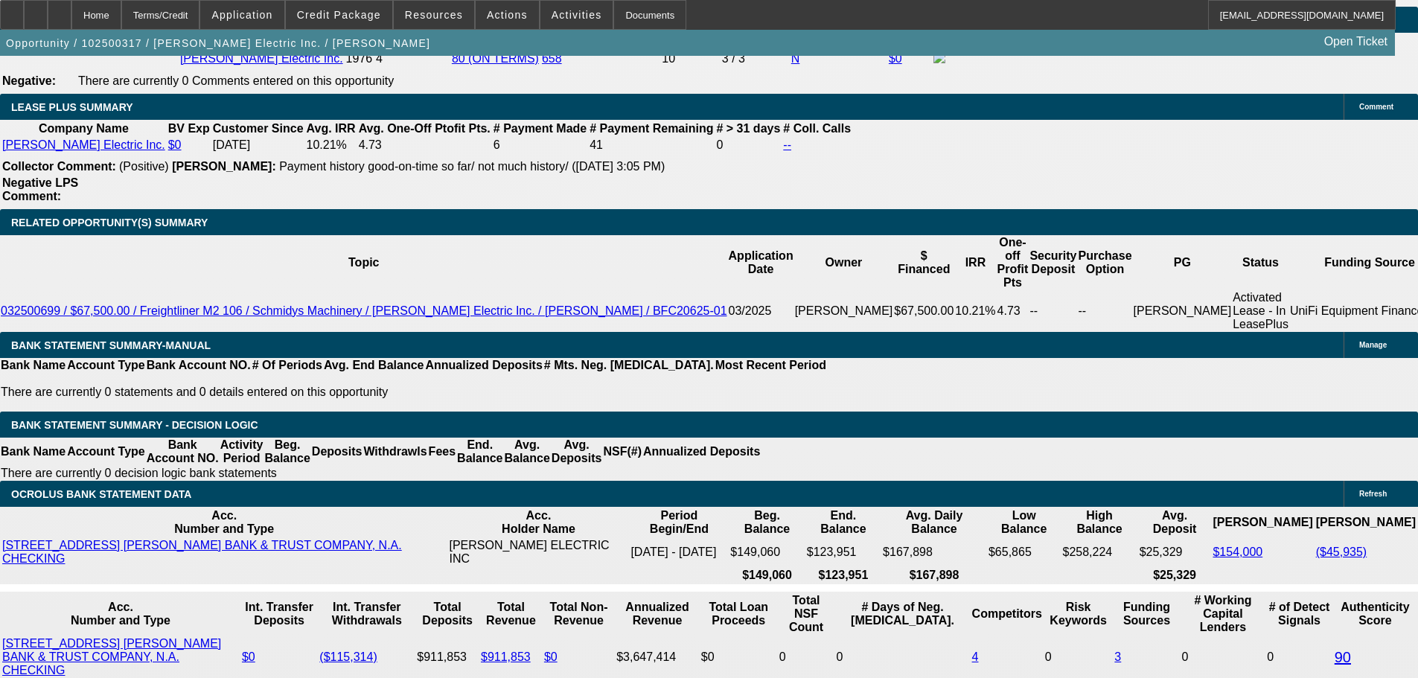
type input "$1,484.52"
type input "12."
type input "$873.99"
type input "$1,747.98"
type input "12.5"
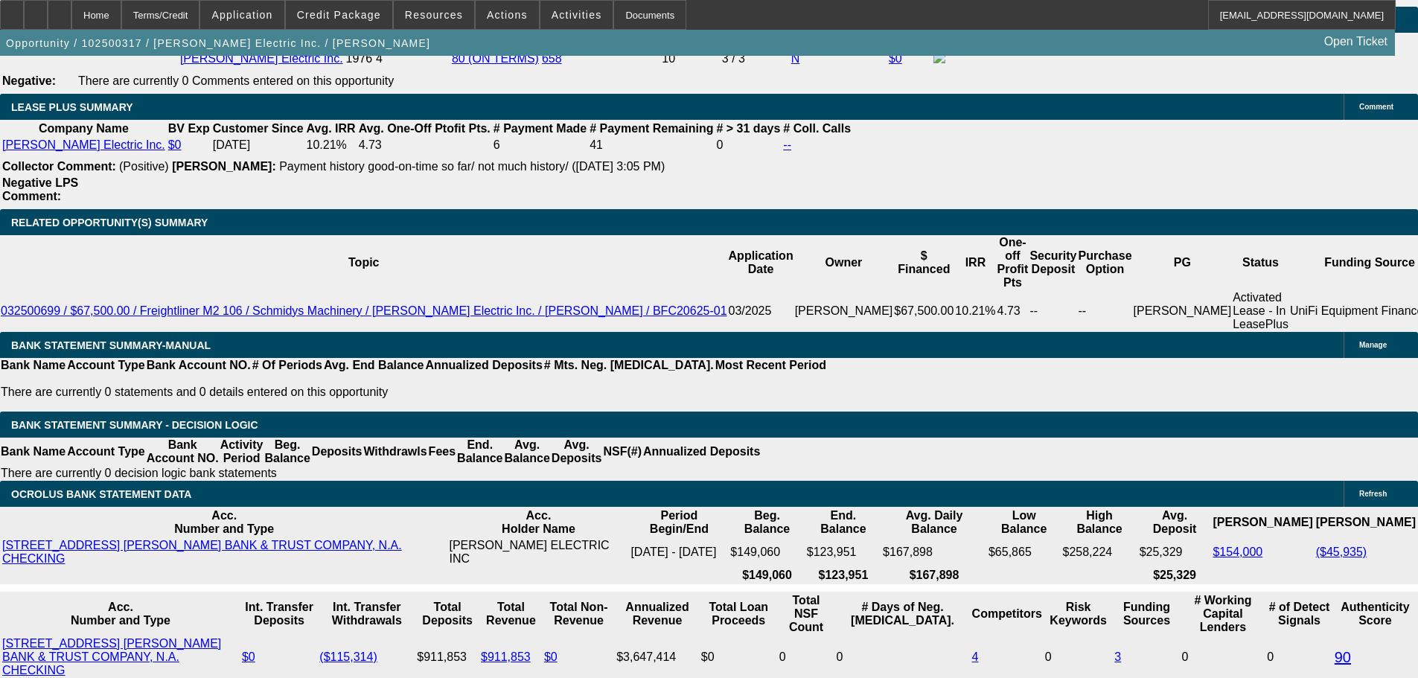
type input "$880.29"
type input "$1,760.58"
type input "12.5"
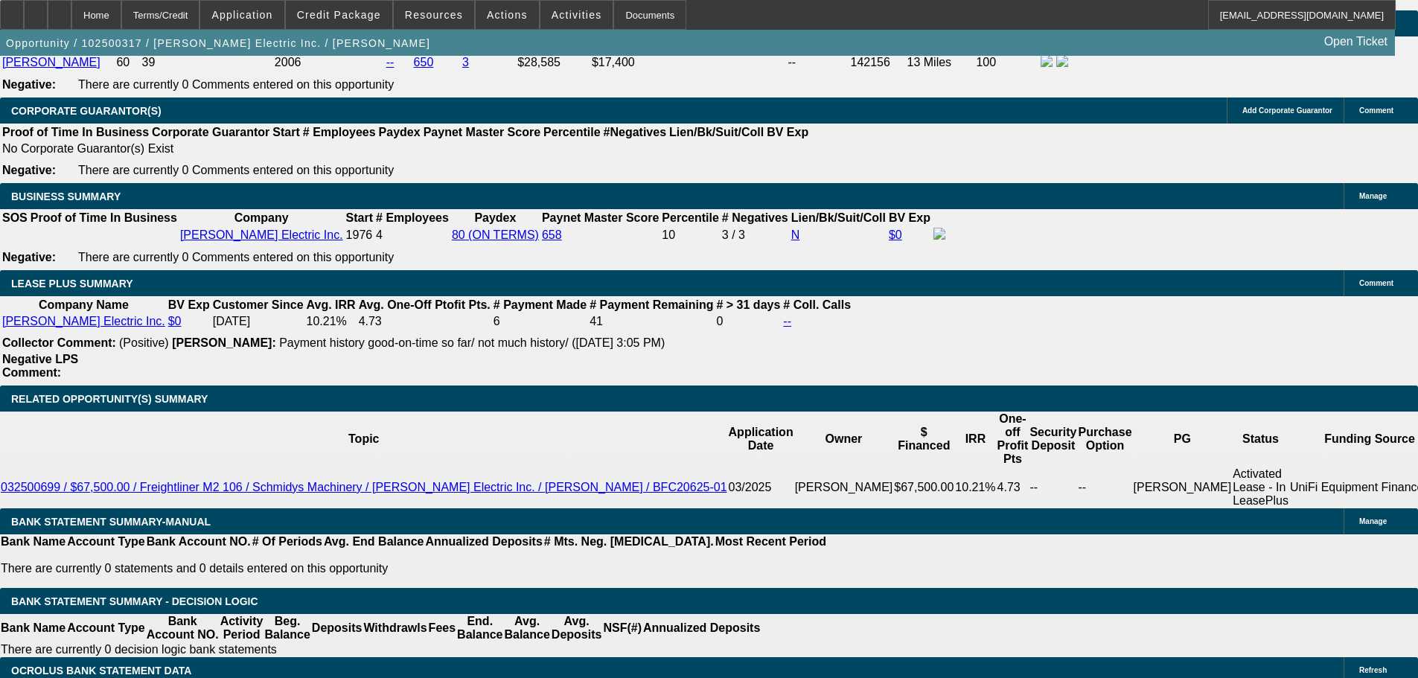
scroll to position [2170, 0]
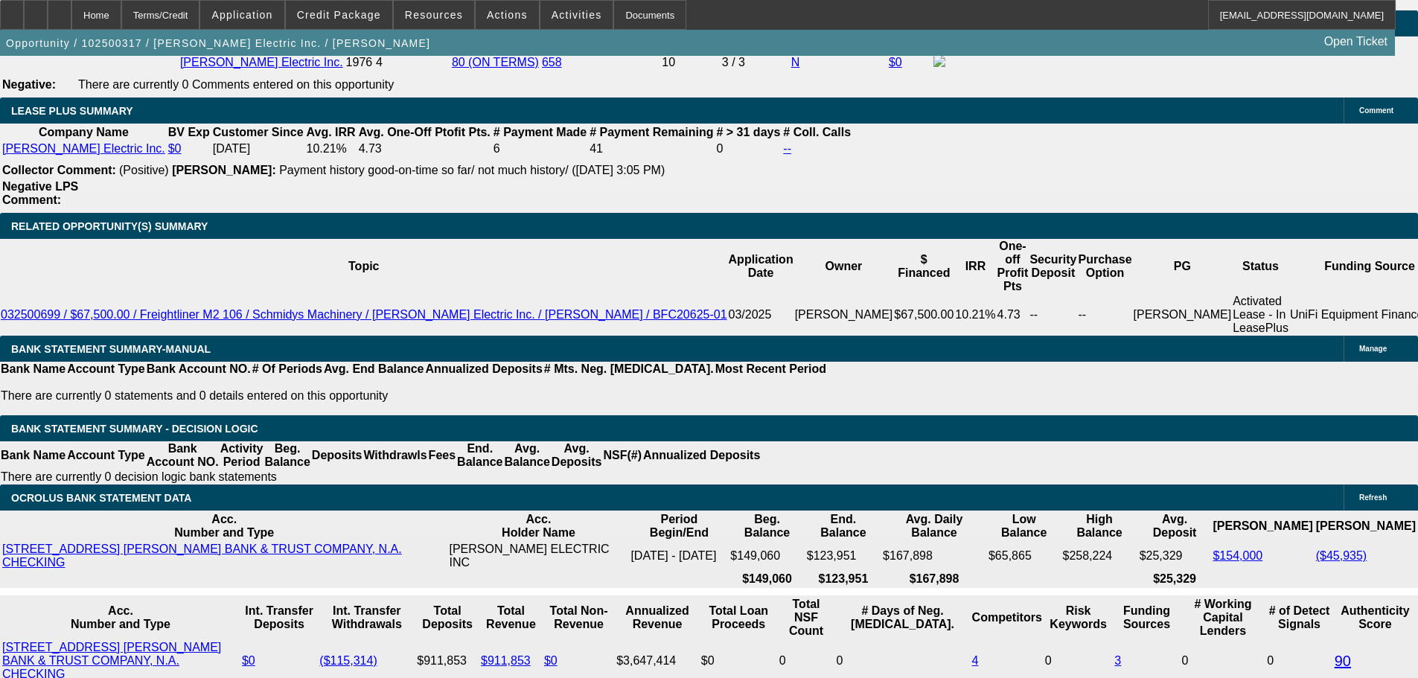
scroll to position [2468, 0]
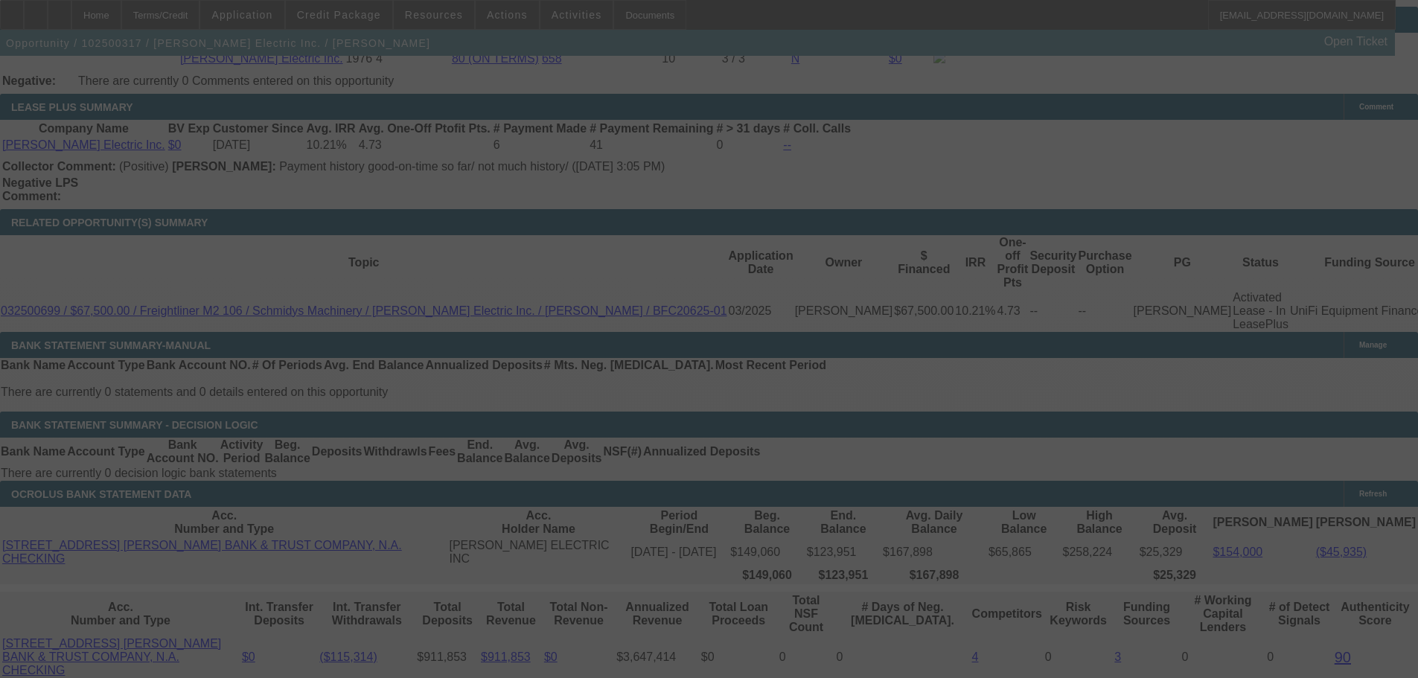
select select "0"
select select "2"
select select "0"
select select "6"
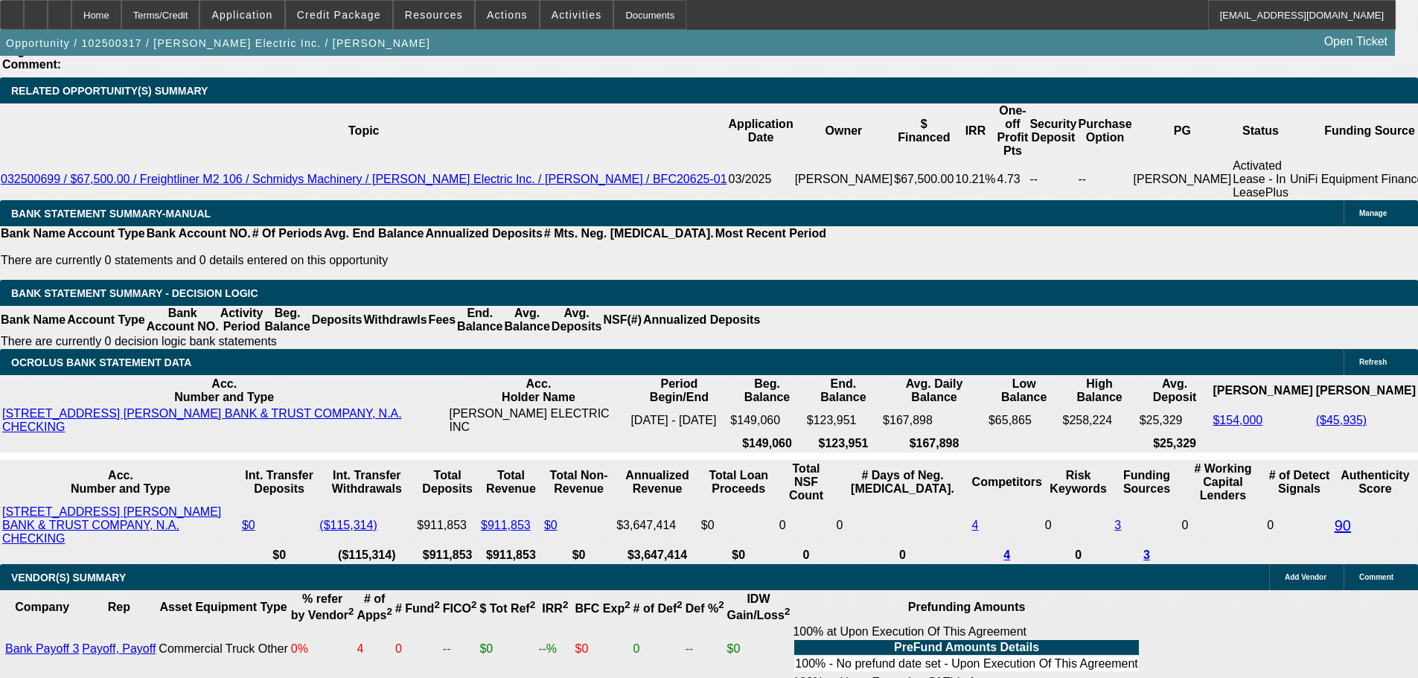
scroll to position [2376, 0]
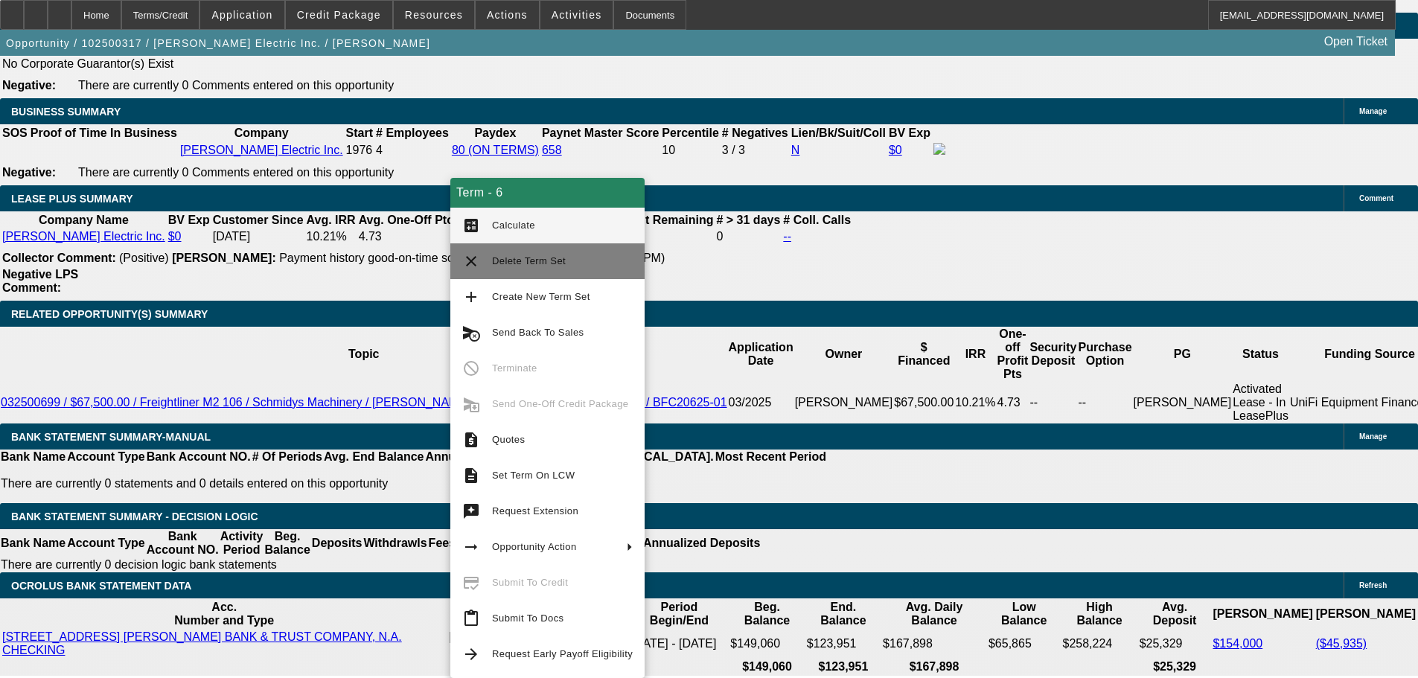
click at [548, 256] on span "Delete Term Set" at bounding box center [529, 260] width 74 height 11
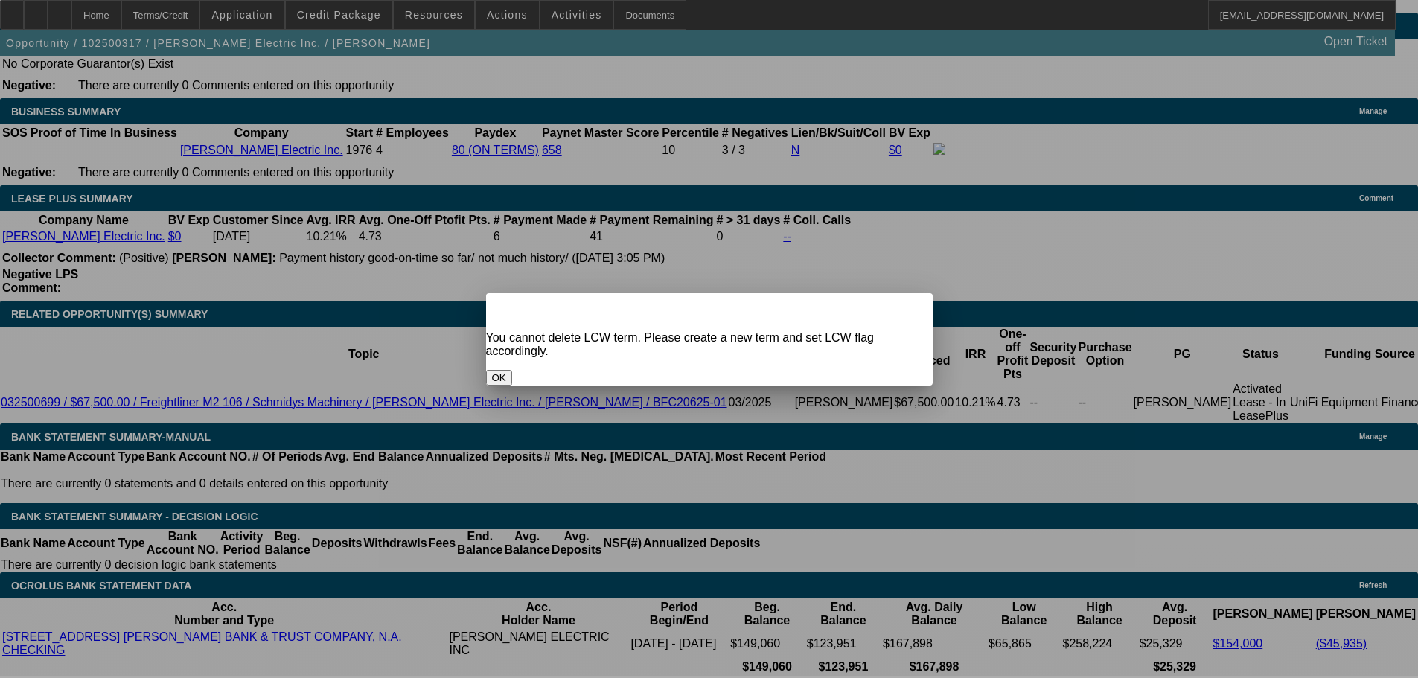
scroll to position [0, 0]
click at [512, 370] on button "OK" at bounding box center [499, 378] width 26 height 16
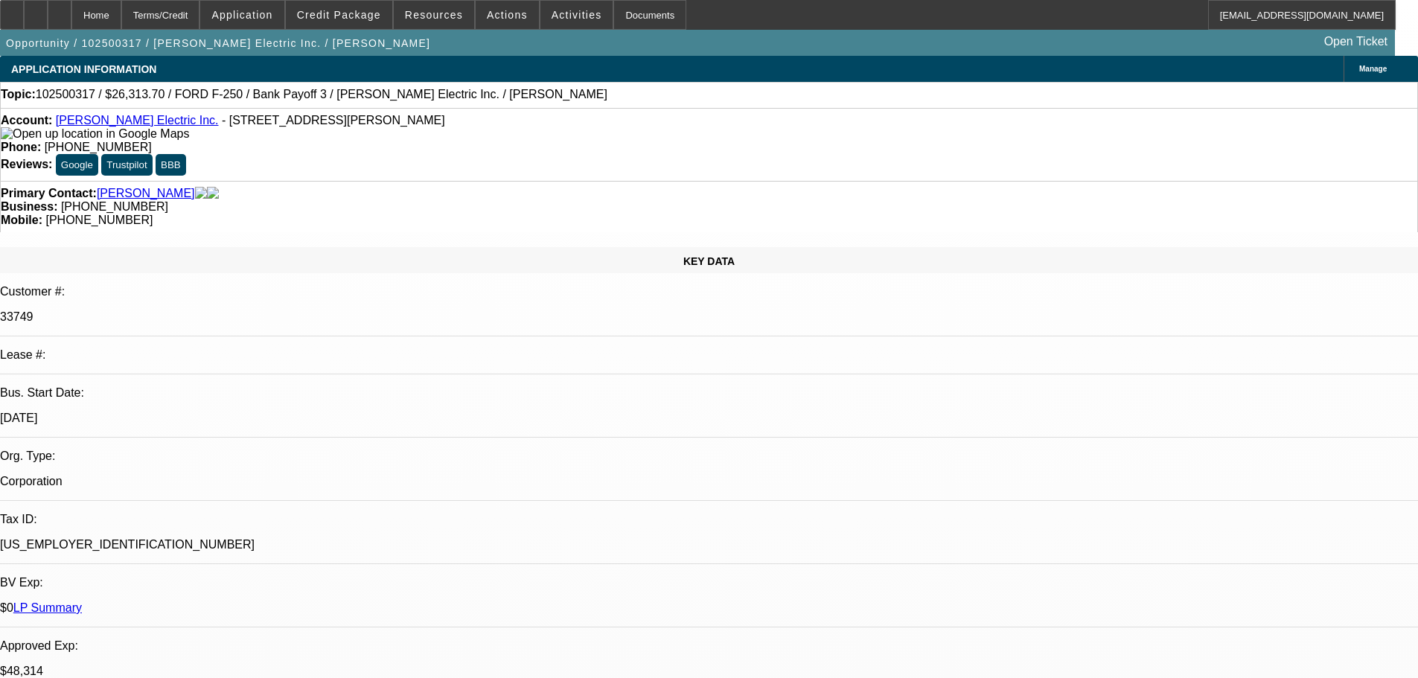
scroll to position [2376, 0]
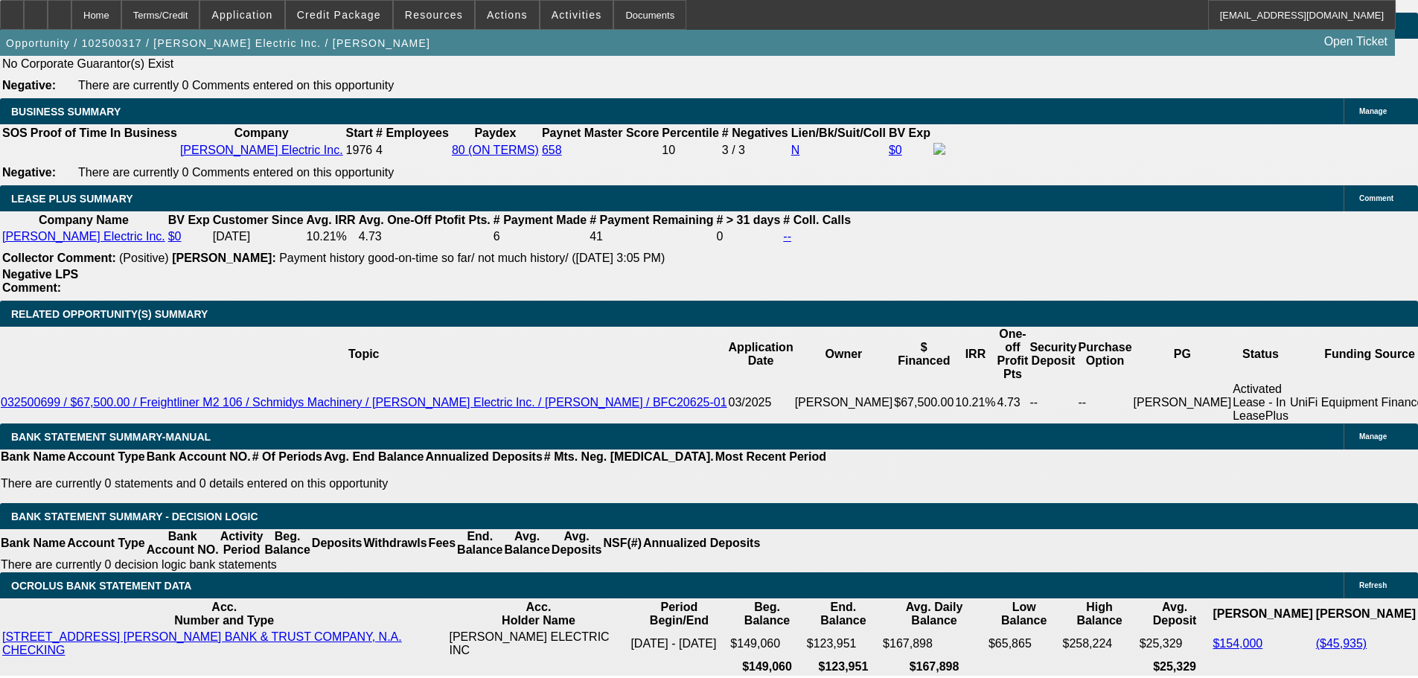
drag, startPoint x: 505, startPoint y: 470, endPoint x: 584, endPoint y: 472, distance: 78.9
type input "1"
type input "UNKNOWN"
type input "11"
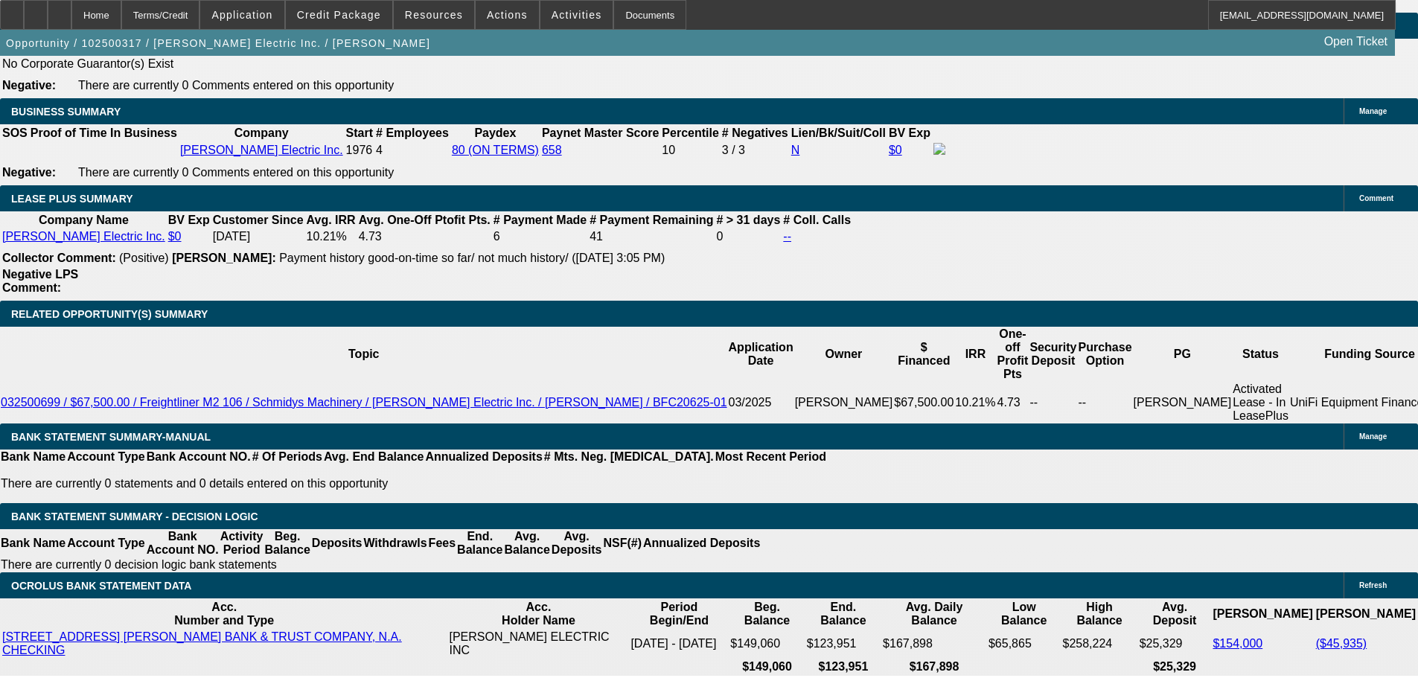
type input "$742.26"
type input "$1,484.52"
type input "$861.48"
type input "$1,722.96"
type input "11.5"
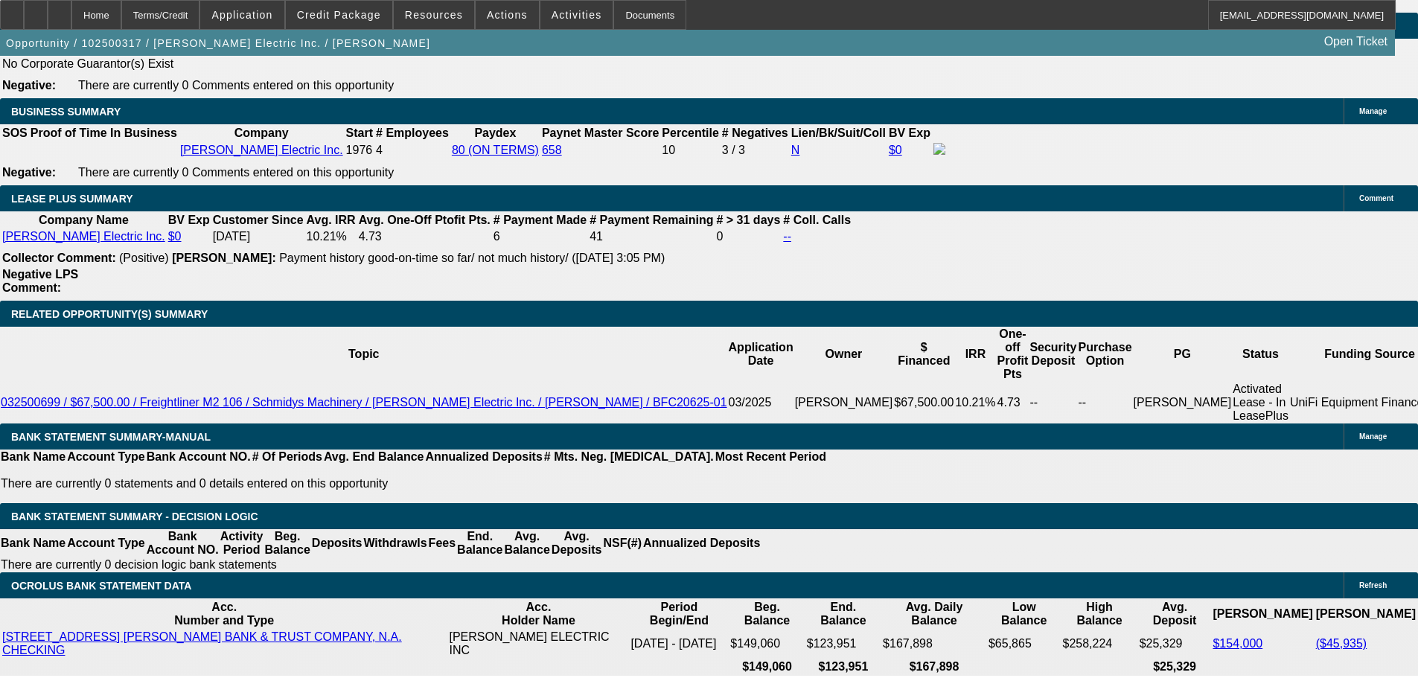
type input "$867.72"
type input "$1,735.44"
type input "11.5"
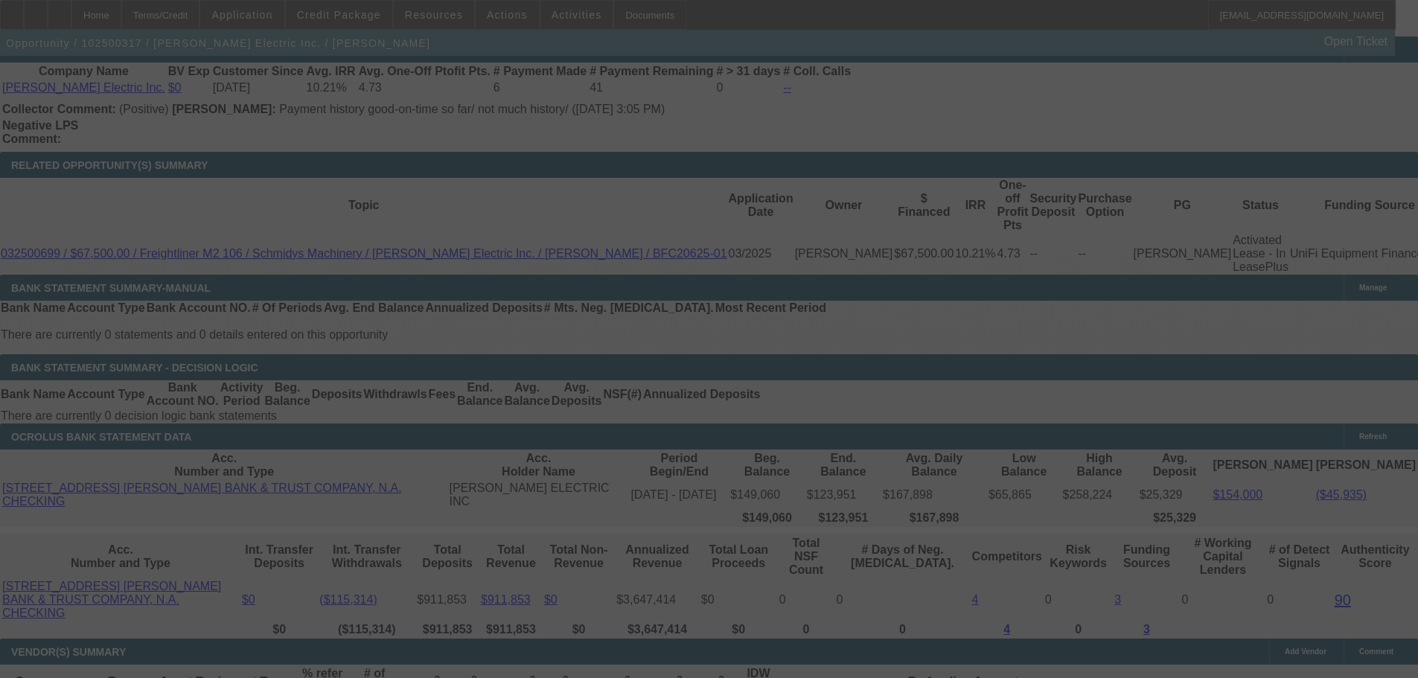
scroll to position [2517, 0]
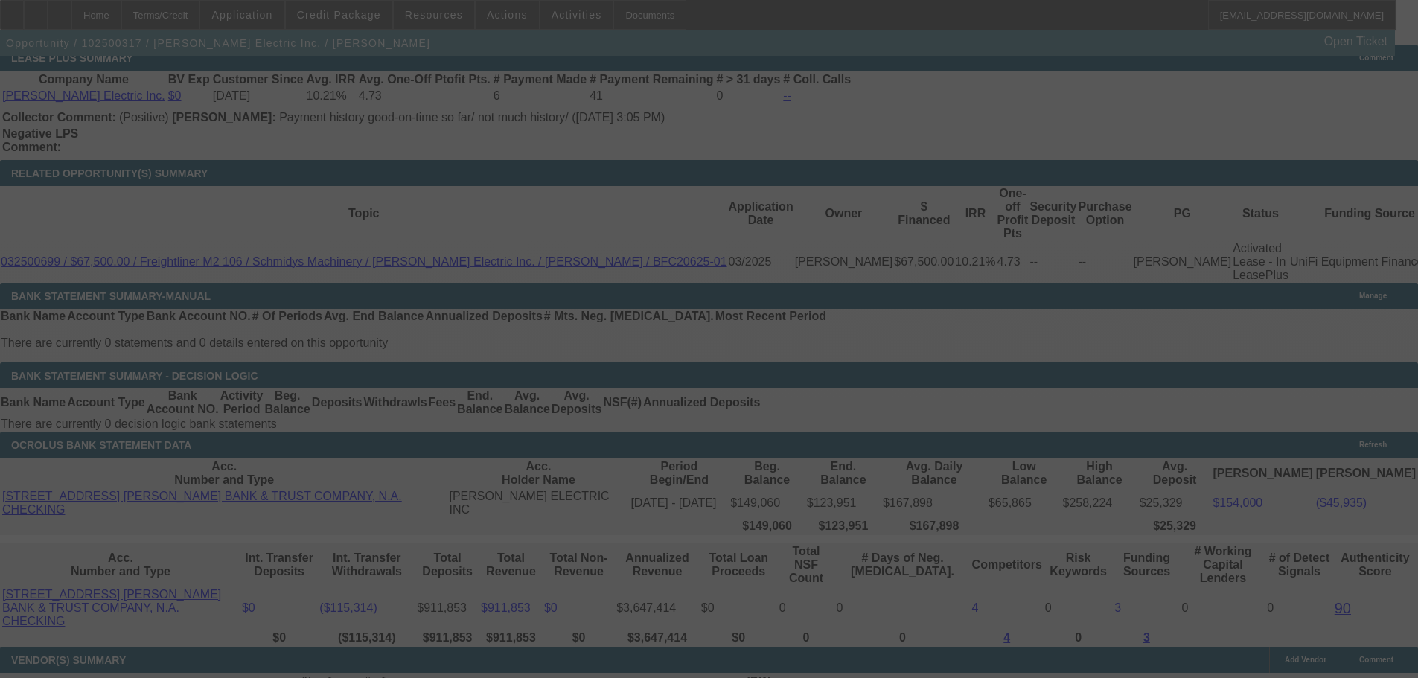
select select "0"
select select "2"
select select "0"
select select "6"
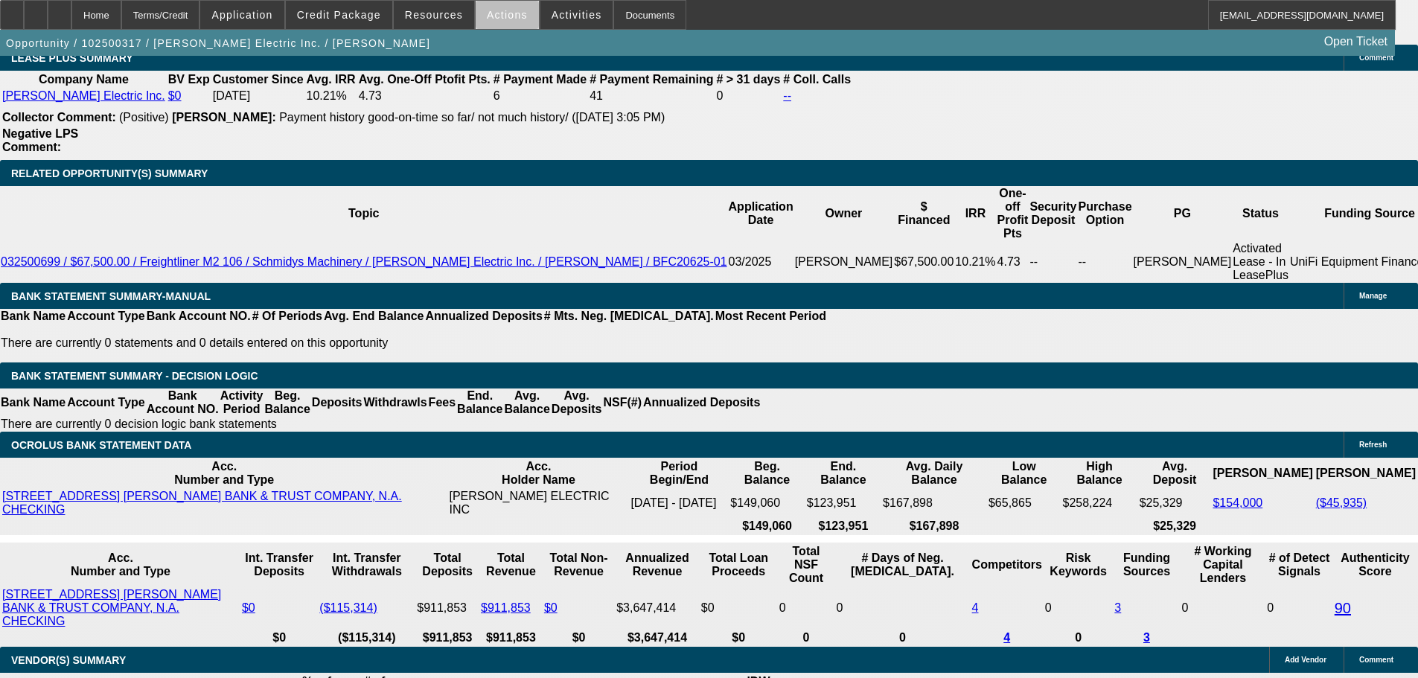
click at [504, 17] on span "Actions" at bounding box center [507, 15] width 41 height 12
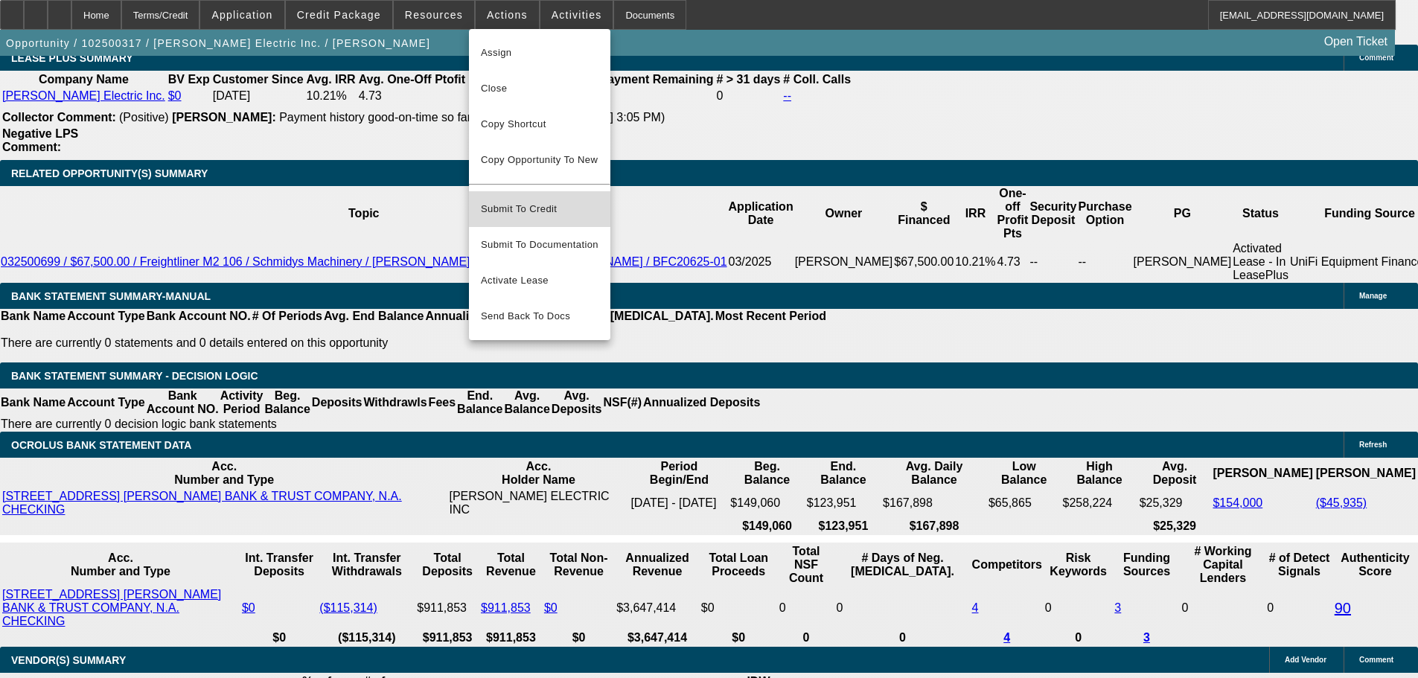
click at [536, 200] on span "Submit To Credit" at bounding box center [540, 209] width 118 height 18
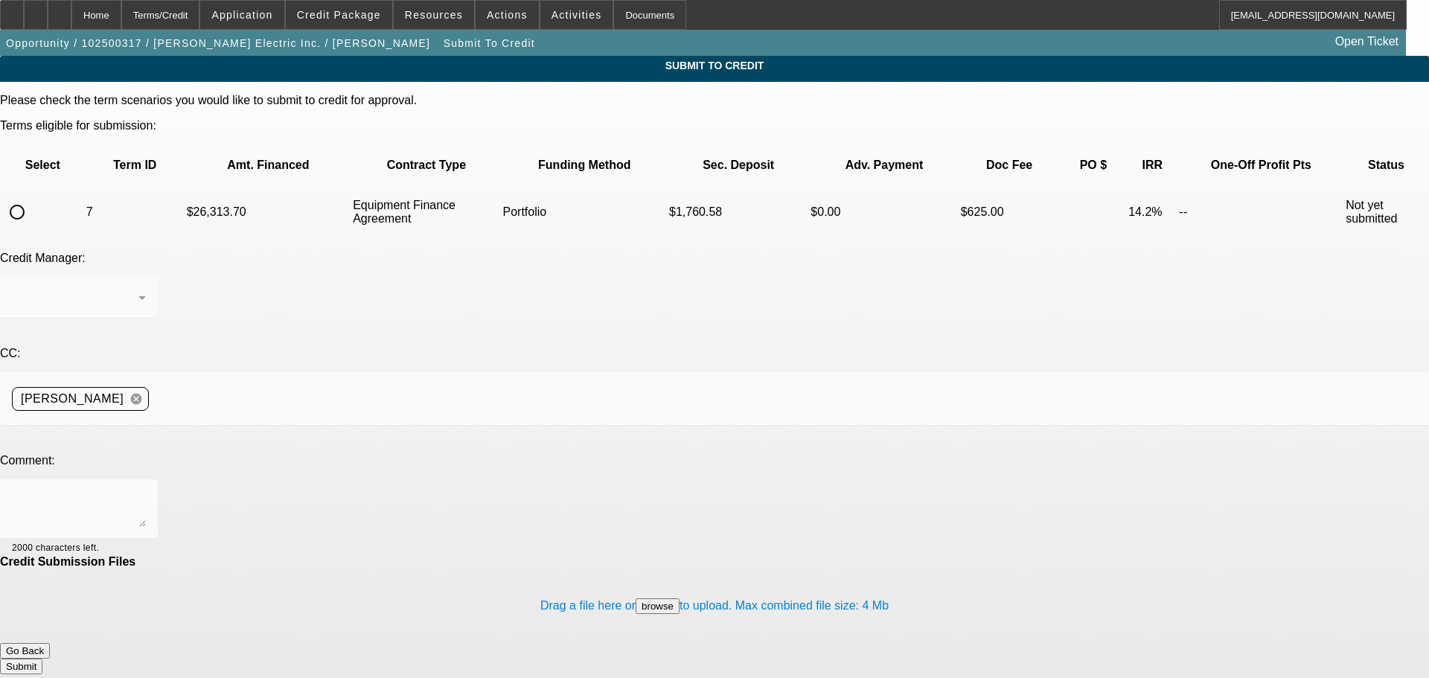
click at [32, 197] on input "radio" at bounding box center [17, 212] width 30 height 30
radio input "true"
click at [146, 491] on textarea at bounding box center [79, 509] width 134 height 36
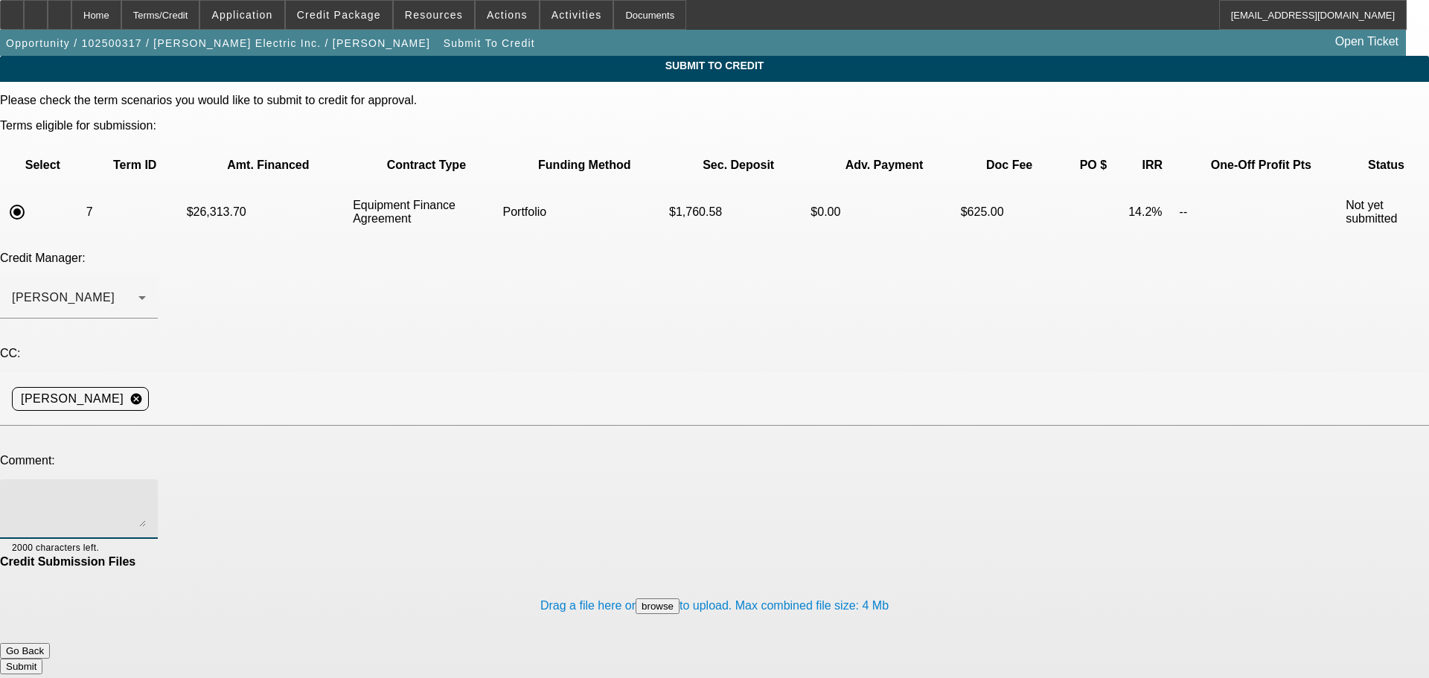
paste textarea "George, this customer wants to put down an additional 30K to get the rate down …"
type textarea "George, this customer wants to put down an additional 30K to get the rate down …"
click at [42, 659] on button "Submit" at bounding box center [21, 667] width 42 height 16
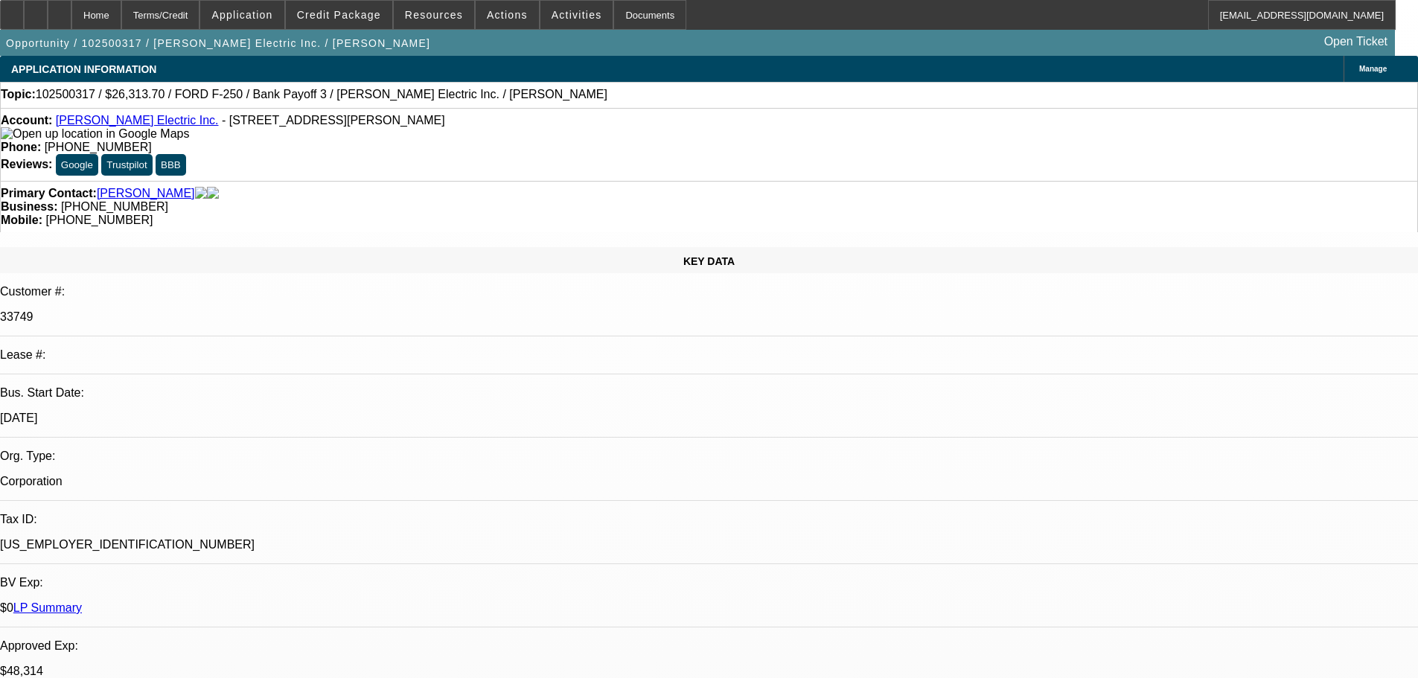
select select "0"
select select "2"
select select "0"
select select "6"
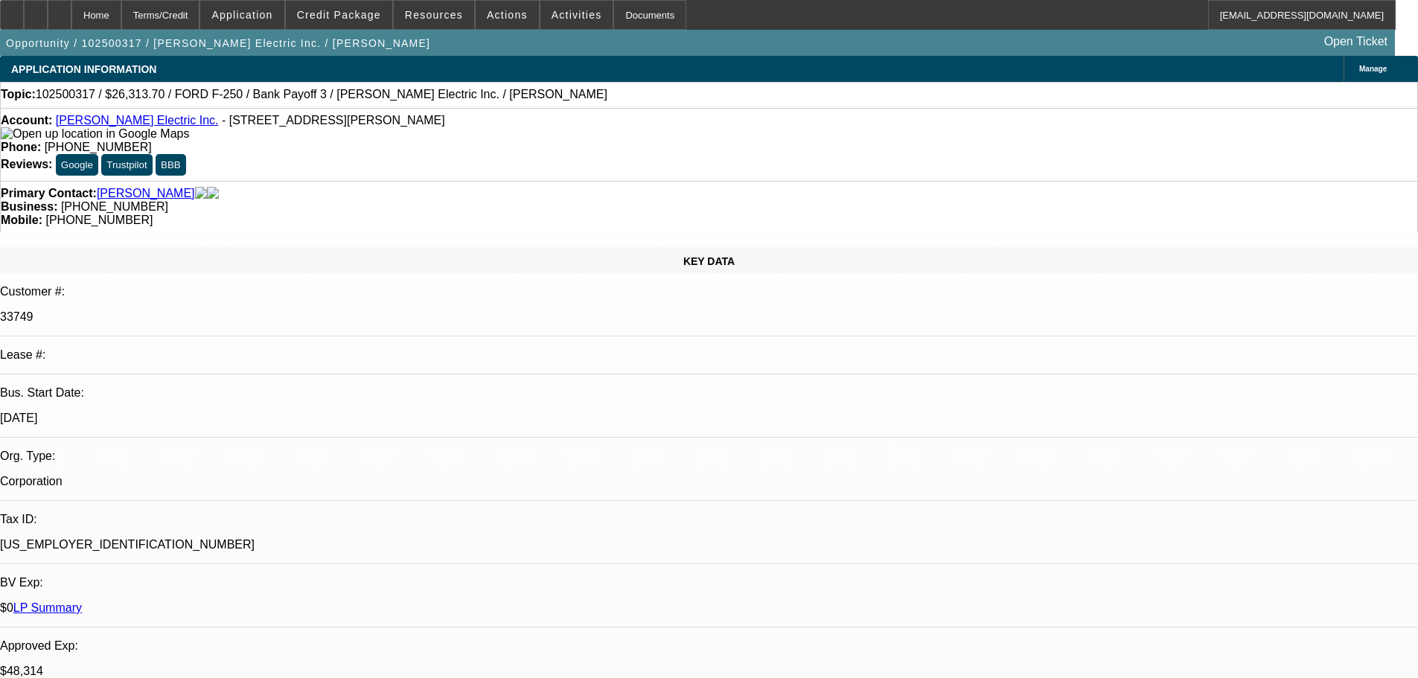
select select "0"
select select "2"
select select "0"
select select "6"
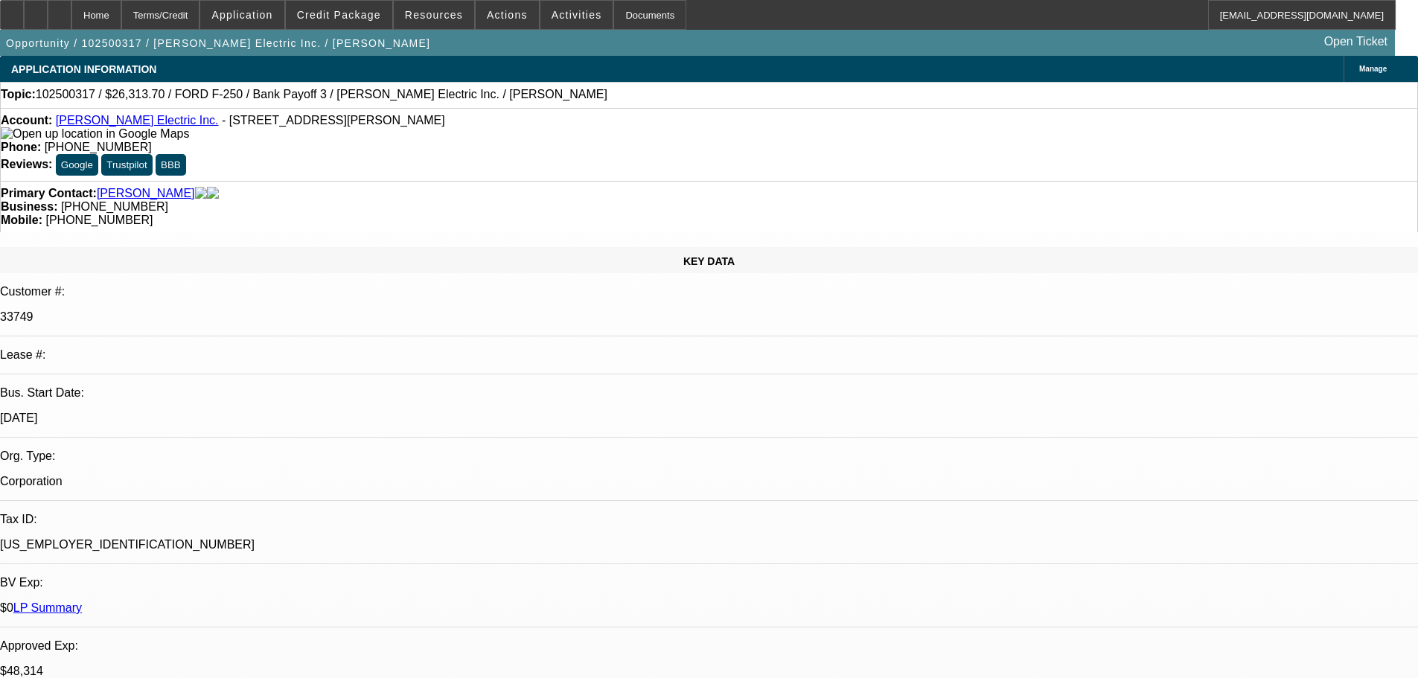
select select "0"
select select "2"
select select "0"
select select "6"
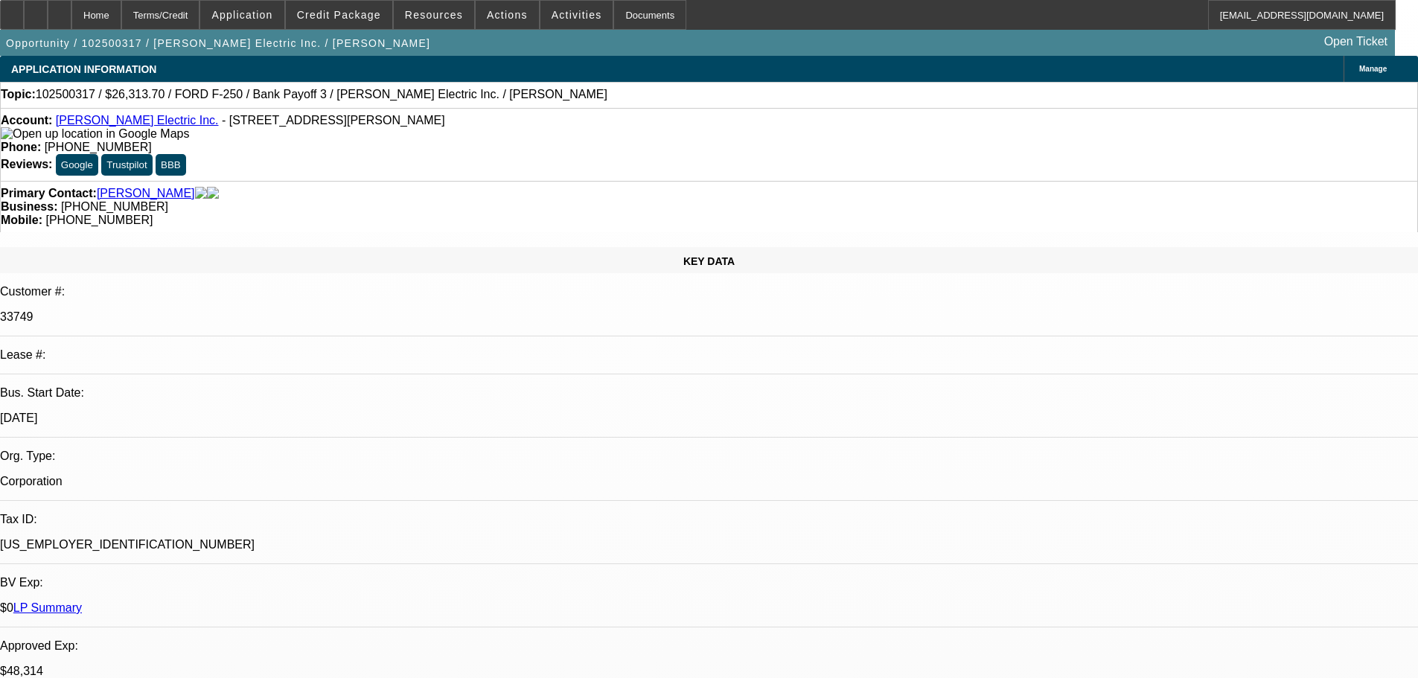
select select "0"
select select "2"
select select "0"
select select "6"
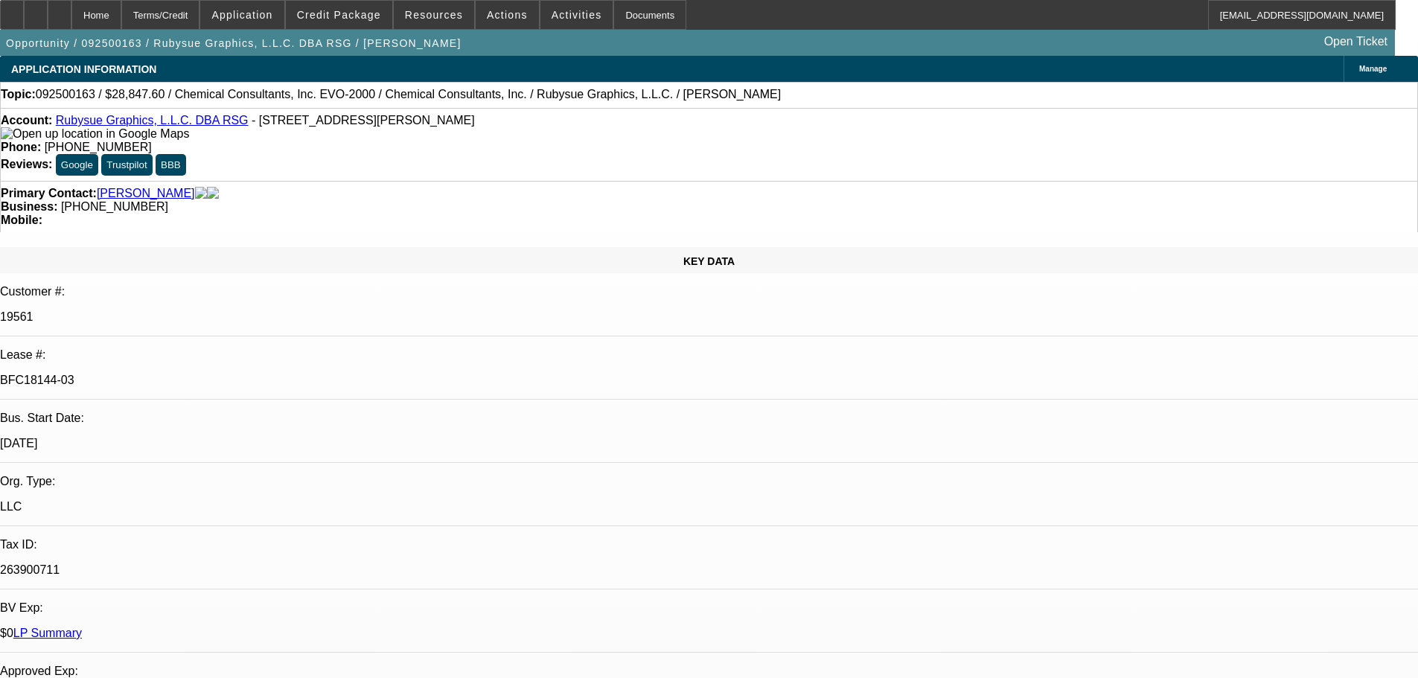
select select "0"
select select "2"
select select "0"
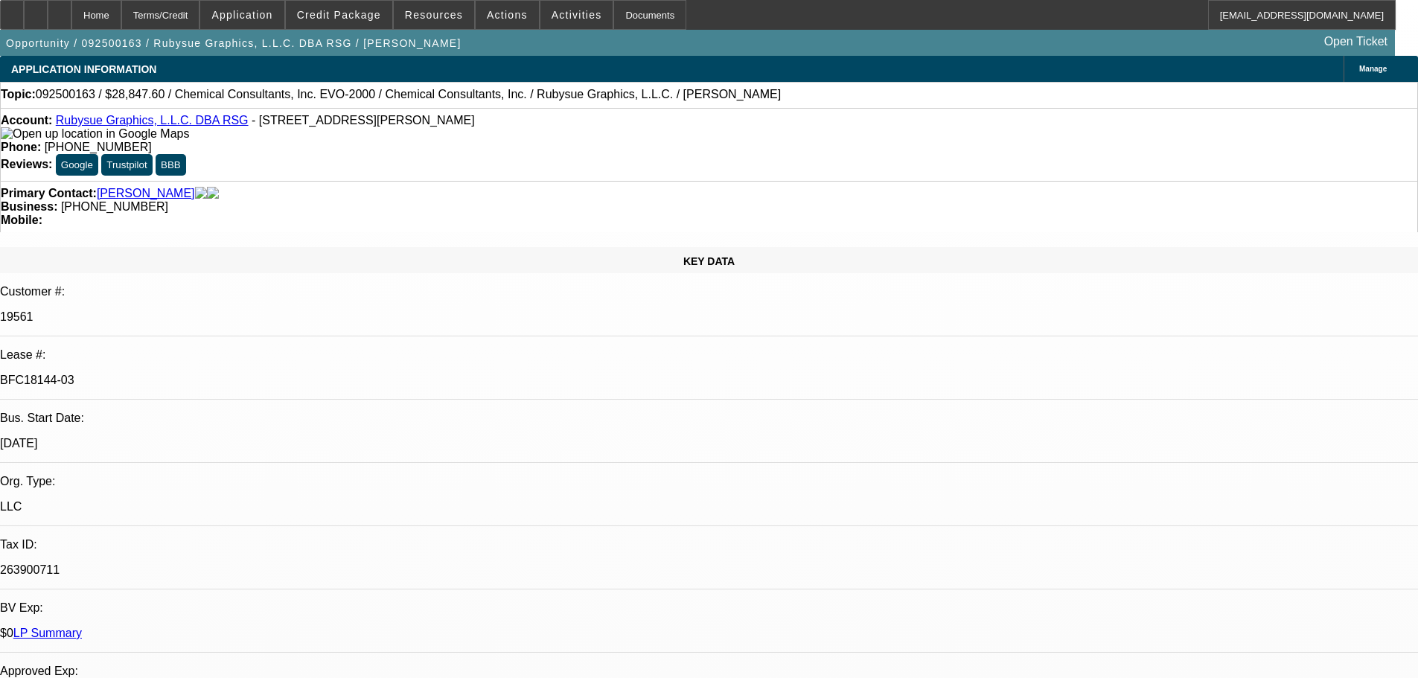
select select "0"
select select "2"
select select "0"
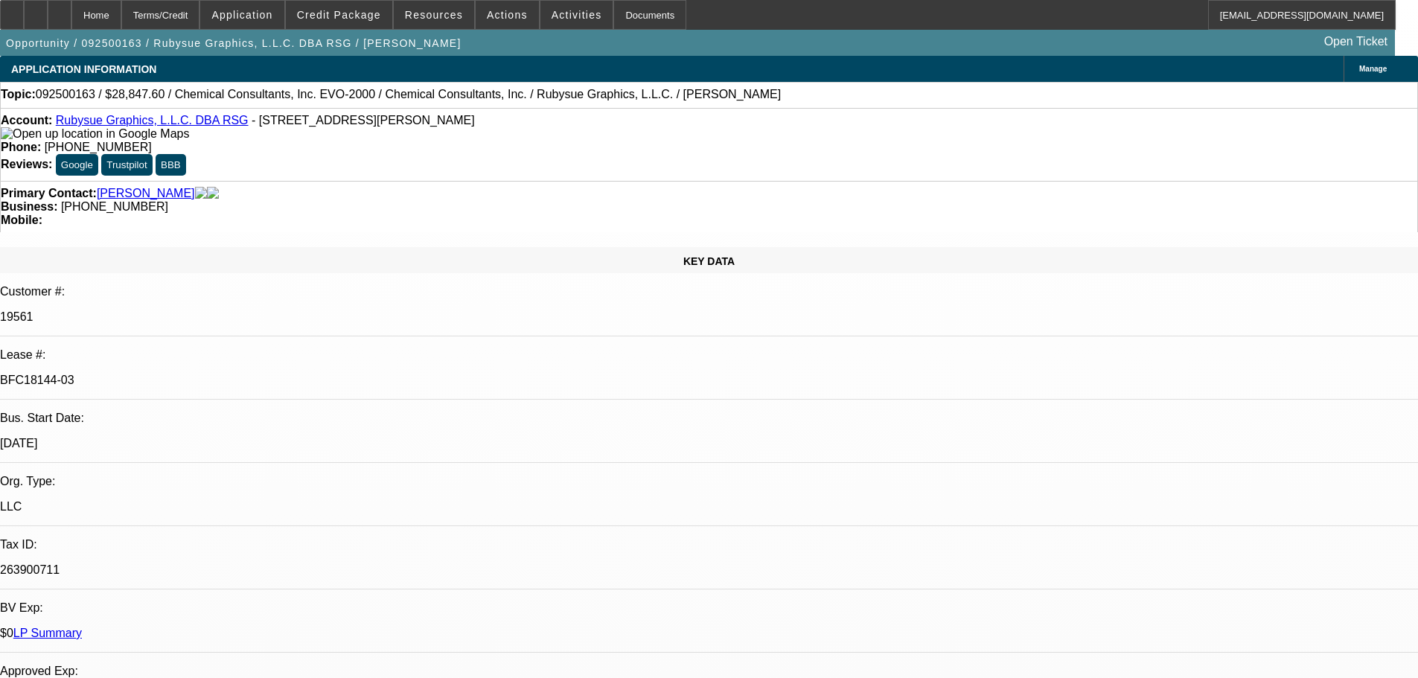
select select "0"
select select "2"
select select "0"
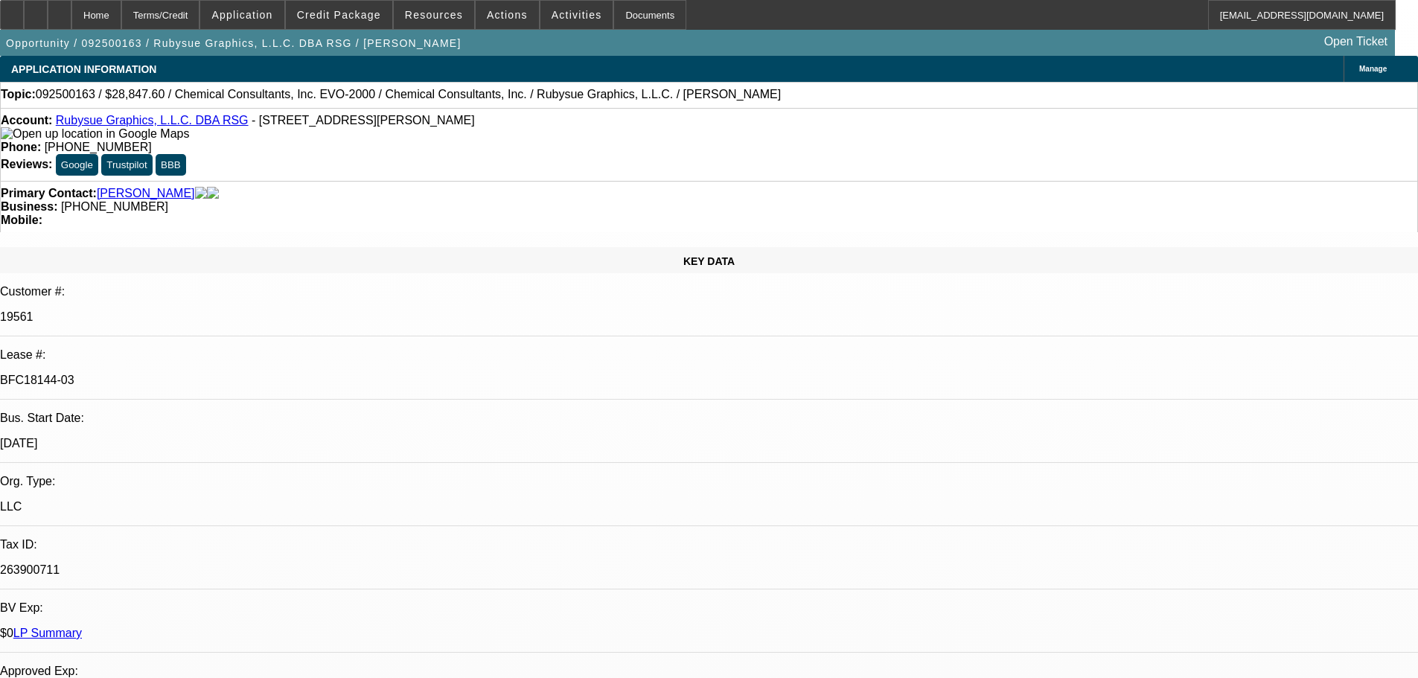
select select "2"
